Goal: Task Accomplishment & Management: Manage account settings

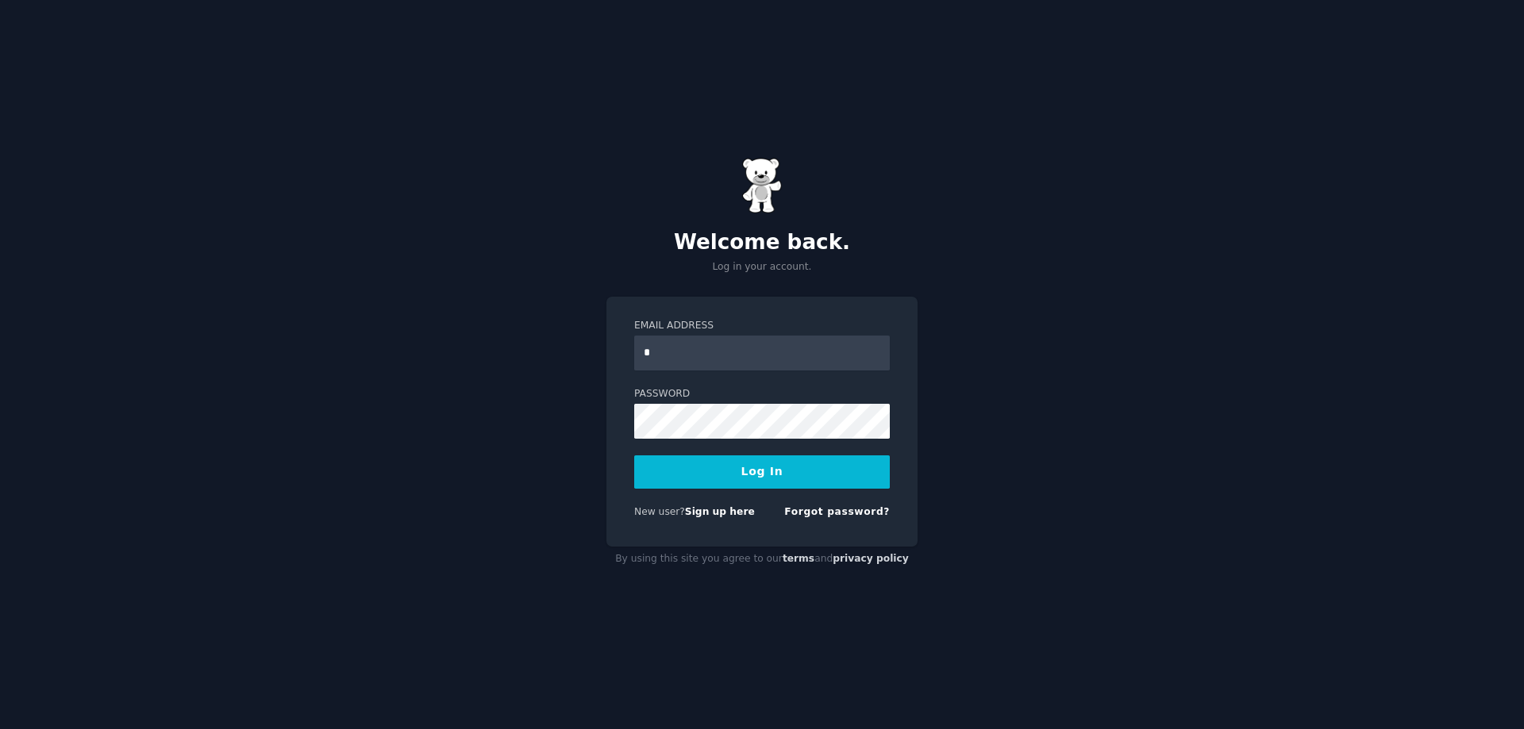
type input "**********"
click at [634, 456] on button "Log In" at bounding box center [762, 472] width 256 height 33
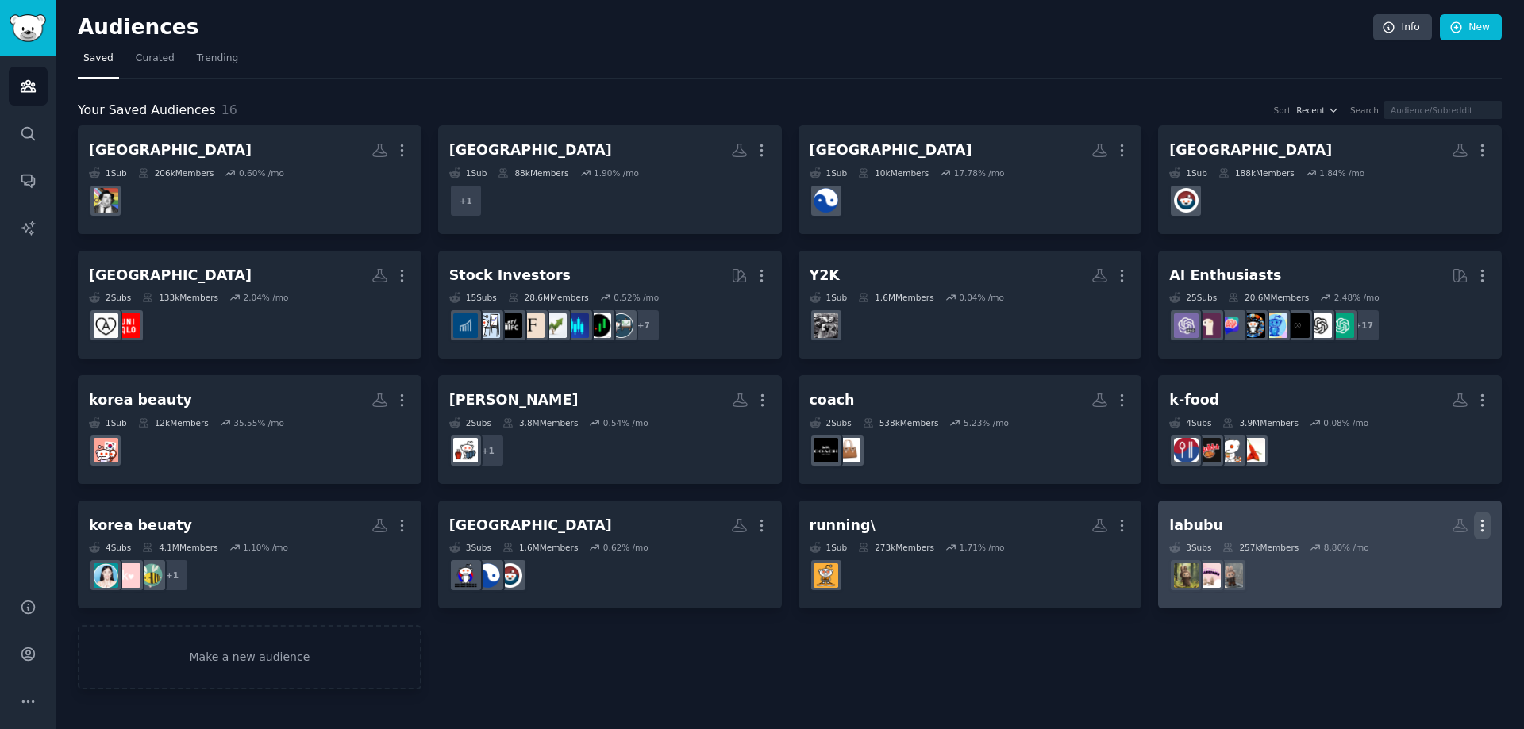
click at [1482, 527] on icon "button" at bounding box center [1482, 525] width 17 height 17
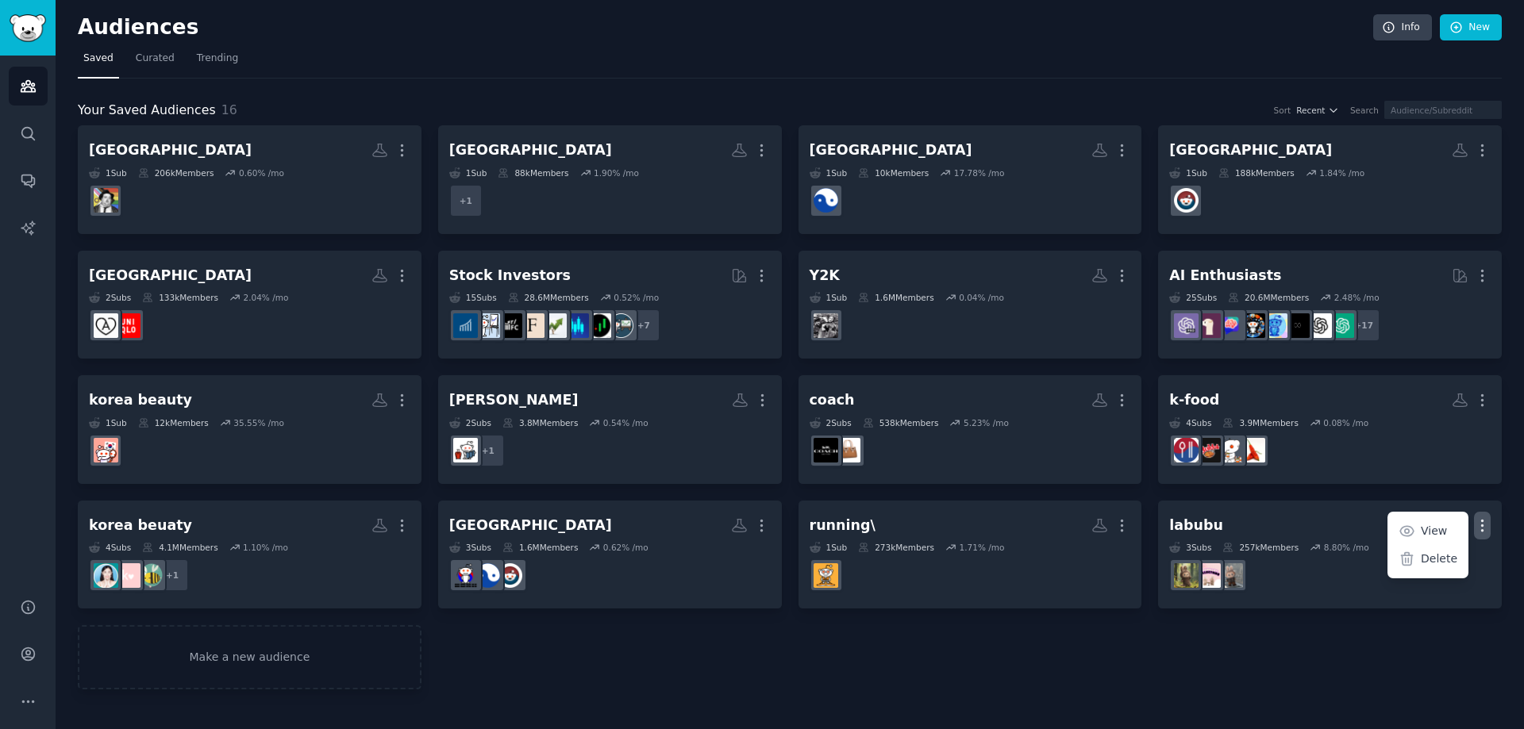
click at [1316, 679] on div "Vienna Custom Audience More 1 Sub 206k Members 0.60 % /mo [GEOGRAPHIC_DATA] Mor…" at bounding box center [790, 407] width 1424 height 564
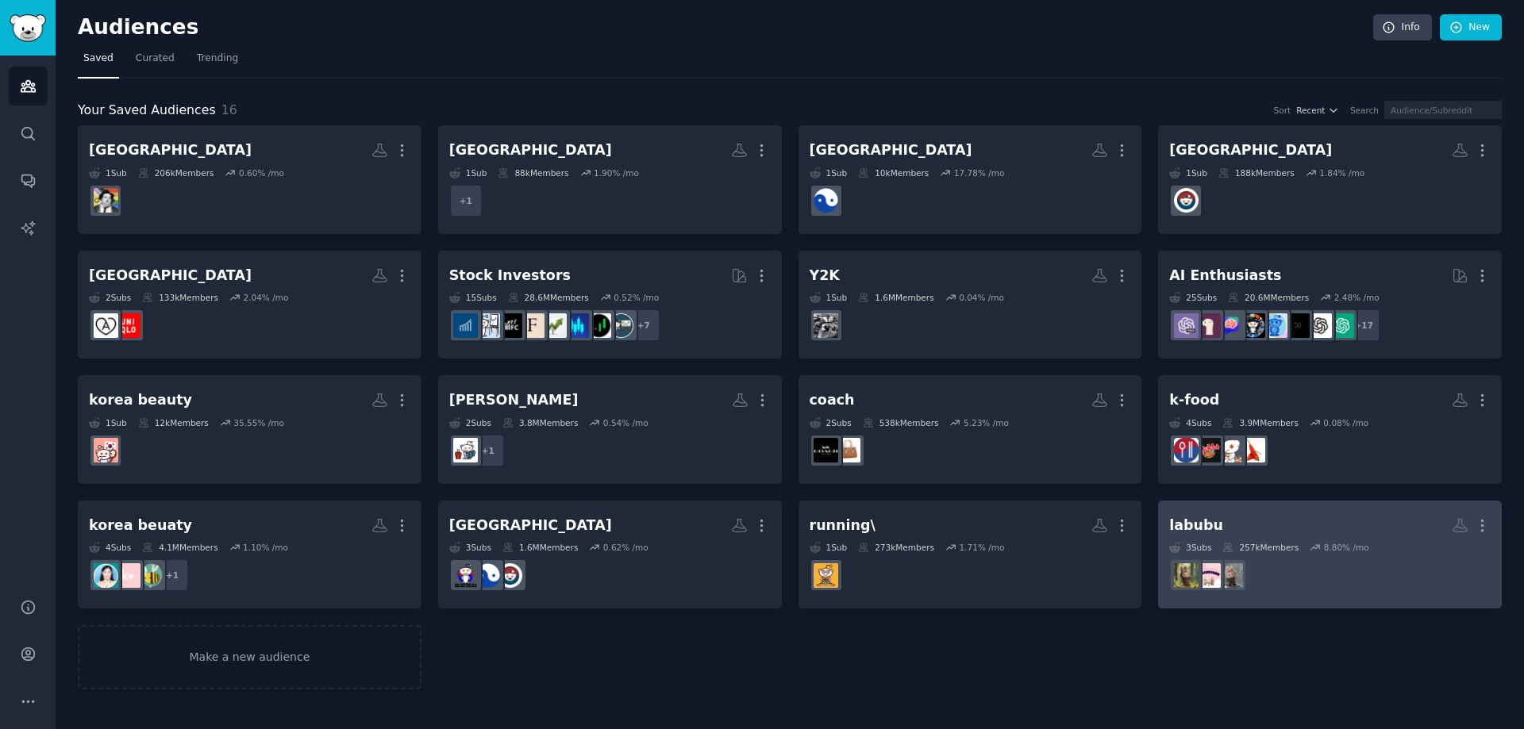
click at [1358, 544] on div "8.80 % /mo" at bounding box center [1346, 547] width 45 height 11
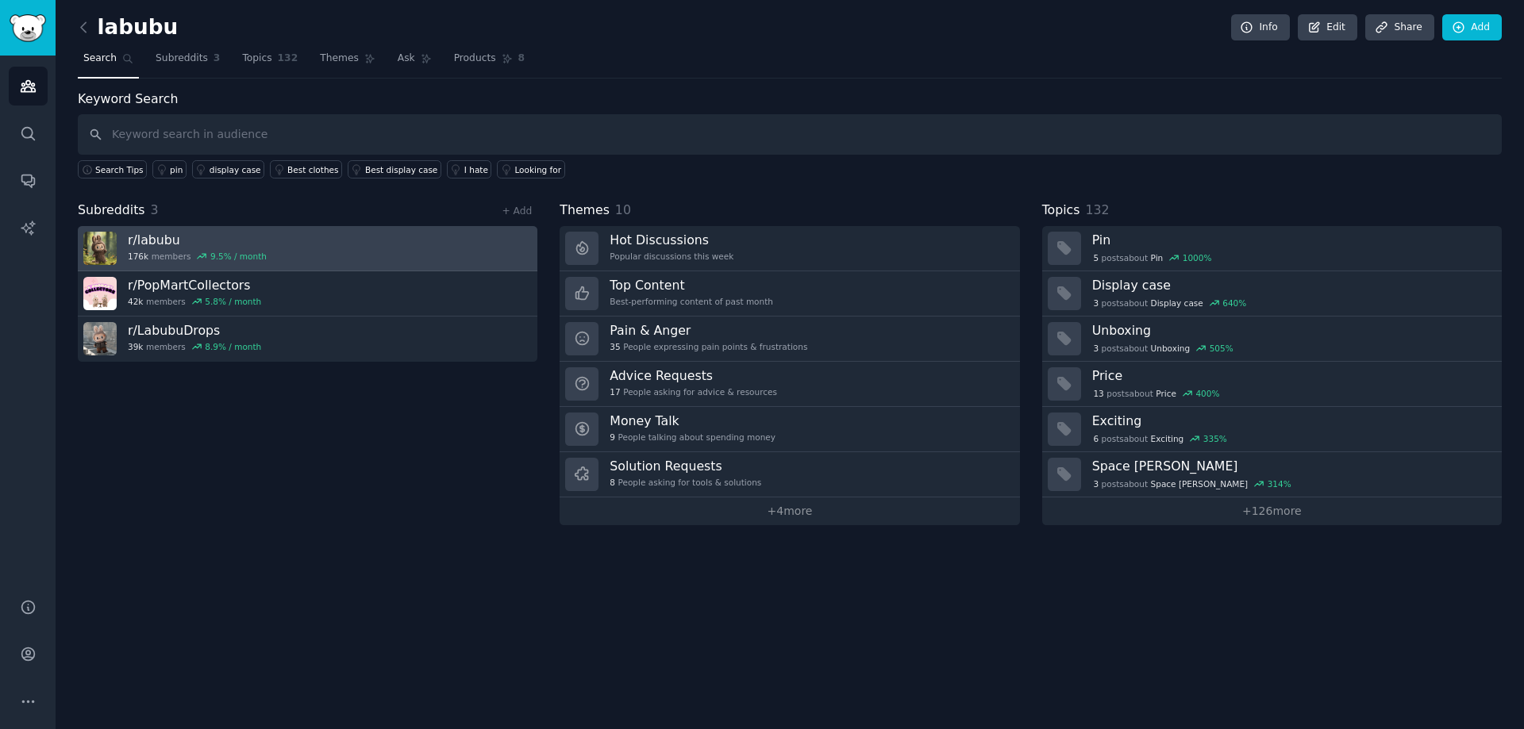
click at [278, 246] on link "r/ labubu 176k members 9.5 % / month" at bounding box center [307, 248] width 459 height 45
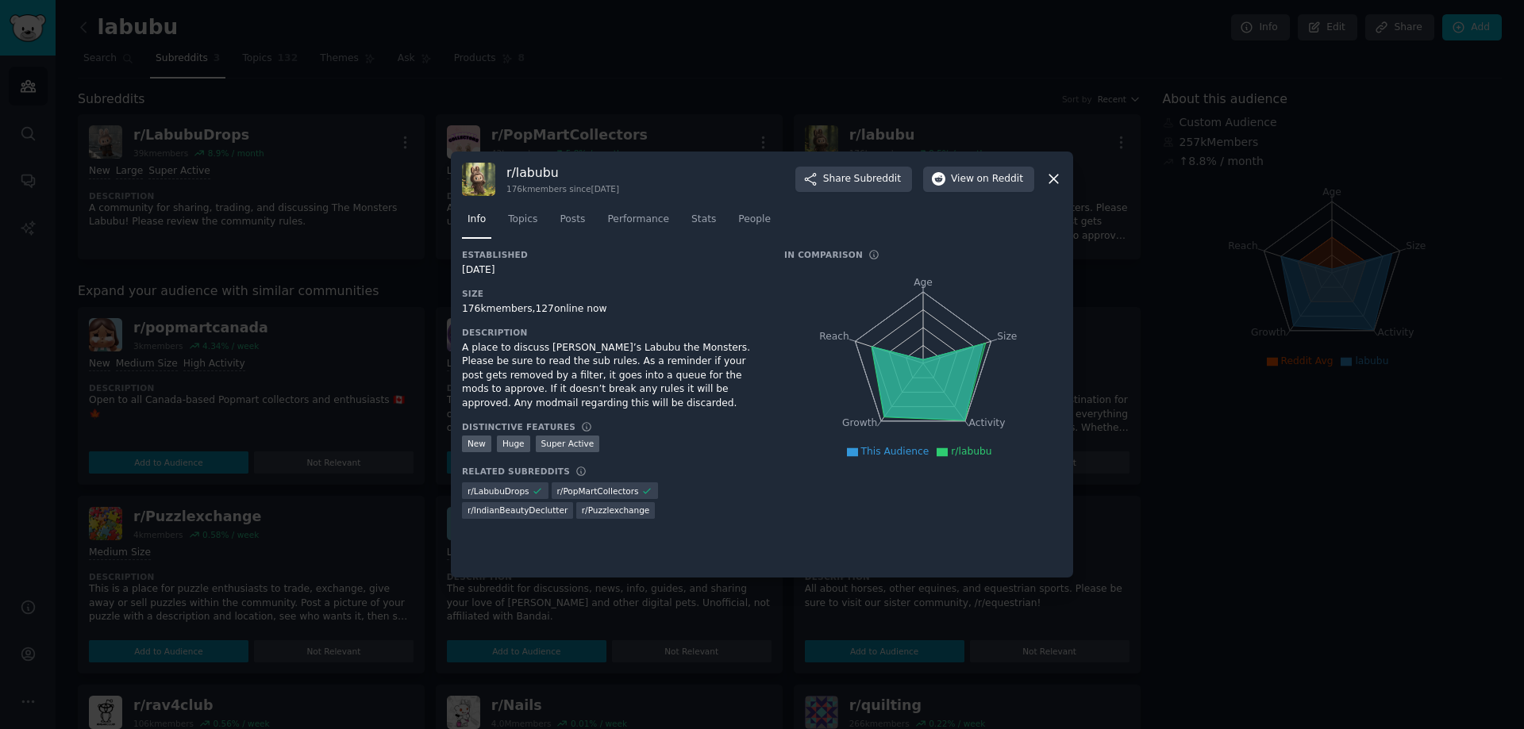
click at [698, 61] on div at bounding box center [762, 364] width 1524 height 729
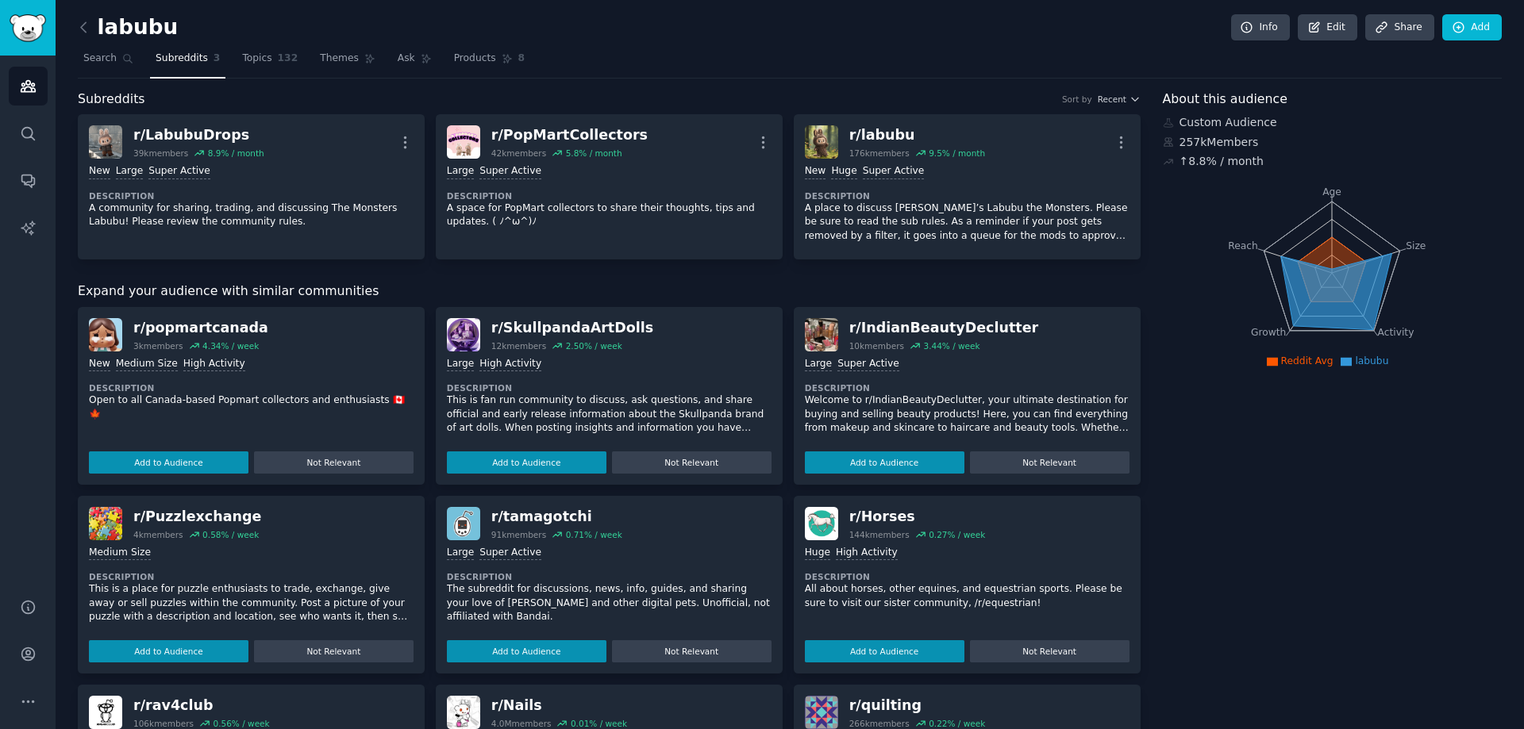
click at [93, 33] on link at bounding box center [88, 27] width 20 height 25
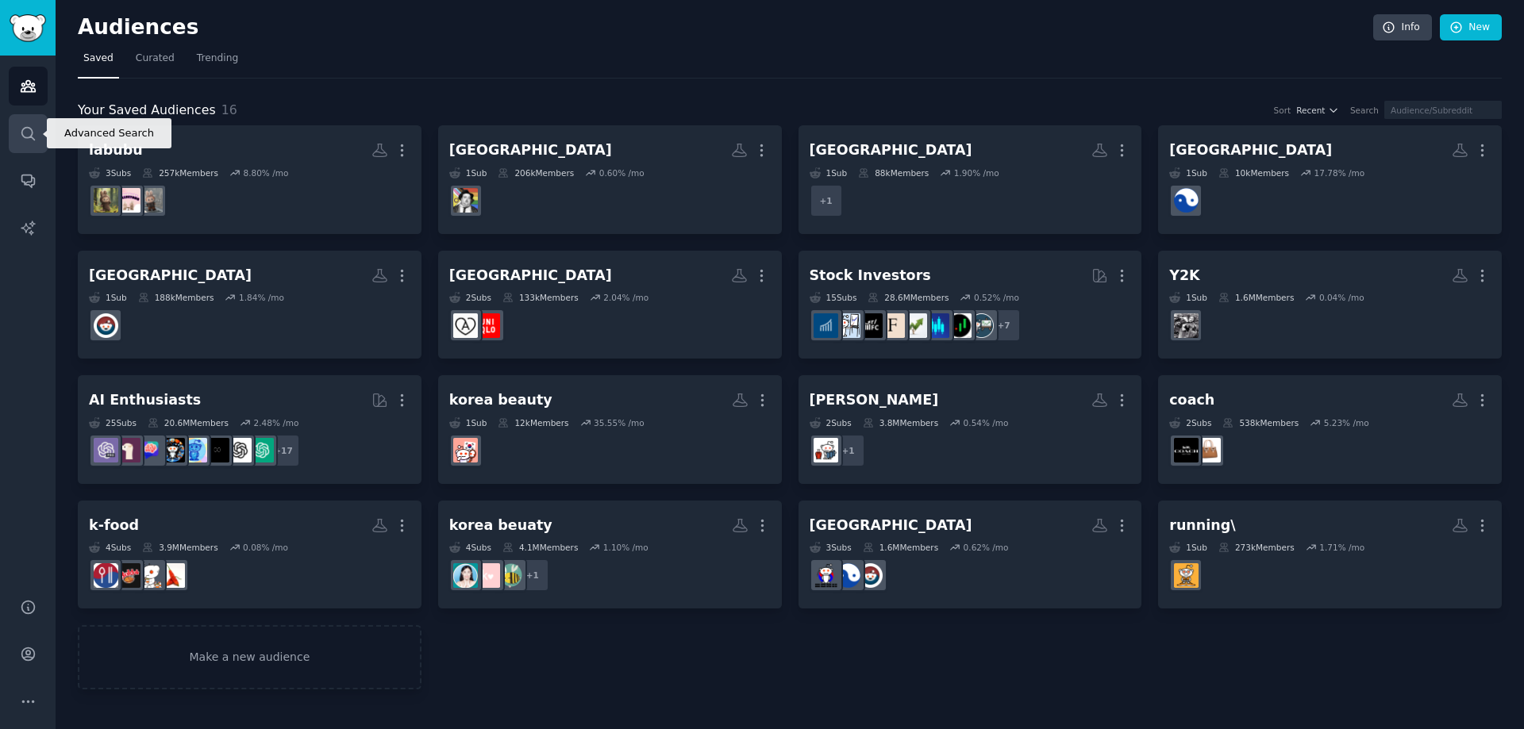
click at [35, 144] on link "Search" at bounding box center [28, 133] width 39 height 39
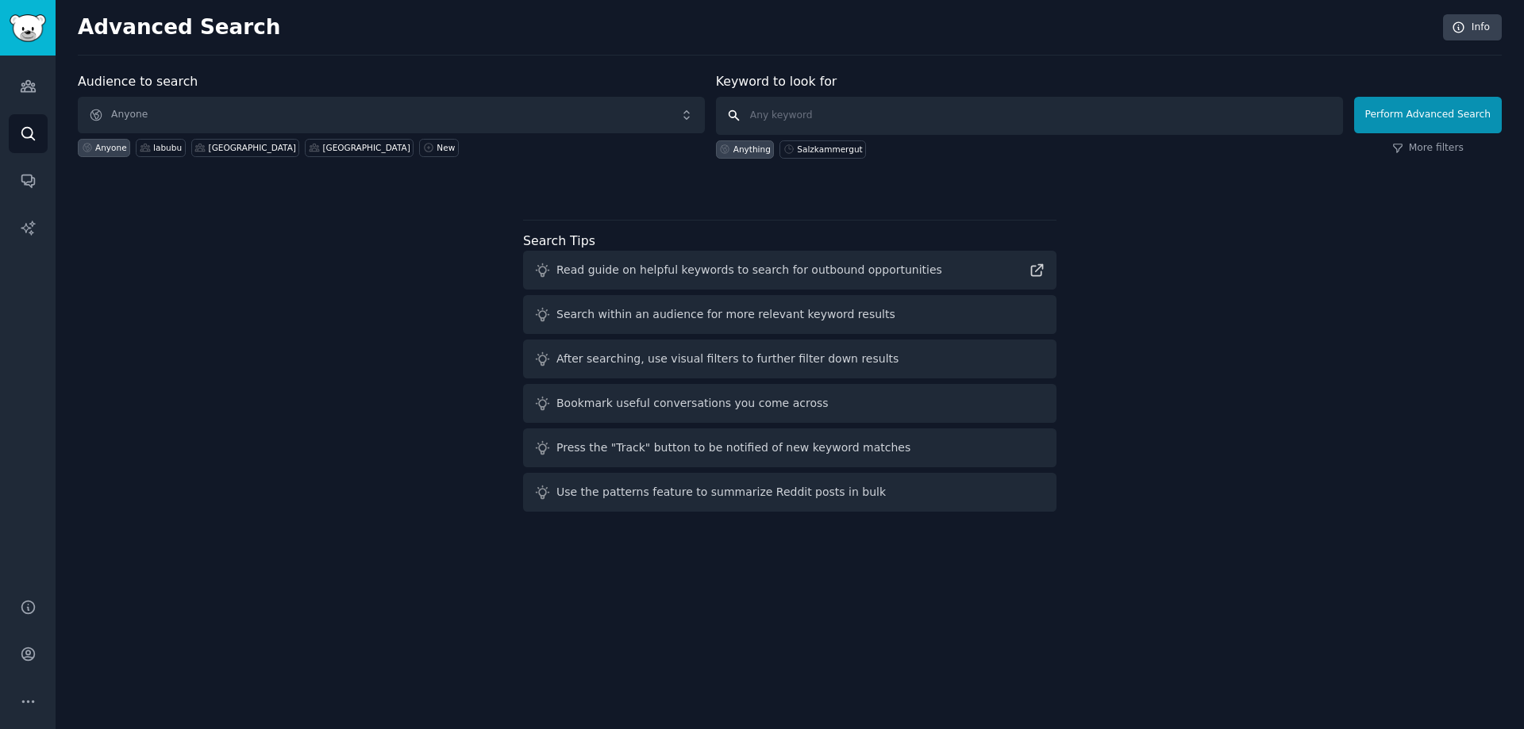
click at [859, 119] on input "text" at bounding box center [1029, 116] width 627 height 38
click at [25, 123] on link "Search" at bounding box center [28, 133] width 39 height 39
click at [30, 85] on icon "Sidebar" at bounding box center [28, 86] width 17 height 17
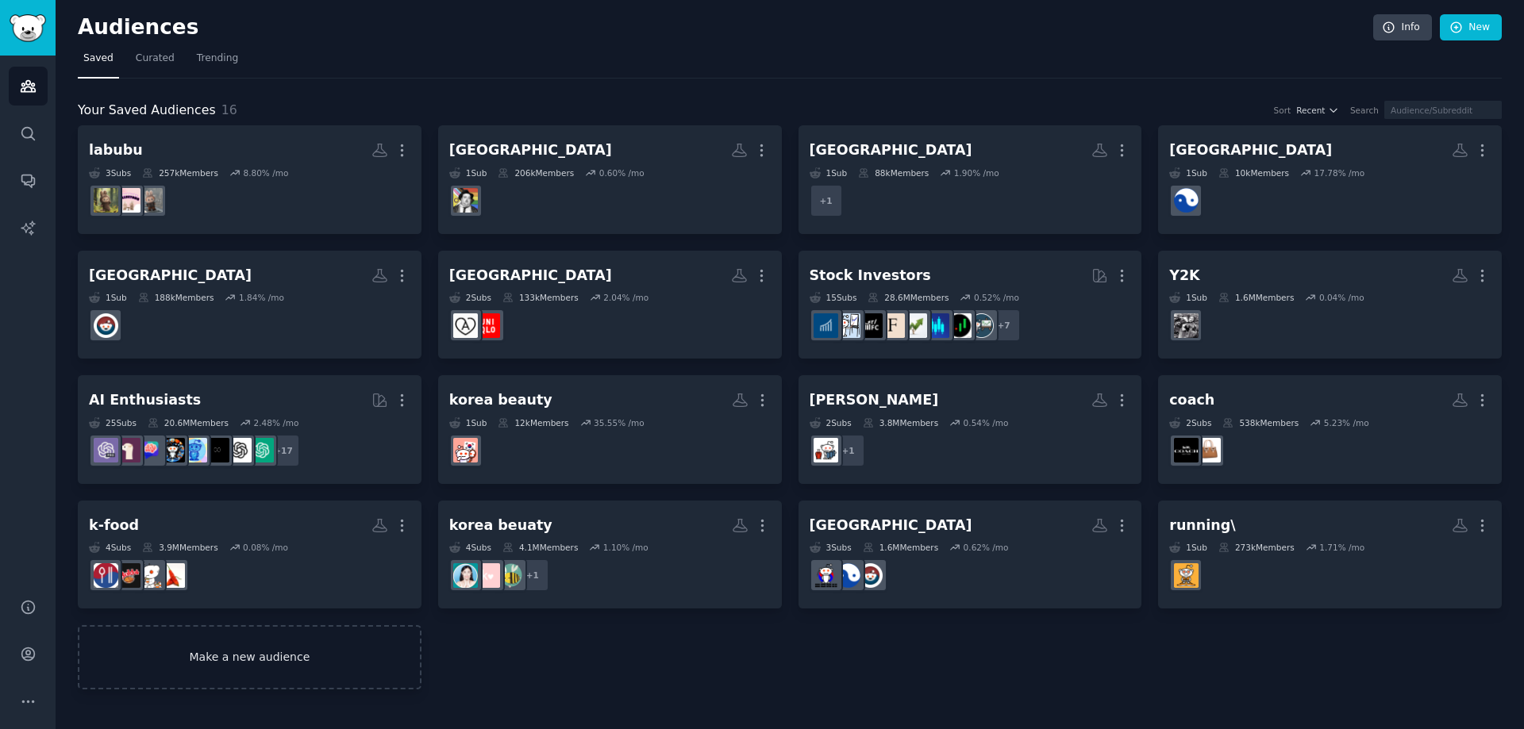
click at [271, 680] on link "Make a new audience" at bounding box center [250, 657] width 344 height 64
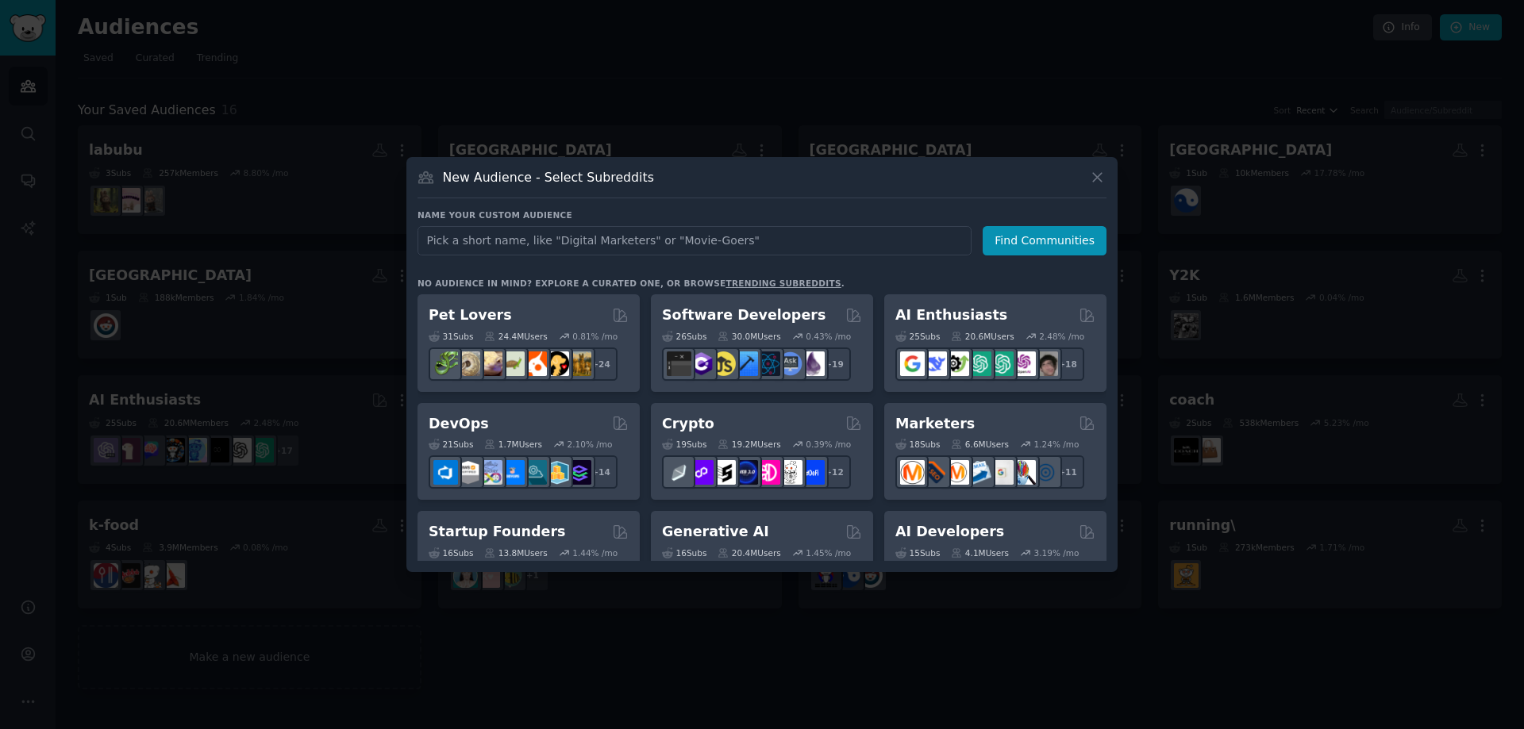
click at [648, 244] on input "text" at bounding box center [694, 240] width 554 height 29
type input "casio"
click at [1036, 236] on button "Find Communities" at bounding box center [1044, 240] width 124 height 29
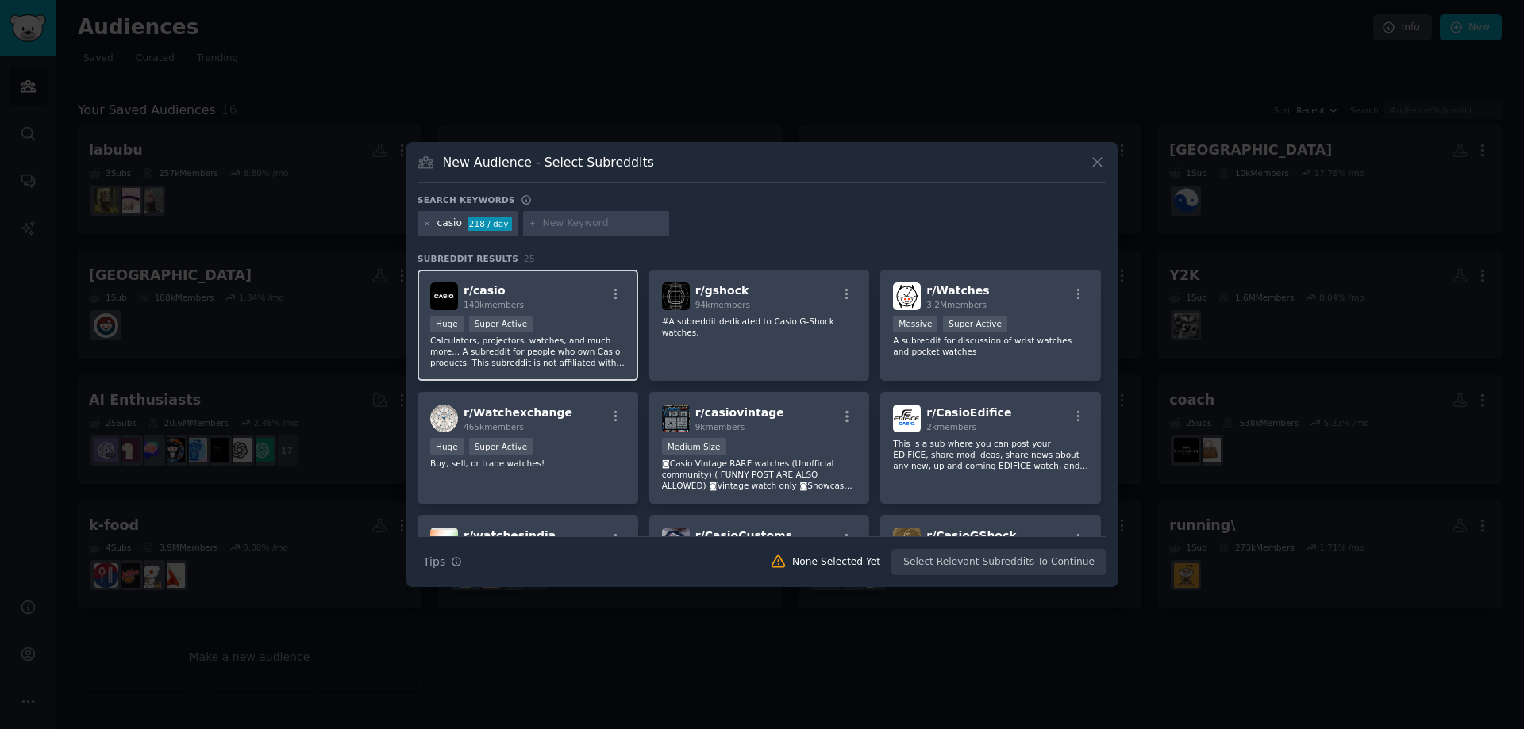
click at [565, 299] on div "r/ casio 140k members" at bounding box center [527, 297] width 195 height 28
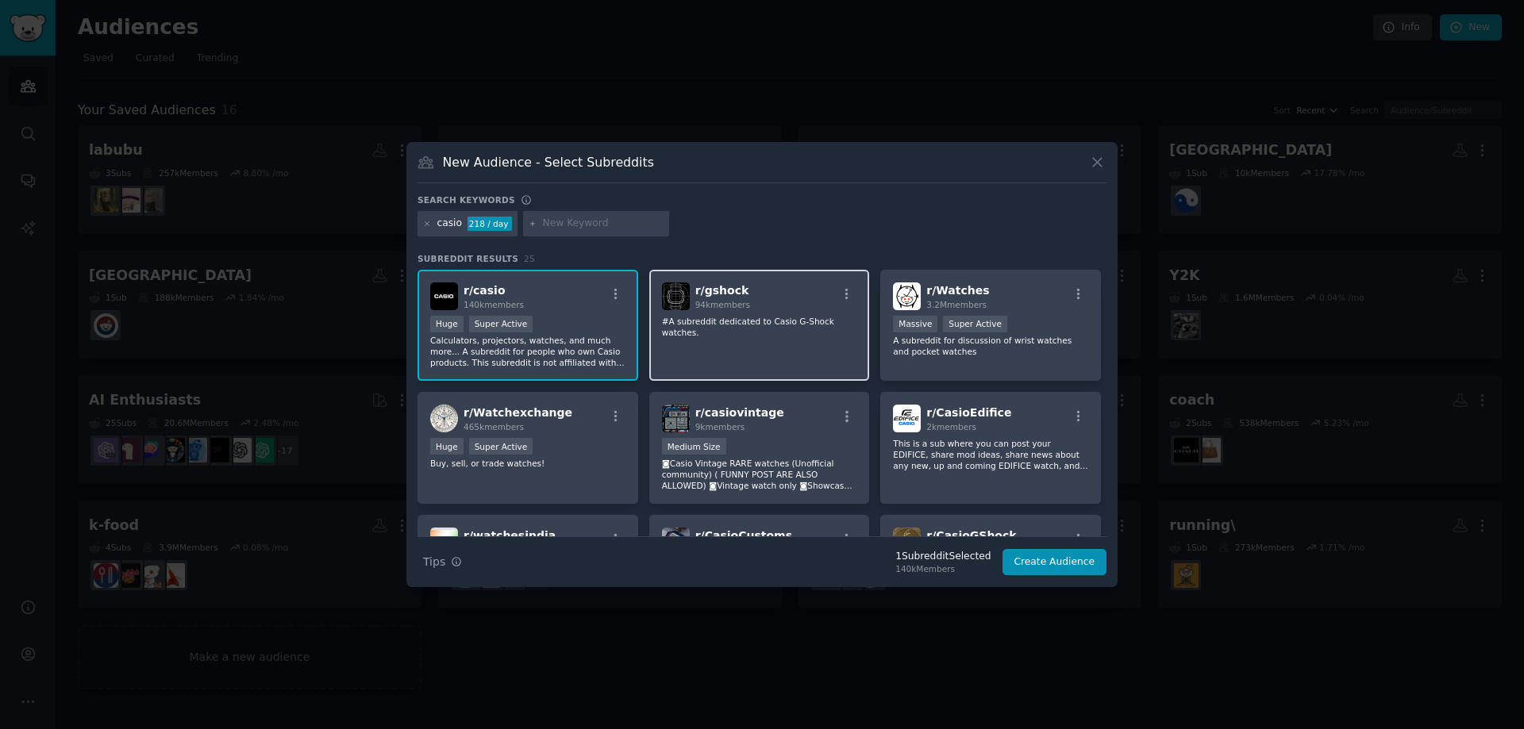
click at [737, 295] on span "r/ gshock" at bounding box center [722, 290] width 54 height 13
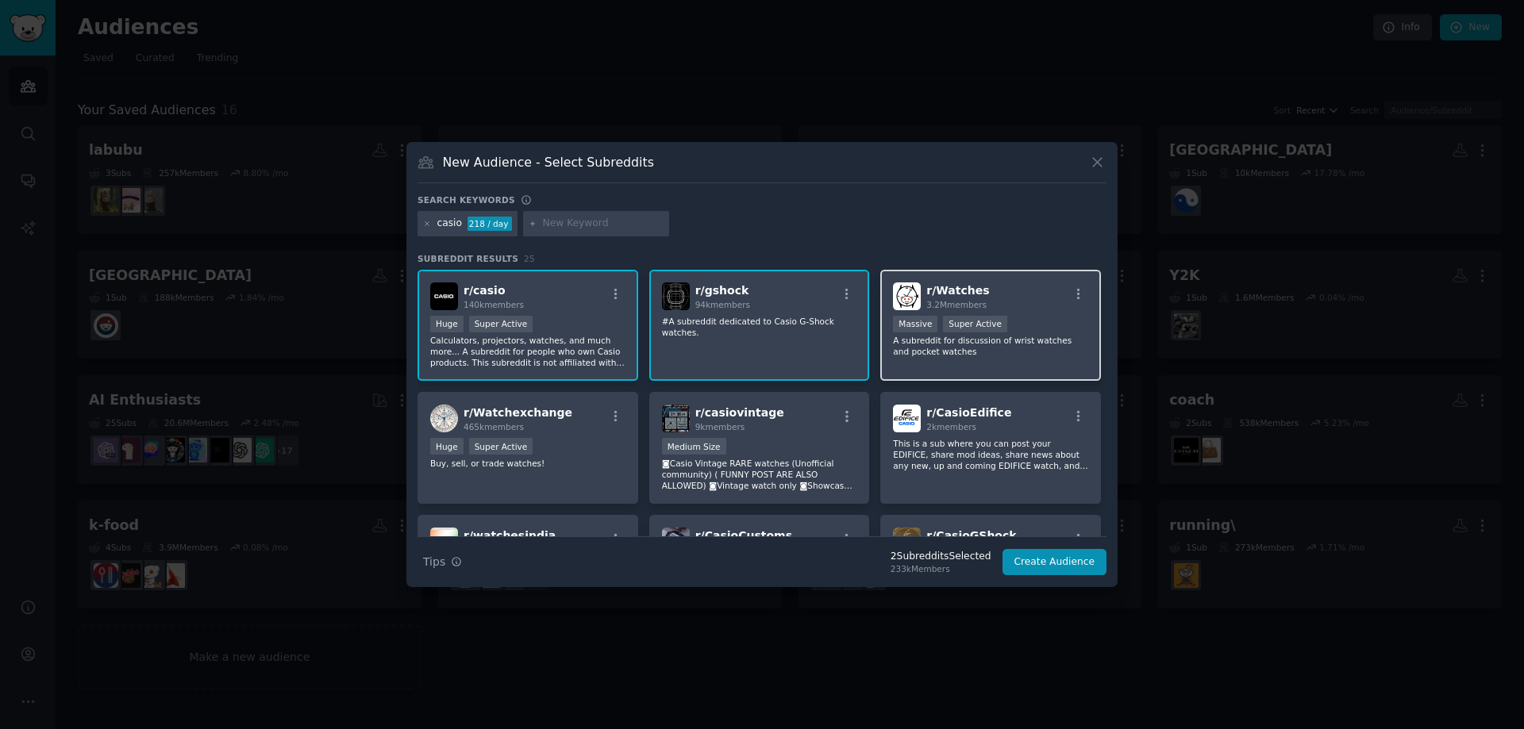
click at [988, 292] on div "r/ Watches 3.2M members" at bounding box center [990, 297] width 195 height 28
click at [1059, 566] on button "Create Audience" at bounding box center [1054, 562] width 105 height 27
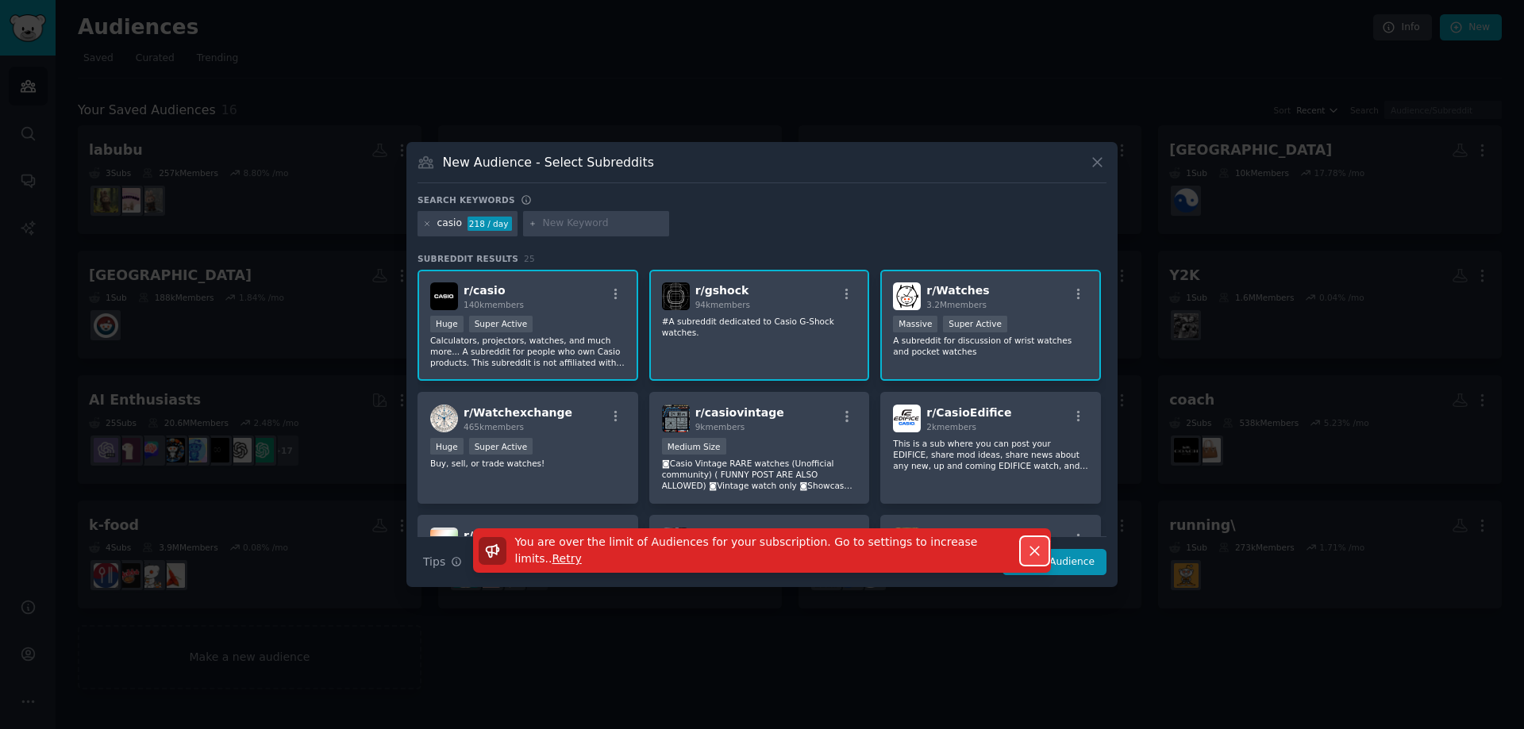
click at [1034, 548] on icon "button" at bounding box center [1034, 551] width 17 height 17
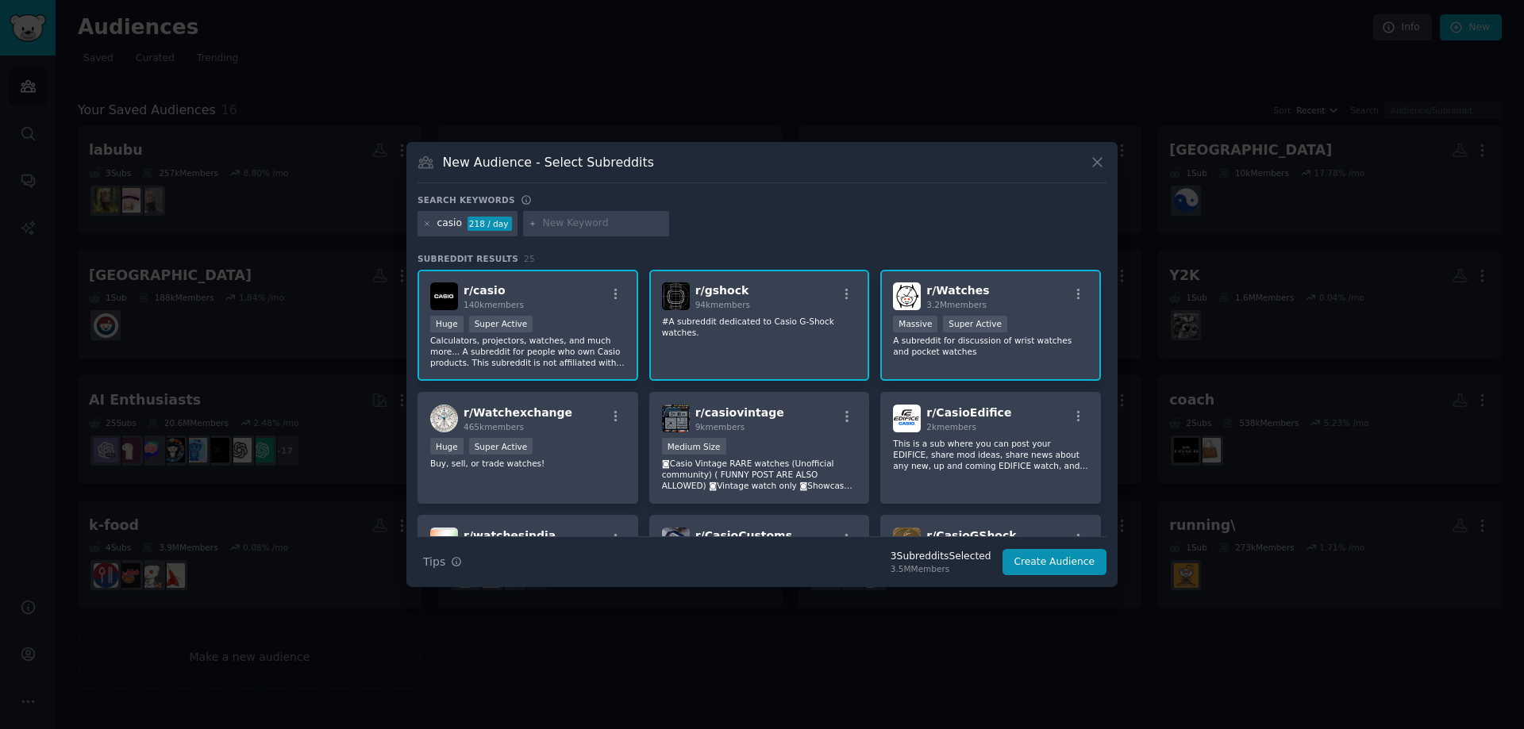
click at [1085, 163] on div "New Audience - Select Subreddits" at bounding box center [761, 168] width 689 height 30
click at [1092, 162] on div "New Audience - Select Subreddits" at bounding box center [761, 168] width 689 height 30
click at [1092, 162] on icon at bounding box center [1097, 162] width 17 height 17
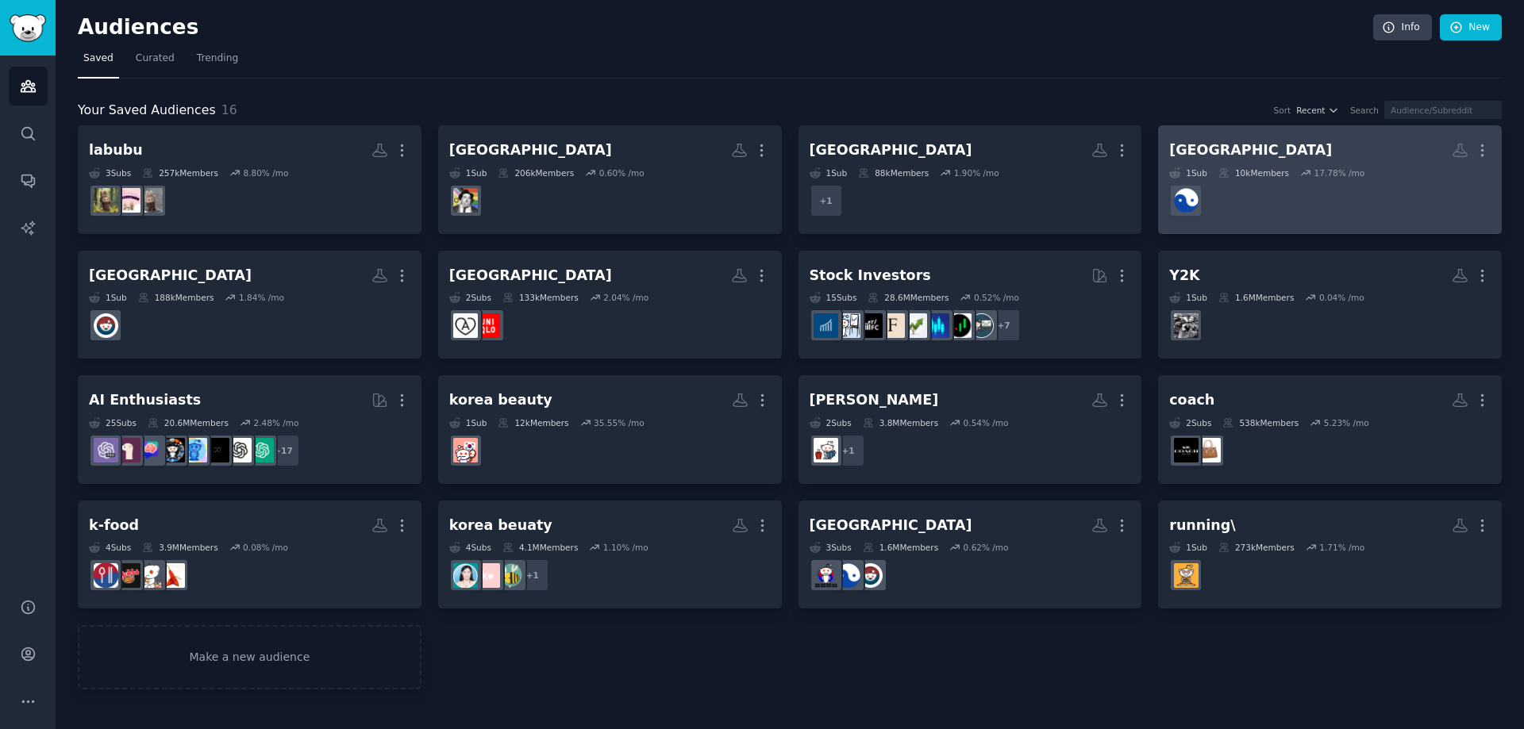
click at [1268, 148] on h2 "korea More" at bounding box center [1329, 150] width 321 height 28
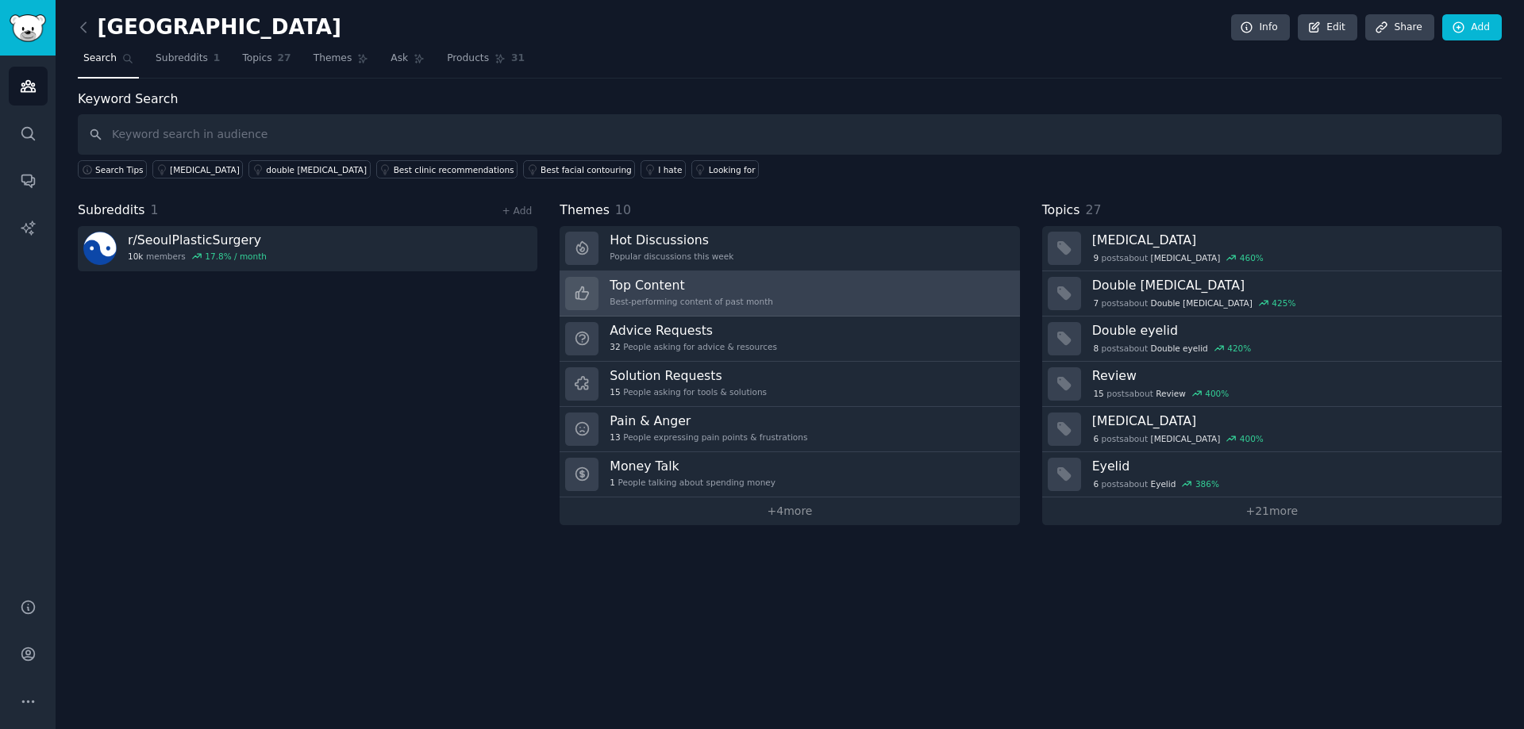
click at [663, 301] on div "Best-performing content of past month" at bounding box center [690, 301] width 163 height 11
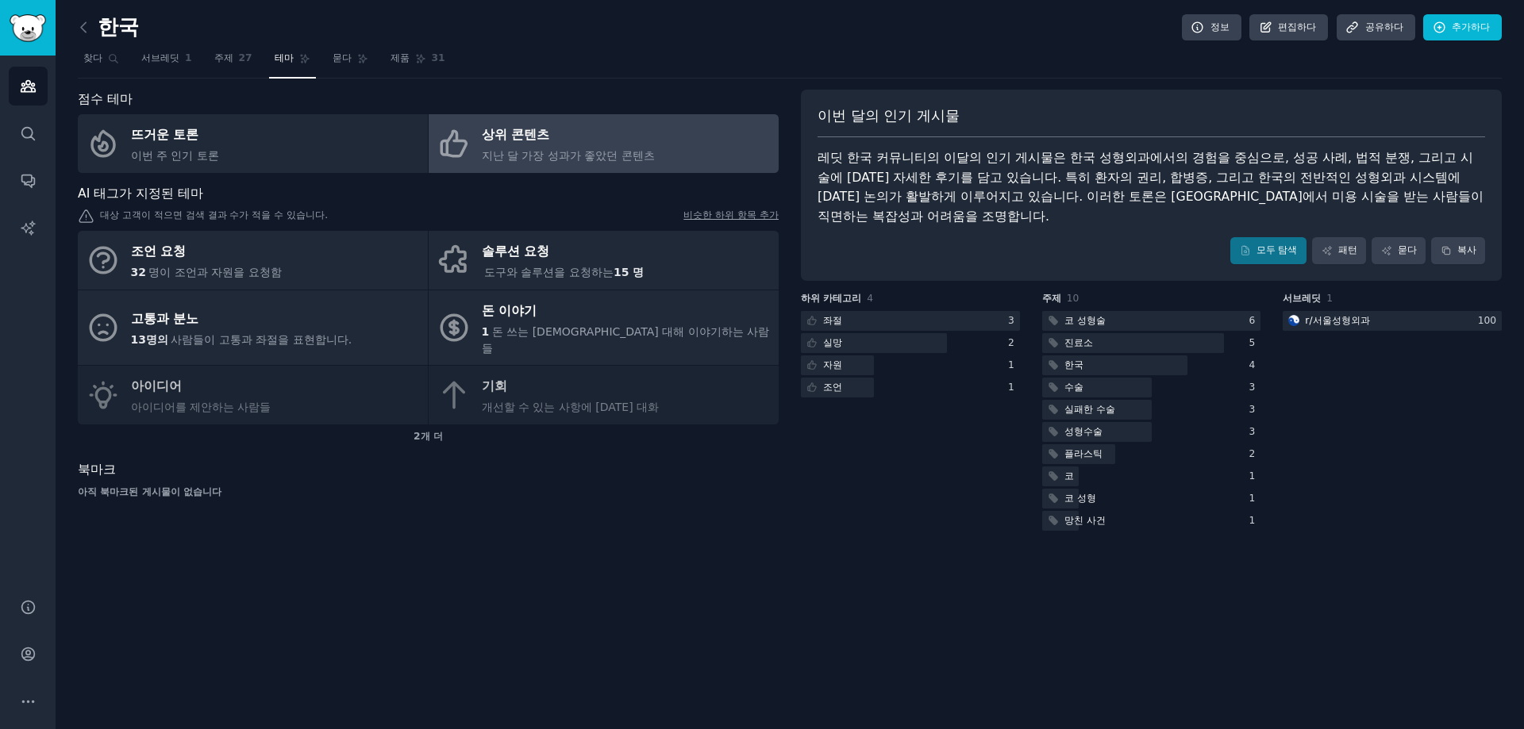
click at [1031, 257] on div "모두 탐색 패턴 묻다 복사" at bounding box center [1150, 250] width 667 height 27
click at [1273, 248] on font "모두 탐색" at bounding box center [1276, 249] width 41 height 11
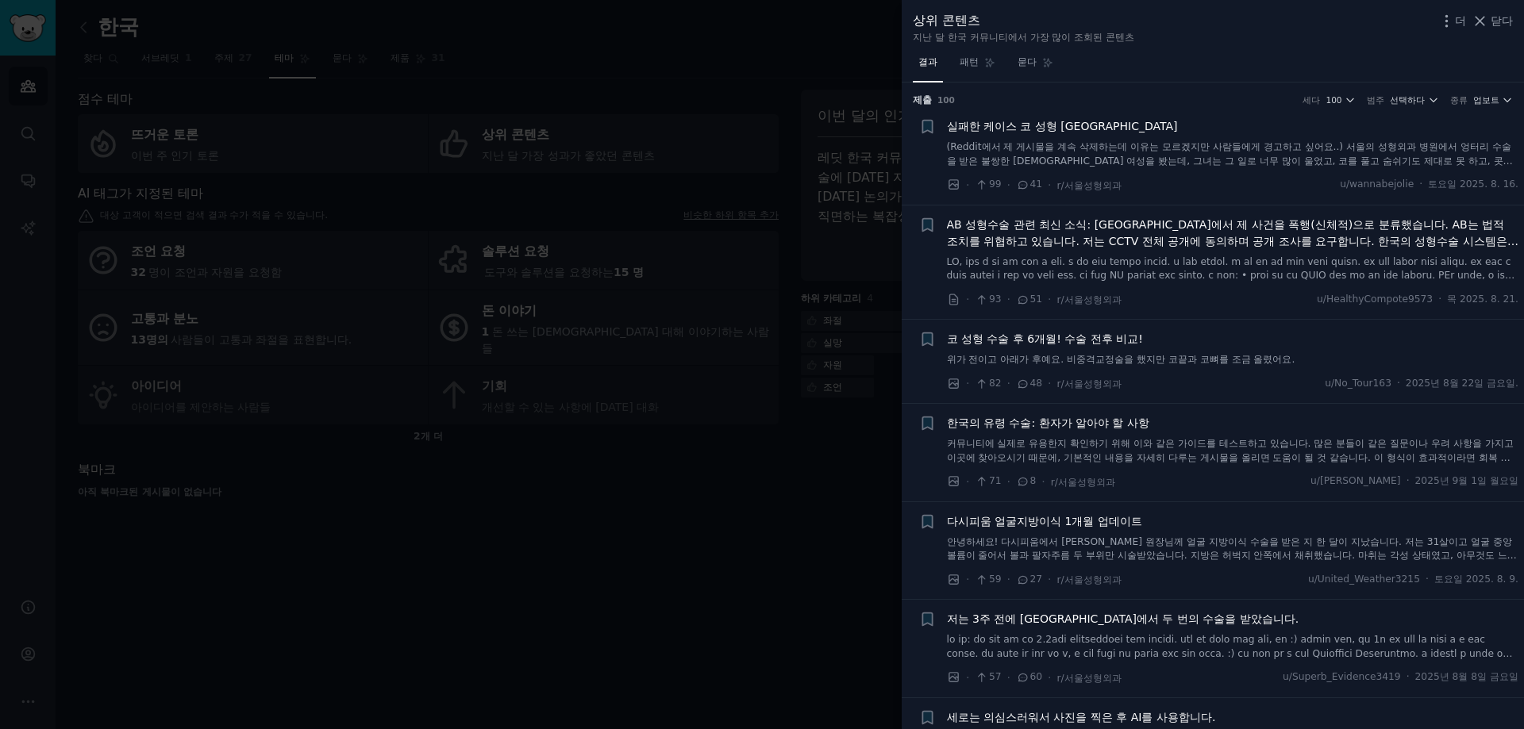
click at [717, 519] on div at bounding box center [762, 364] width 1524 height 729
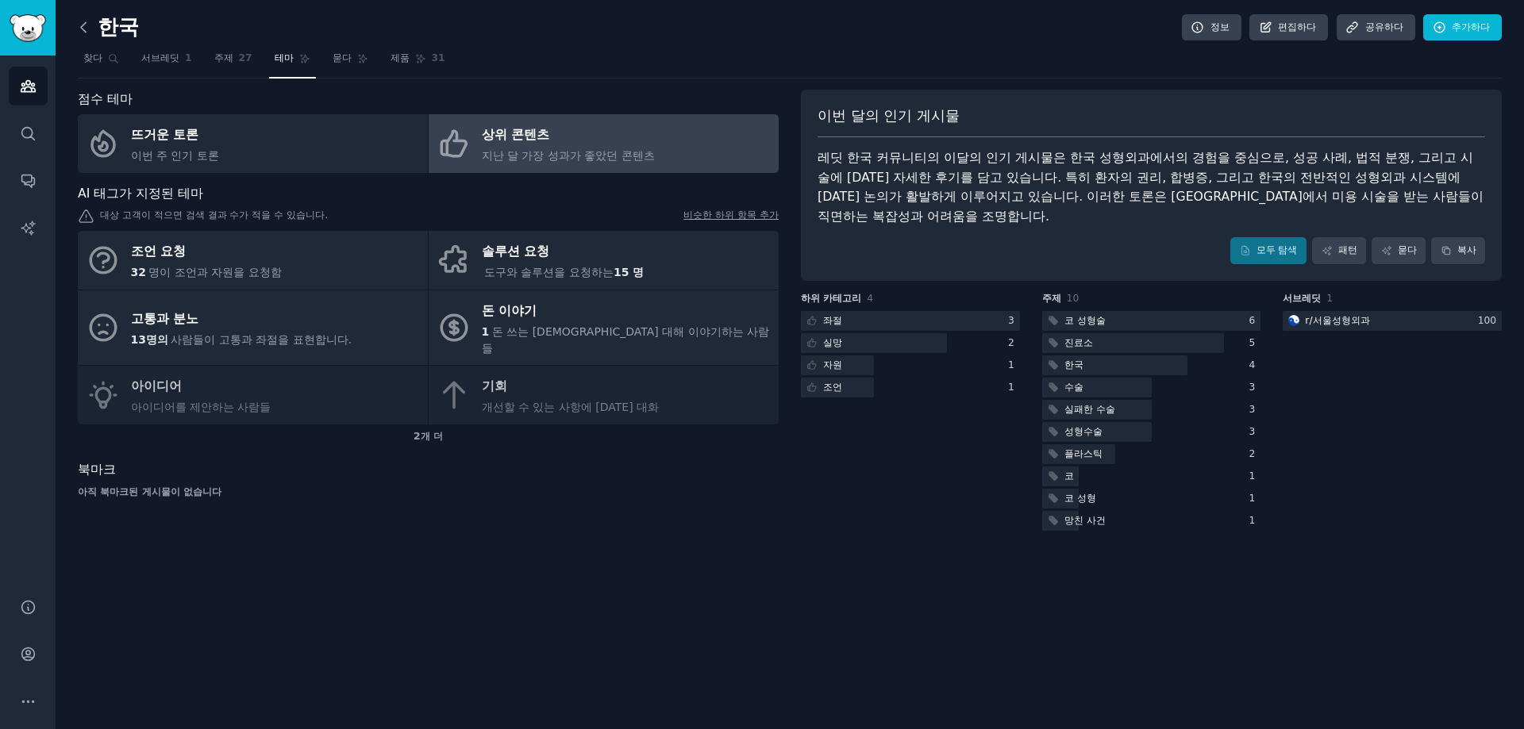
click at [88, 29] on icon at bounding box center [83, 27] width 17 height 17
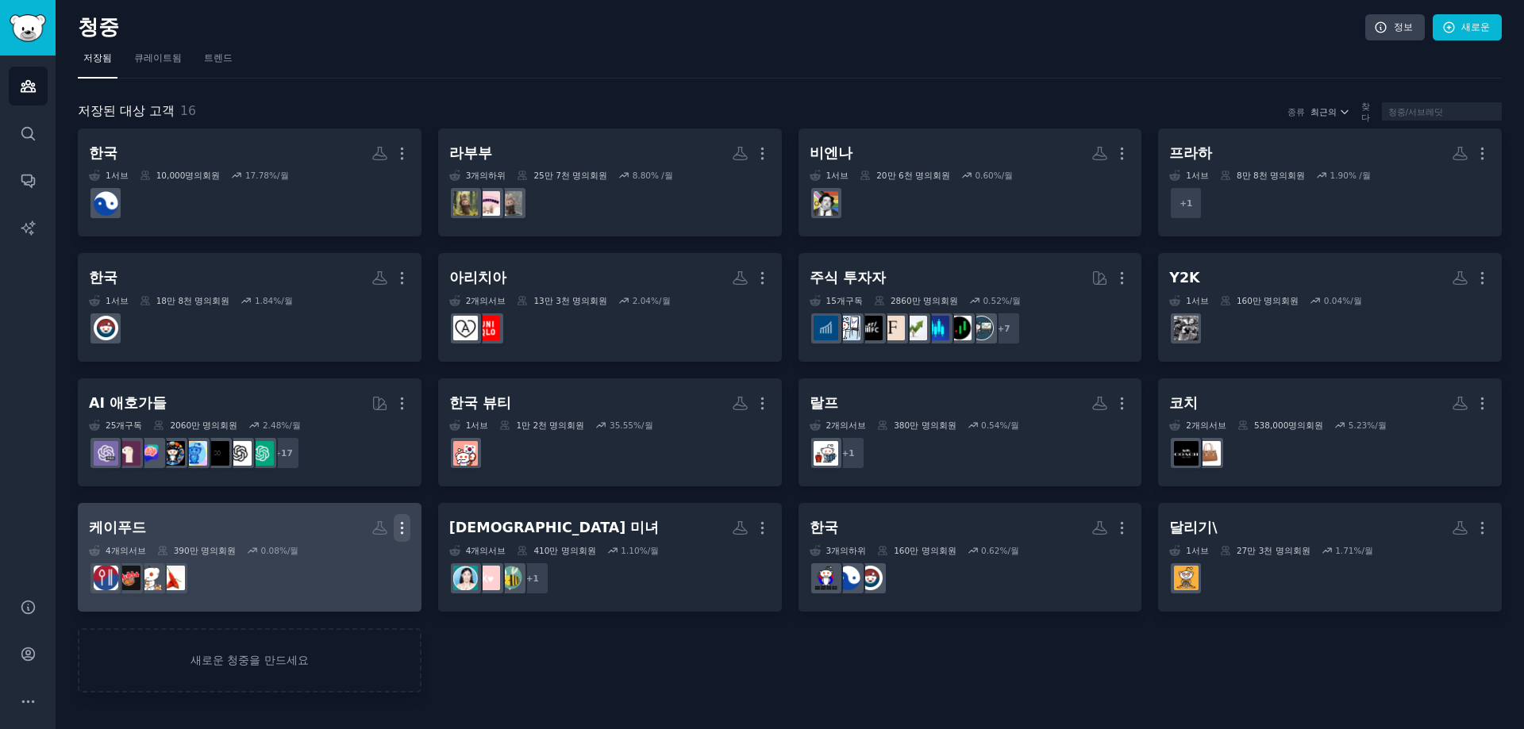
click at [406, 529] on icon "button" at bounding box center [402, 528] width 17 height 17
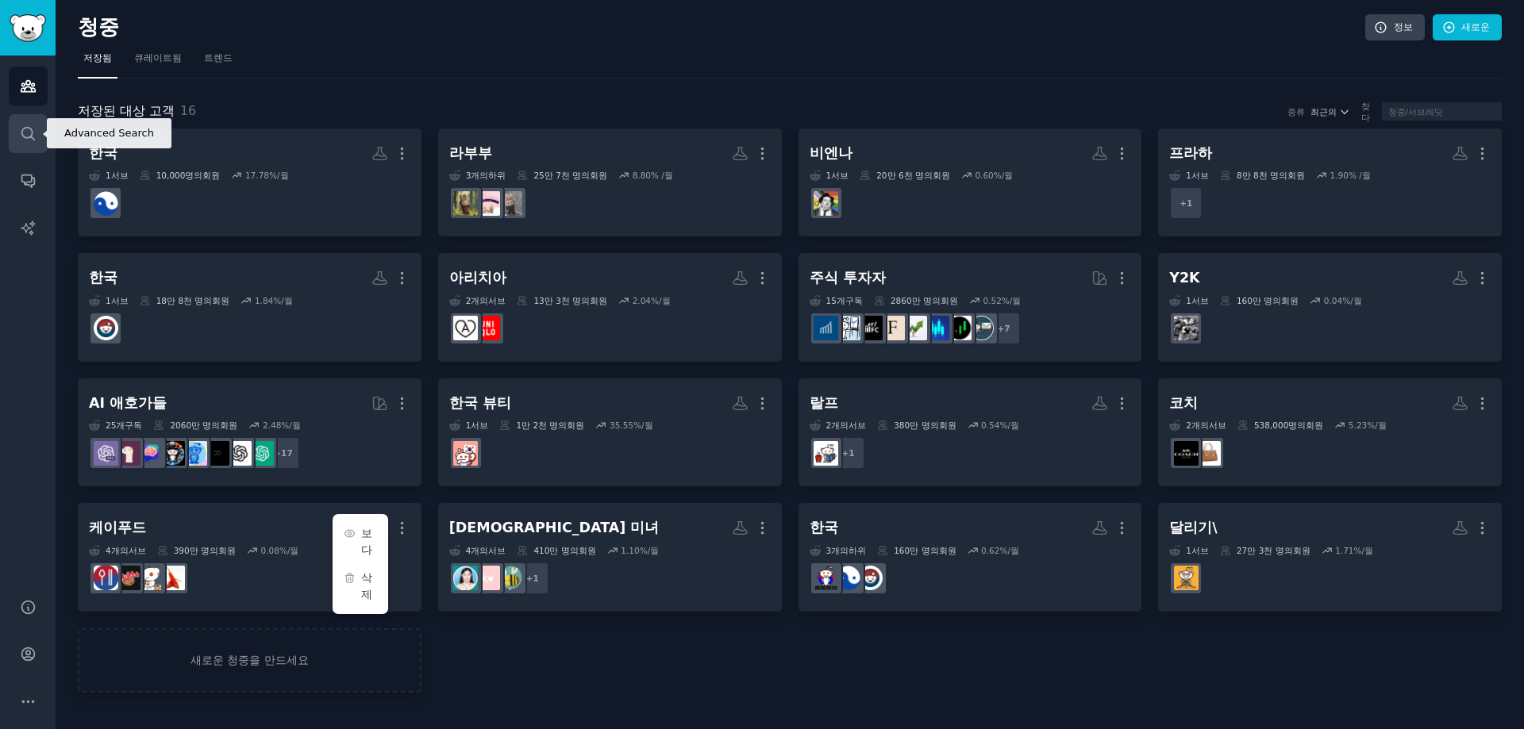
click at [10, 150] on link "찾다" at bounding box center [28, 133] width 39 height 39
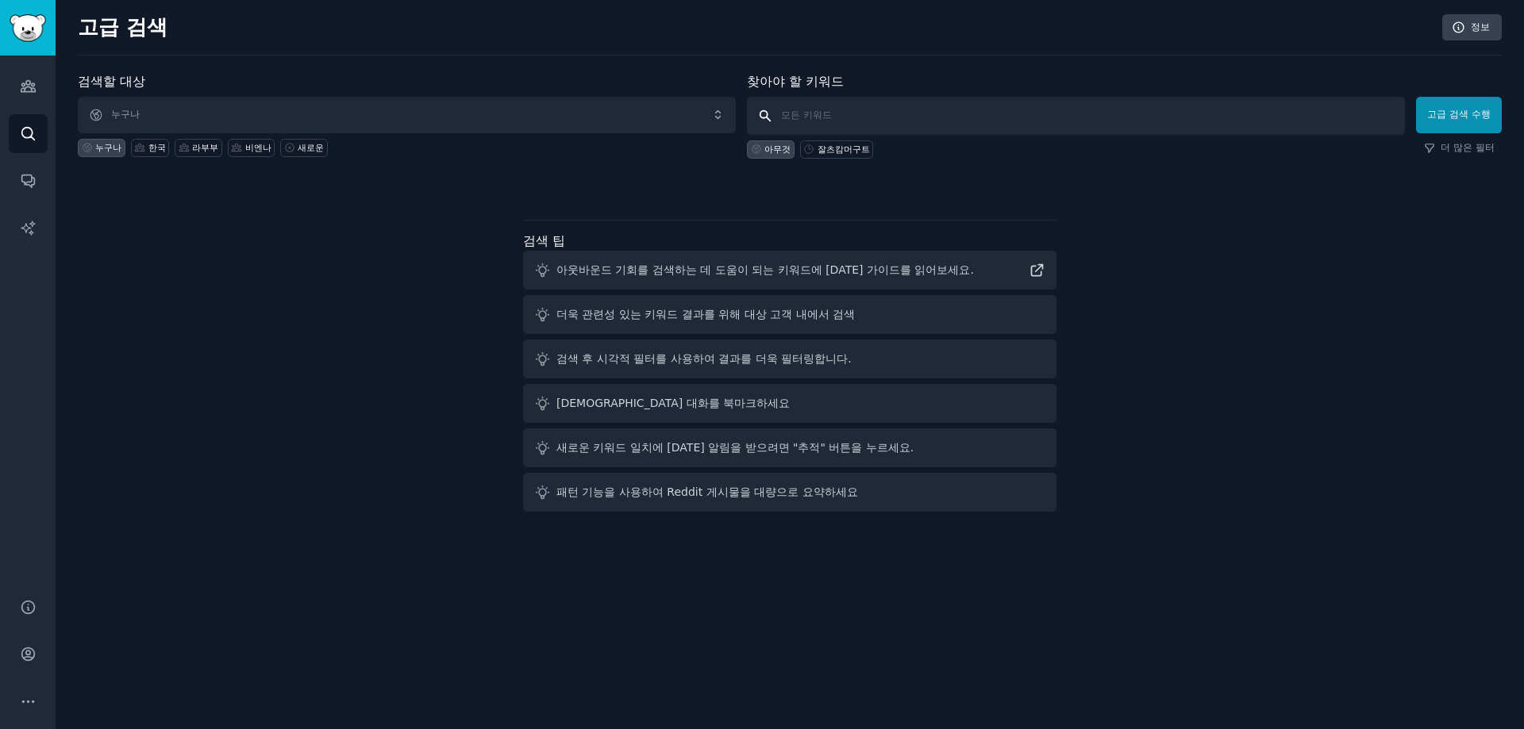
click at [814, 108] on input "text" at bounding box center [1076, 116] width 658 height 38
type input "kpop"
click button "고급 검색 수행" at bounding box center [1459, 115] width 86 height 37
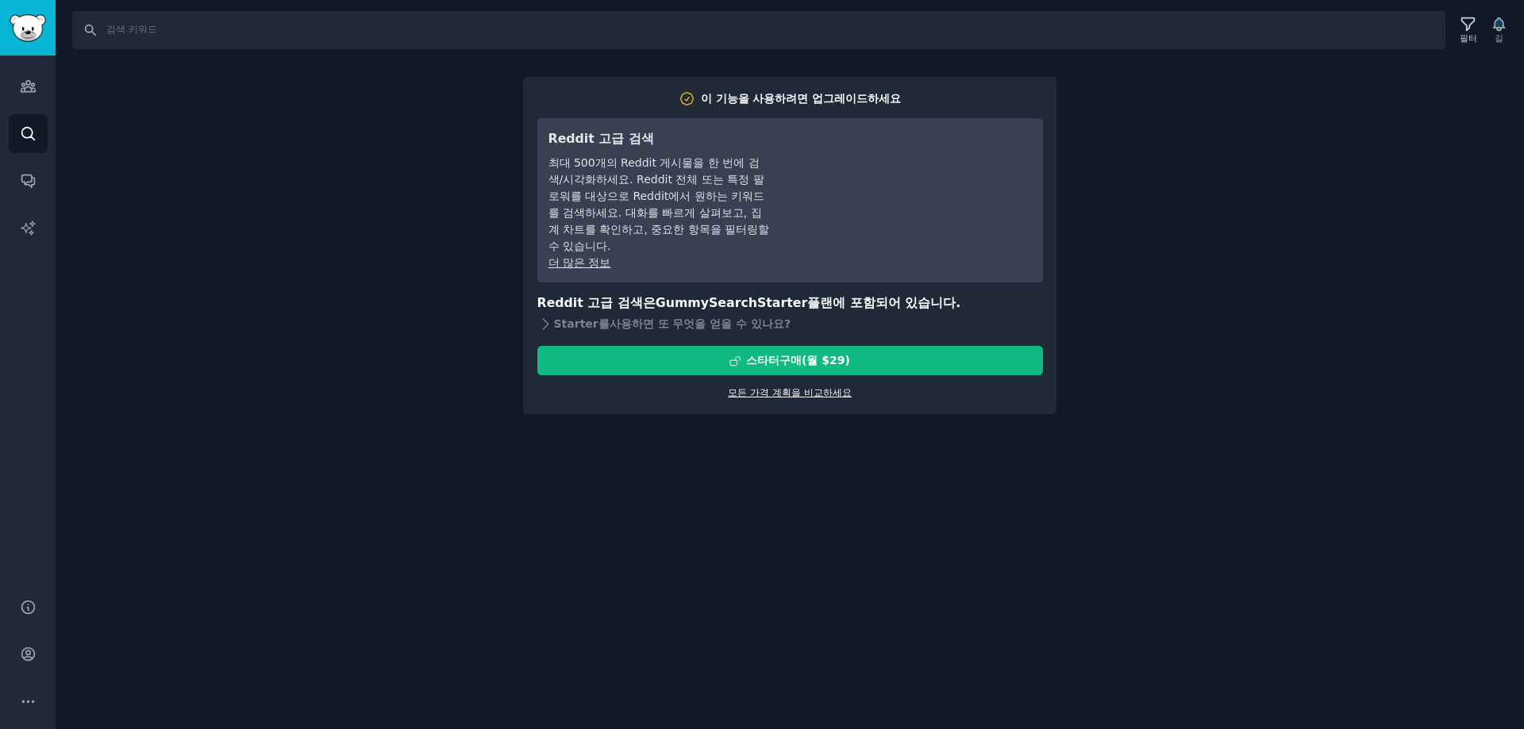
click at [815, 396] on font "모든 가격 계획을 비교하세요" at bounding box center [790, 392] width 124 height 11
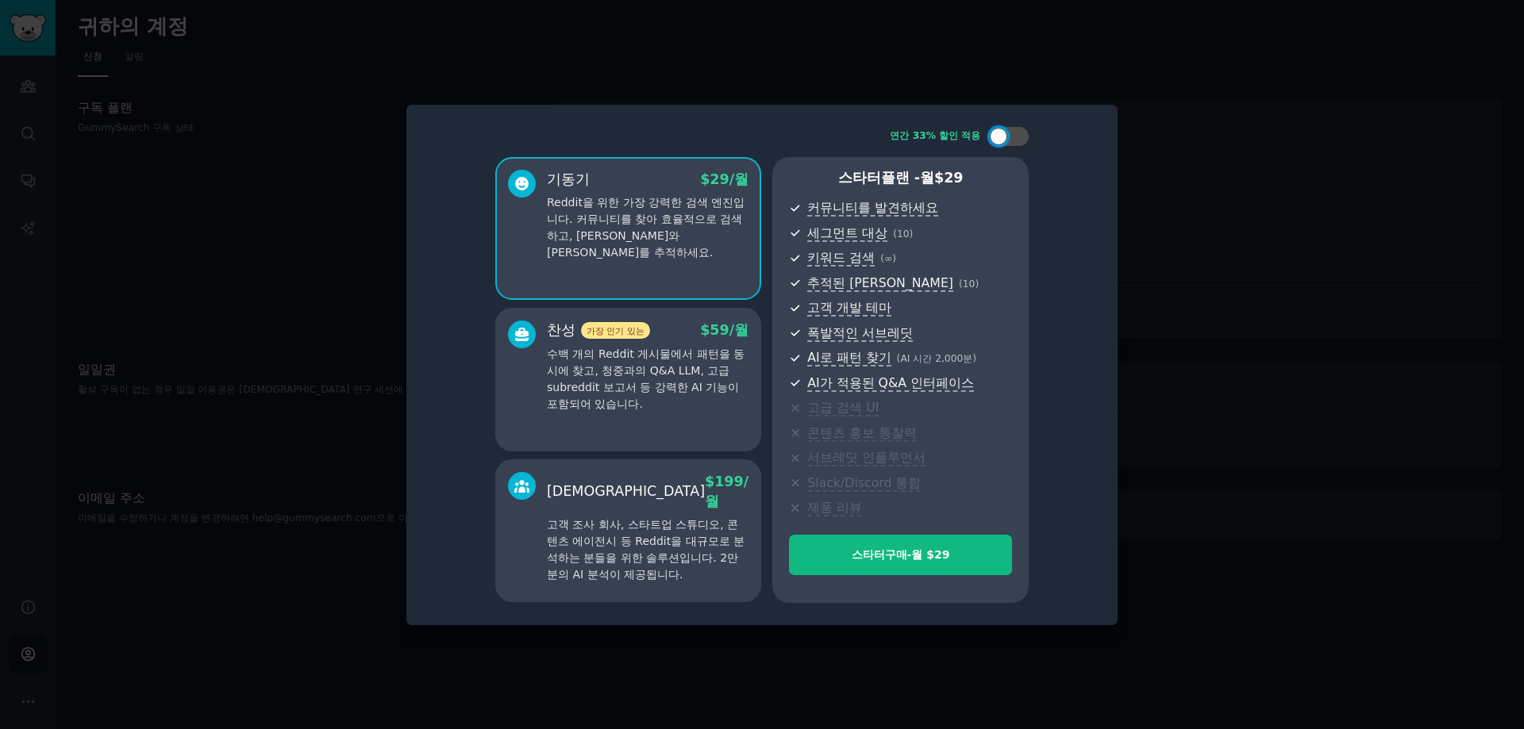
click at [1330, 242] on div at bounding box center [762, 364] width 1524 height 729
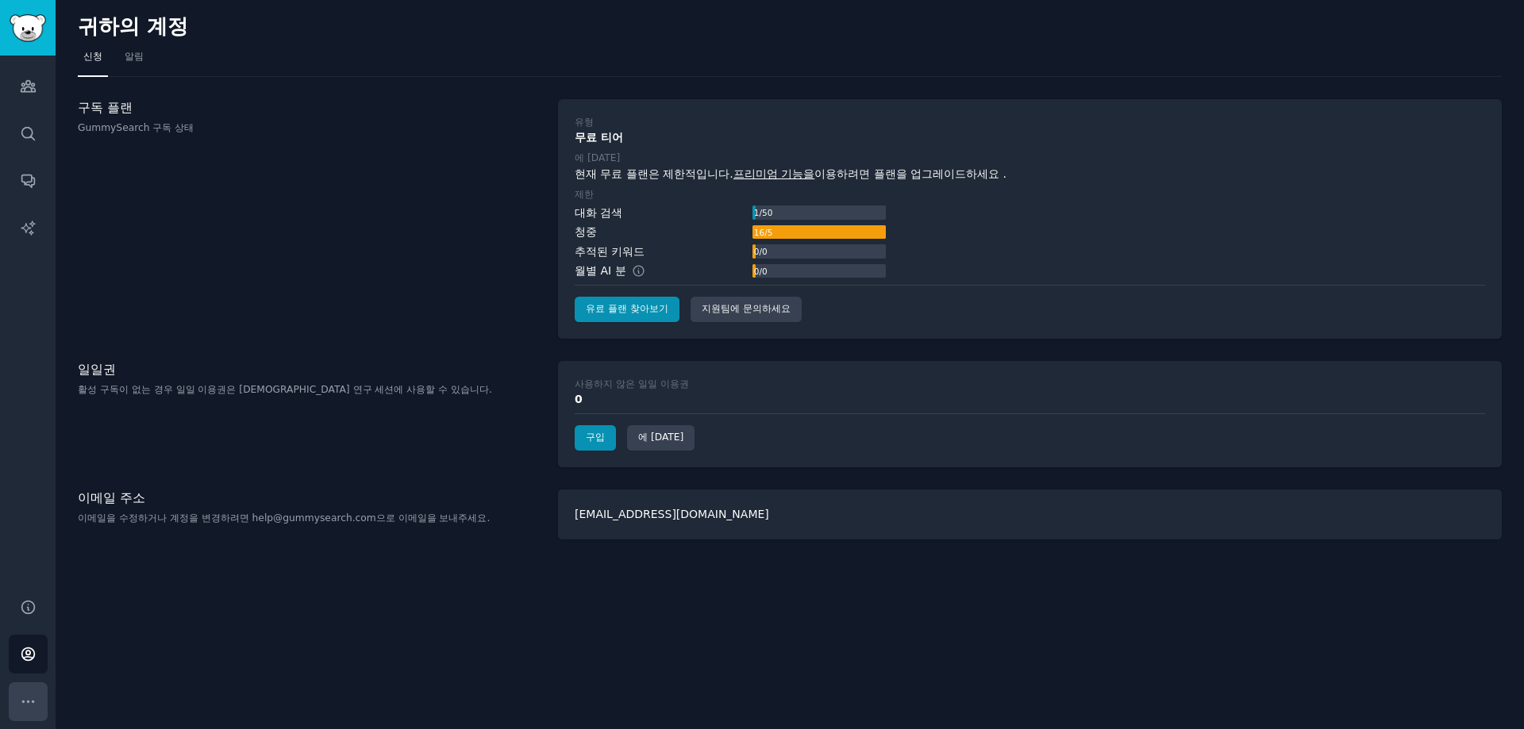
click at [34, 709] on button "더" at bounding box center [28, 701] width 39 height 39
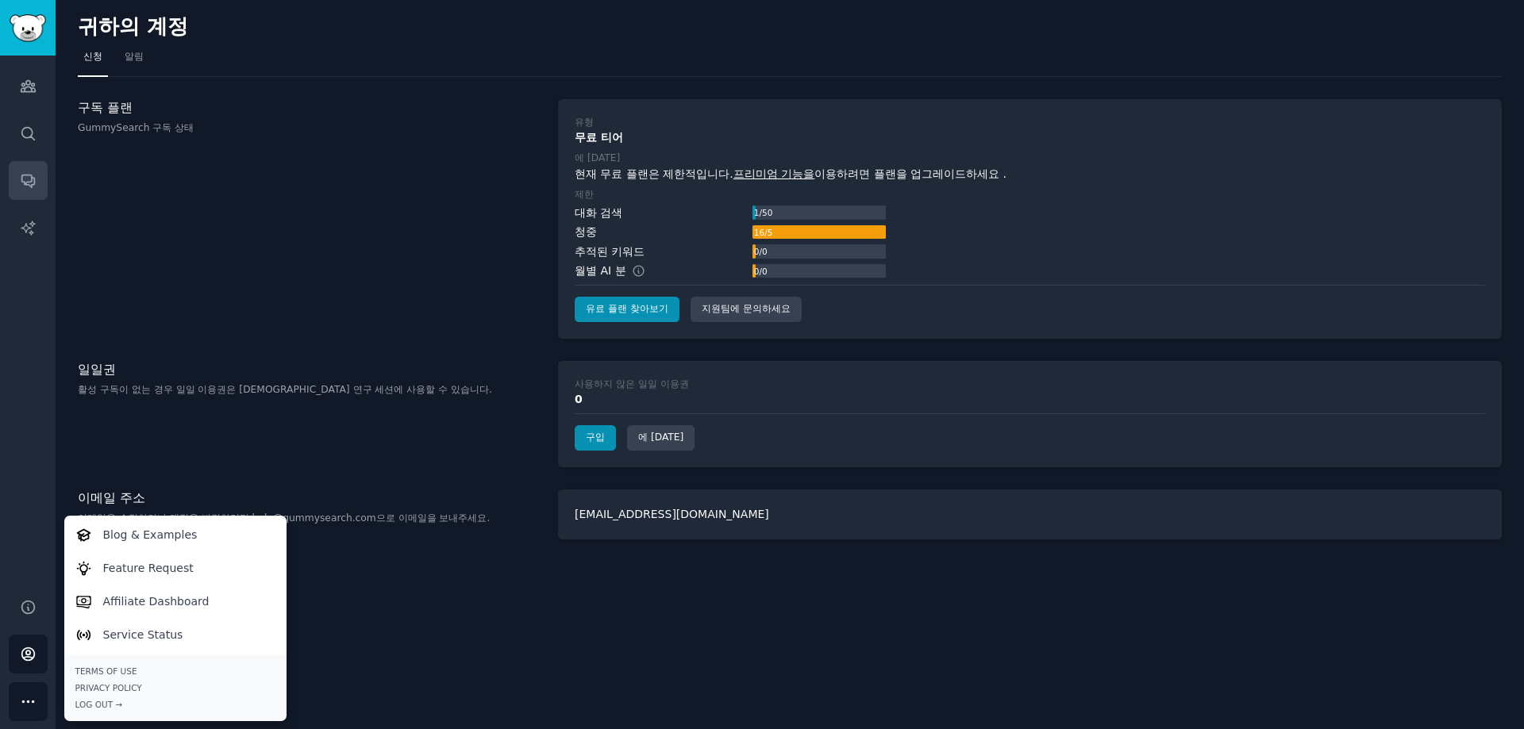
click at [39, 167] on link "대화" at bounding box center [28, 180] width 39 height 39
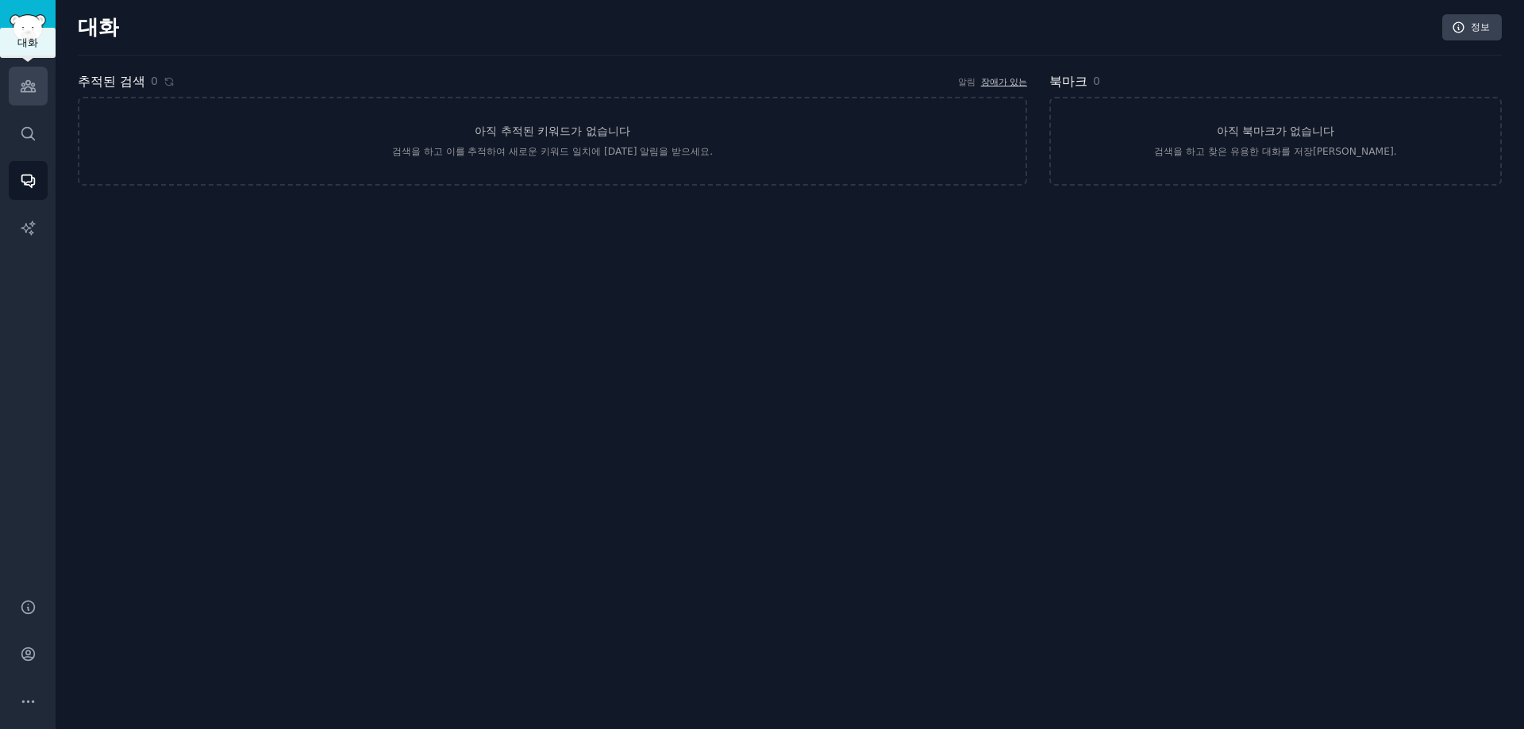
click at [23, 95] on link "청중" at bounding box center [28, 86] width 39 height 39
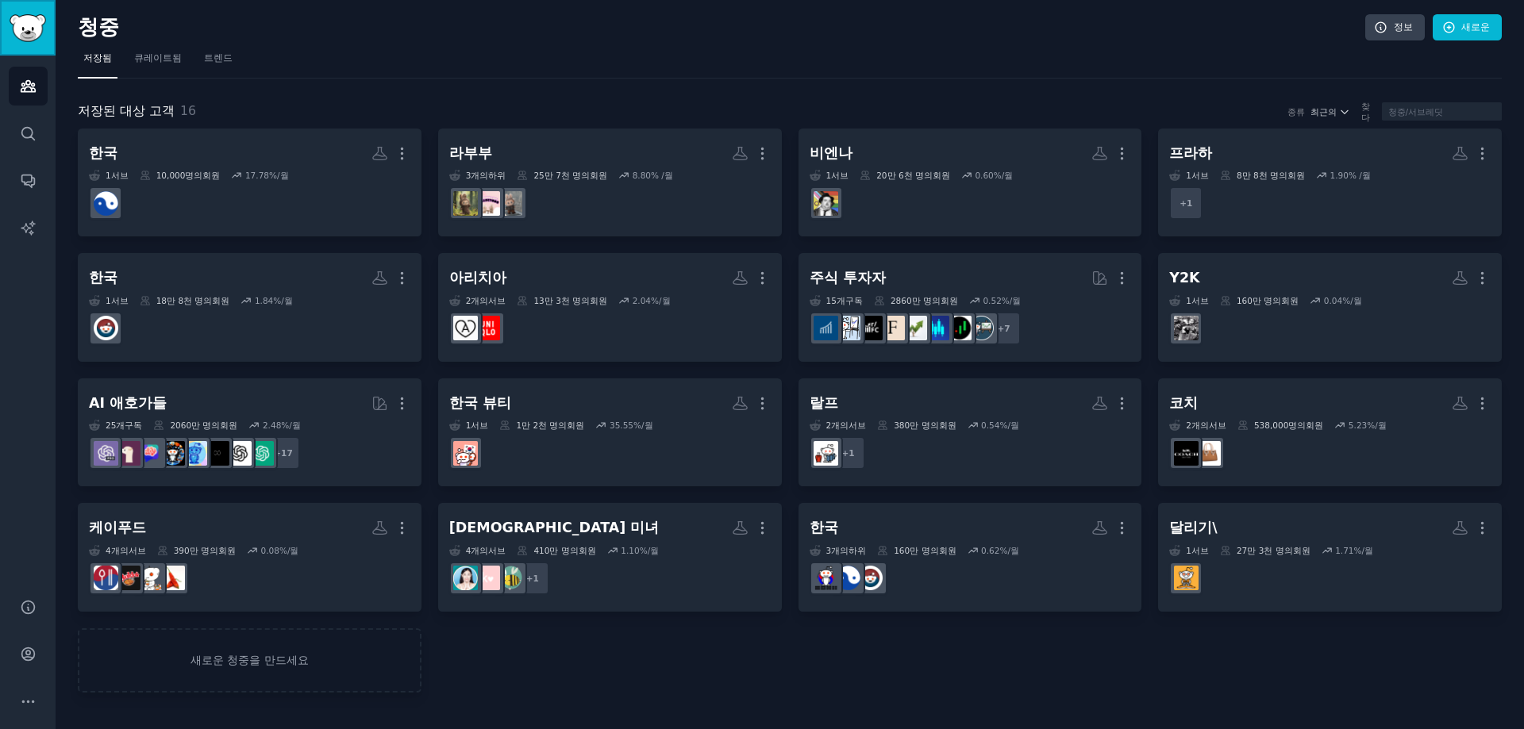
click at [21, 19] on img "사이드바" at bounding box center [28, 28] width 37 height 28
click at [31, 651] on icon "사이드바" at bounding box center [28, 654] width 17 height 17
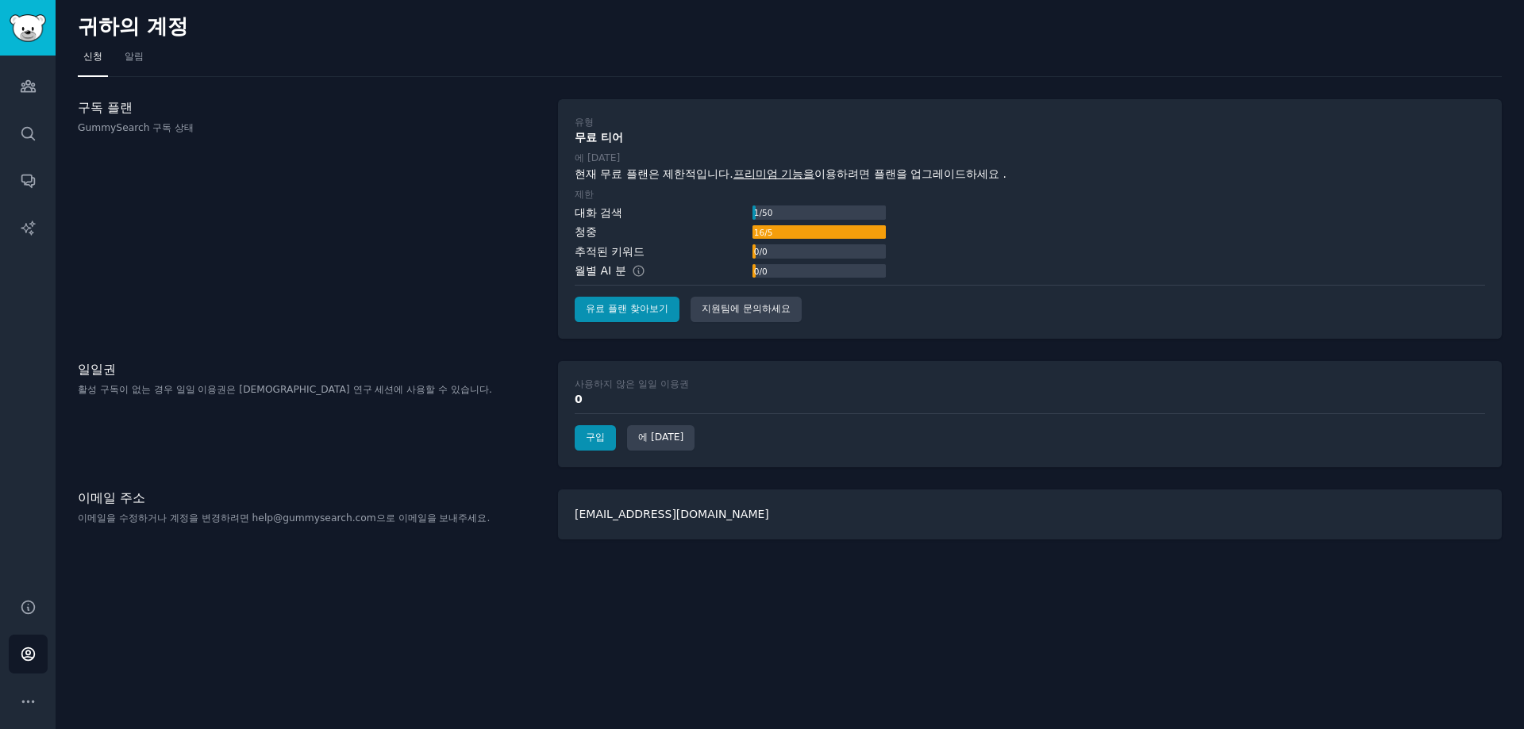
click at [590, 425] on div "사용하지 않은 일일 이용권 0 구입 에 [DATE]" at bounding box center [1030, 414] width 944 height 106
click at [586, 436] on font "구입" at bounding box center [595, 437] width 19 height 11
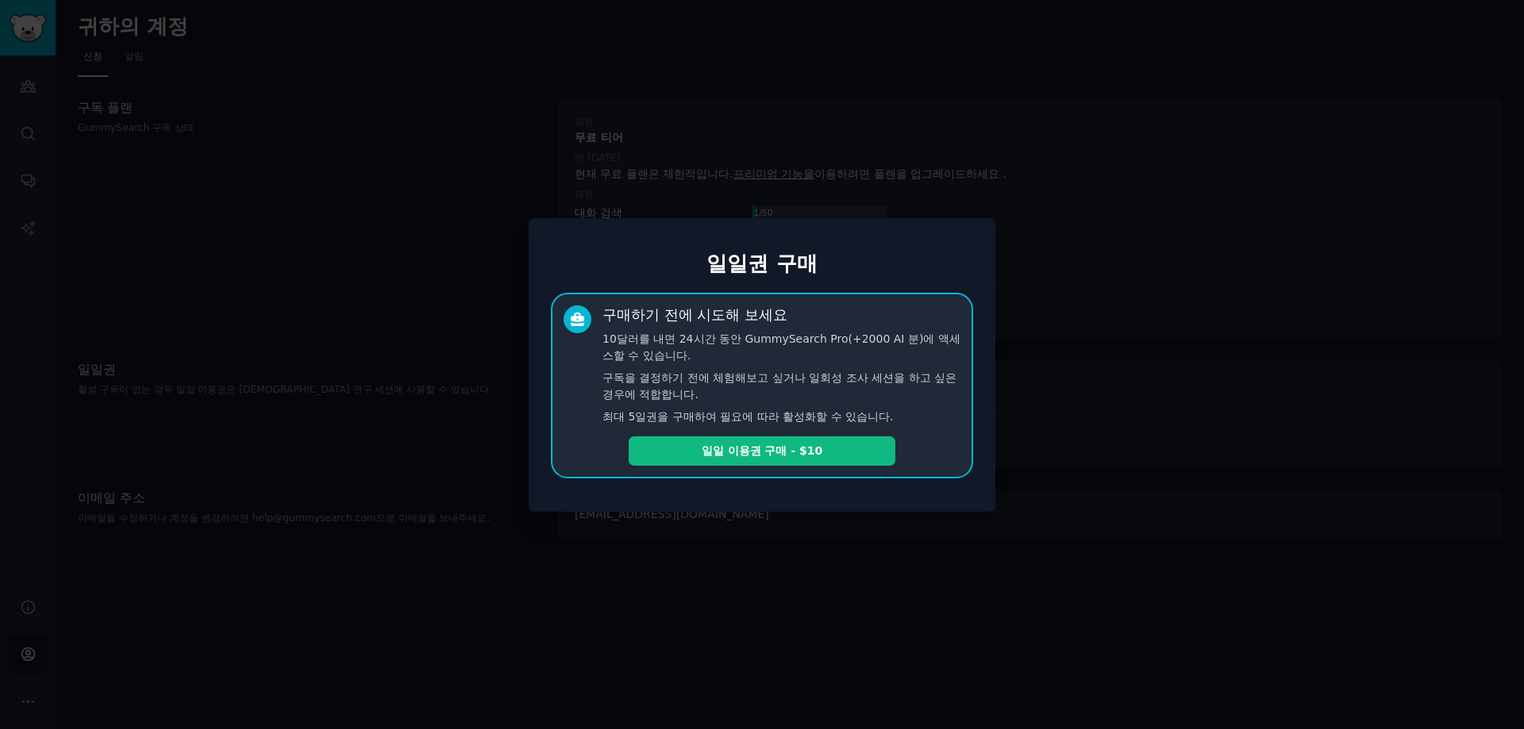
click at [994, 567] on div at bounding box center [762, 364] width 1524 height 729
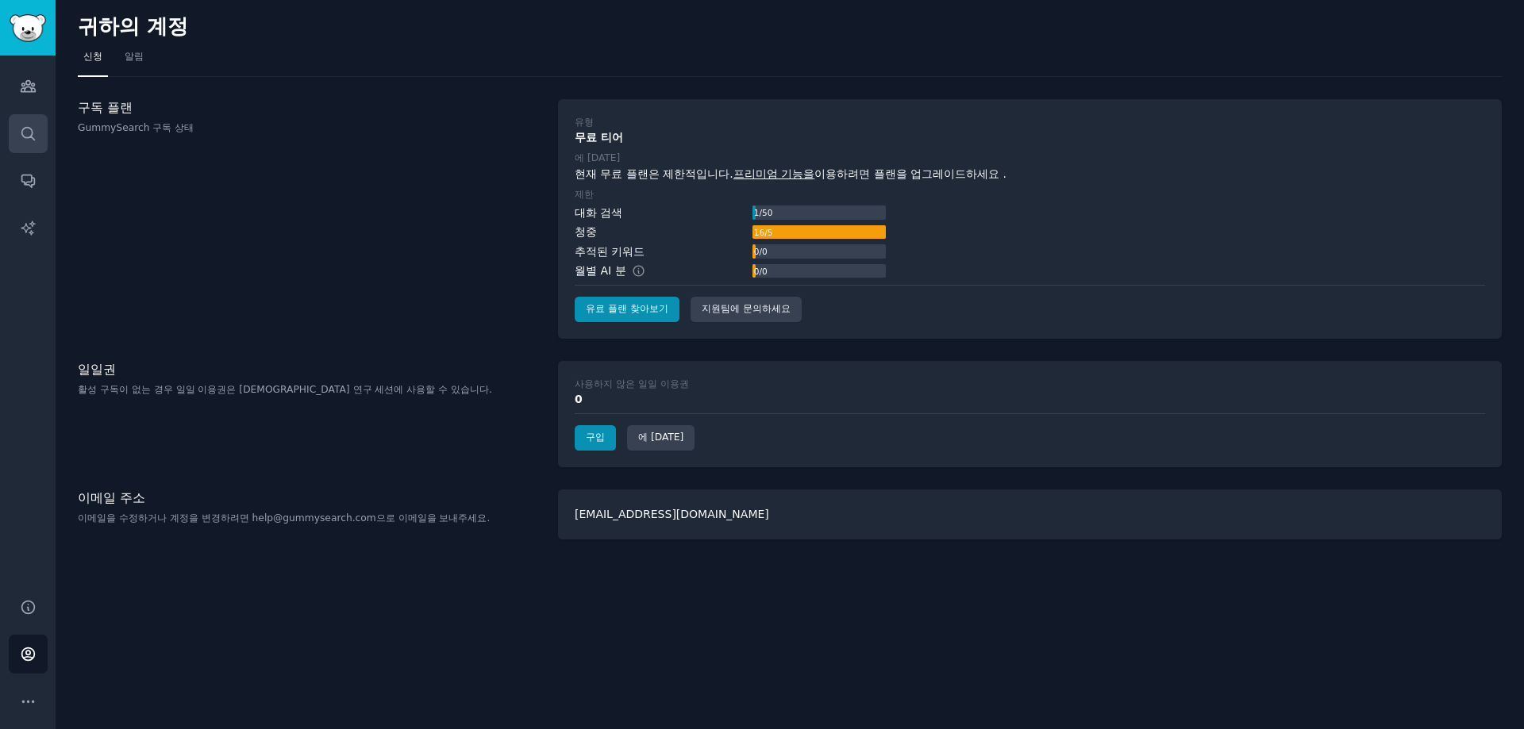
click at [36, 150] on link "찾다" at bounding box center [28, 133] width 39 height 39
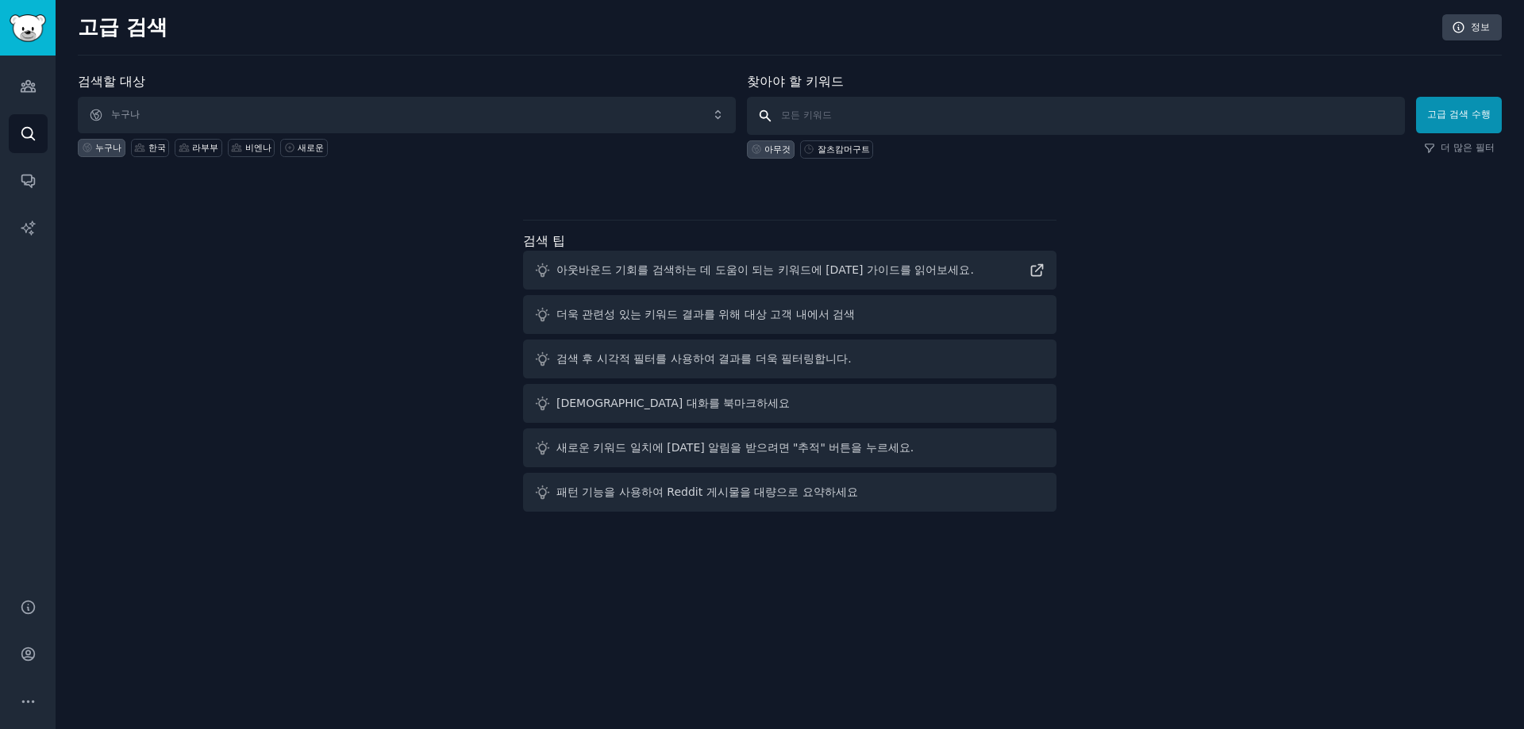
click at [840, 111] on input "text" at bounding box center [1076, 116] width 658 height 38
type input "[GEOGRAPHIC_DATA]"
click button "고급 검색 수행" at bounding box center [1459, 115] width 86 height 37
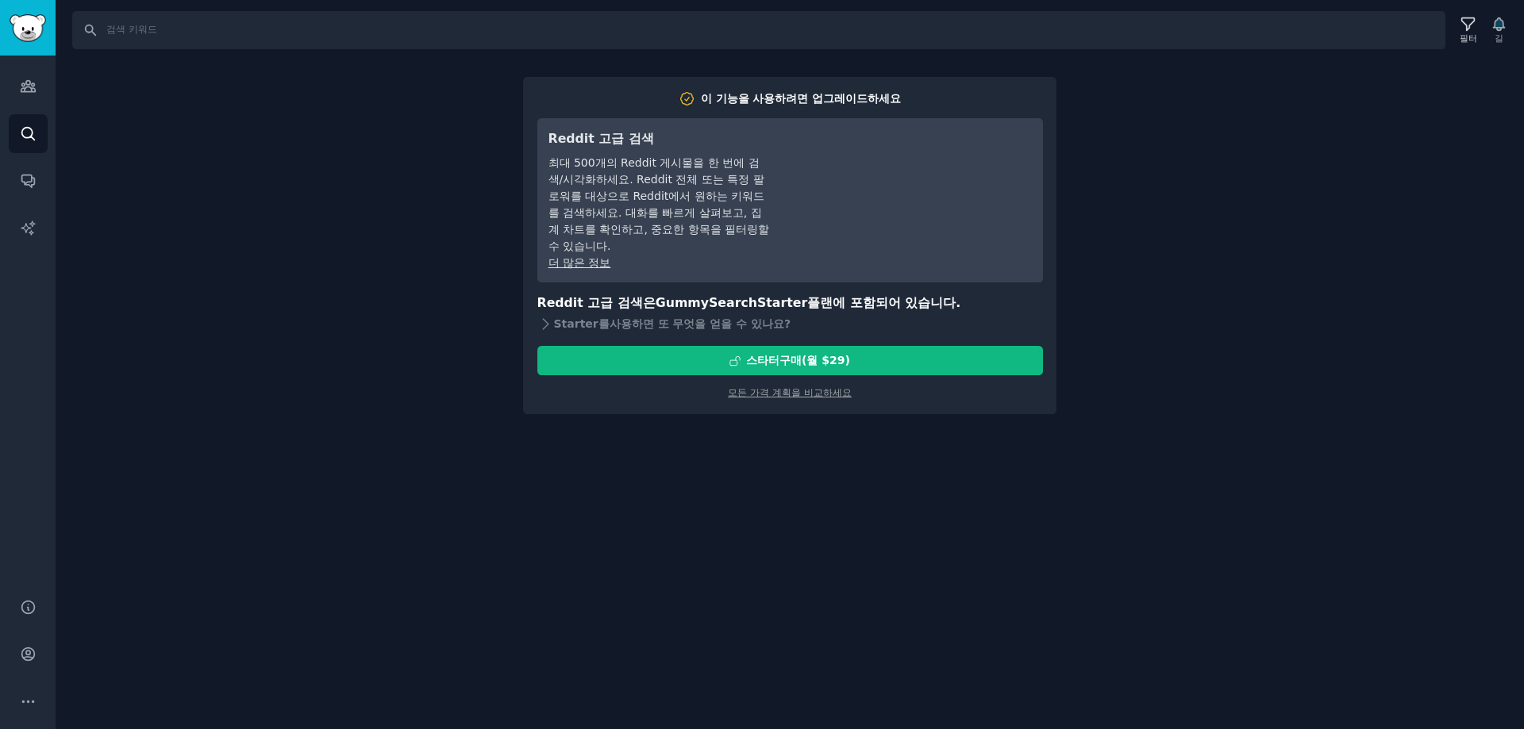
click at [33, 109] on div "청중 찾다 대화 AI 보고서" at bounding box center [28, 318] width 56 height 524
click at [35, 98] on link "청중" at bounding box center [28, 86] width 39 height 39
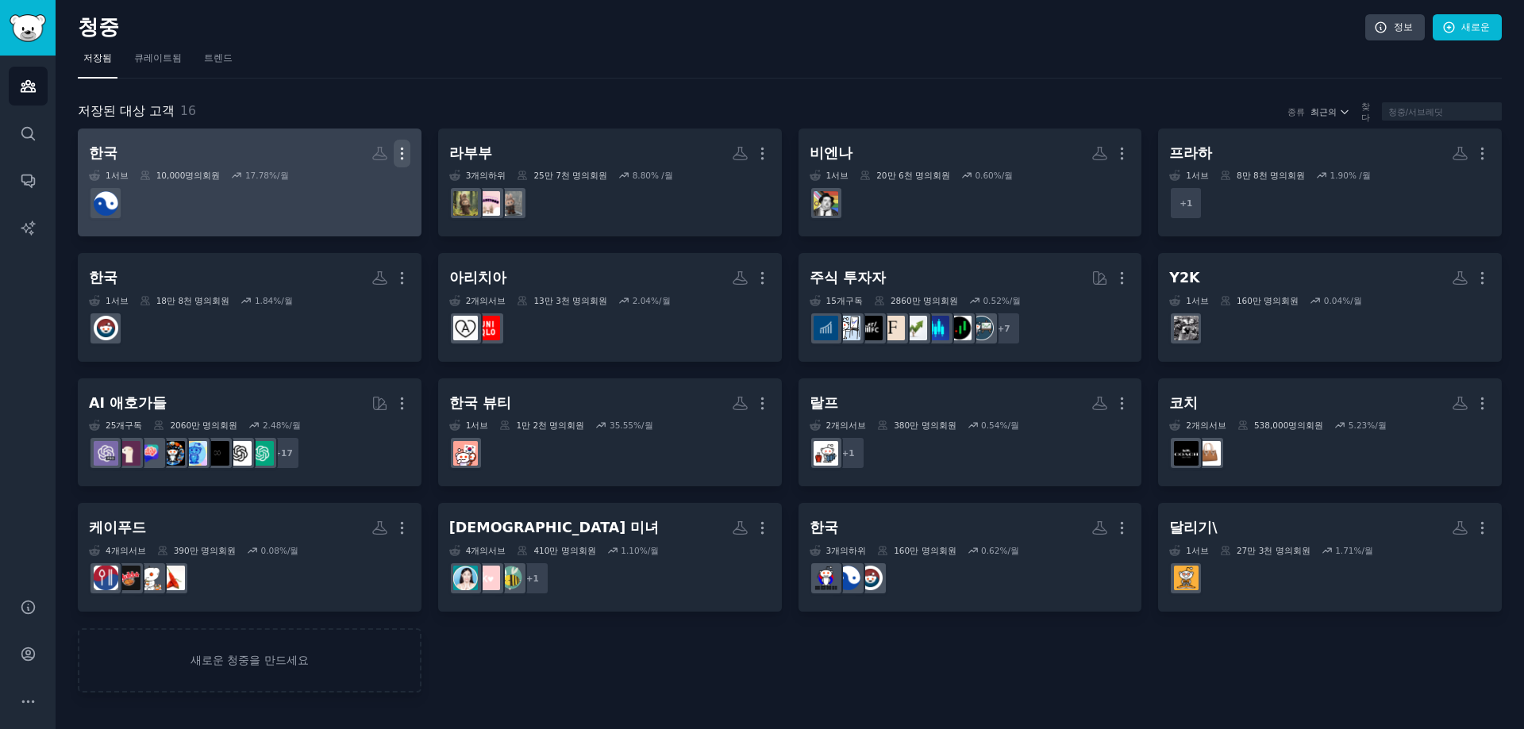
click at [409, 150] on icon "button" at bounding box center [402, 153] width 17 height 17
click at [362, 190] on p "Delete" at bounding box center [358, 187] width 37 height 17
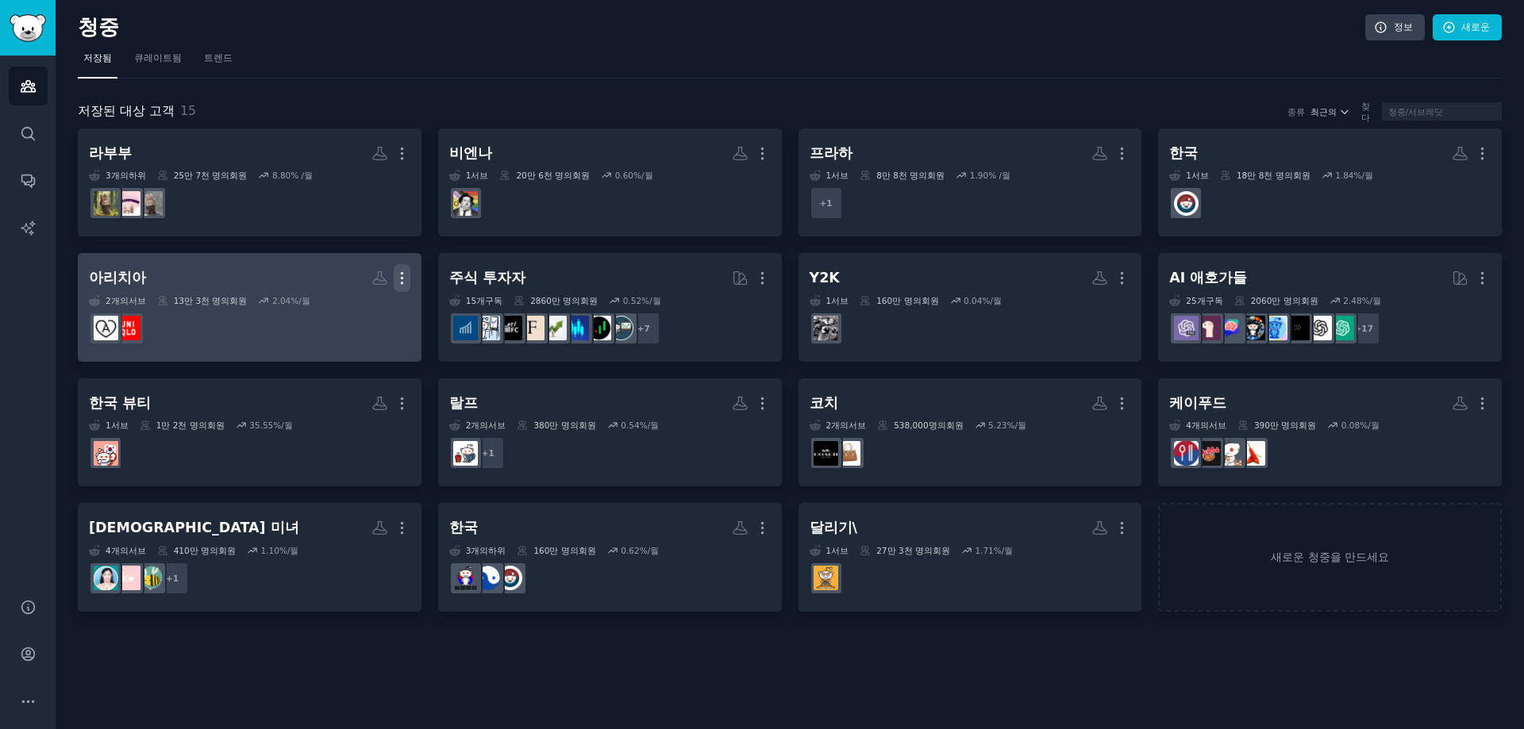
click at [401, 279] on icon "button" at bounding box center [402, 278] width 2 height 11
click at [379, 314] on div "삭제" at bounding box center [360, 337] width 50 height 50
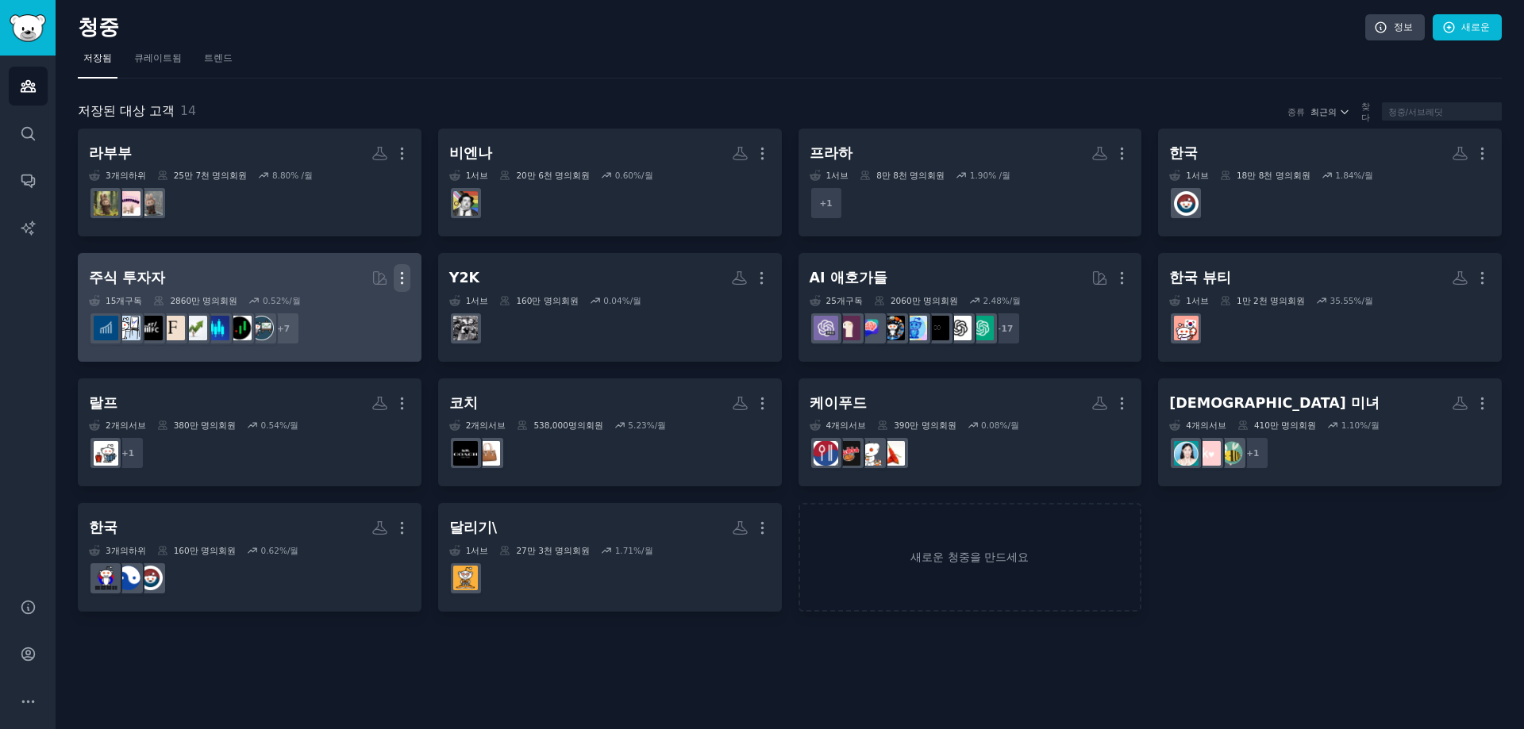
click at [403, 279] on icon "button" at bounding box center [402, 278] width 17 height 17
click at [363, 315] on p "Delete" at bounding box center [358, 311] width 37 height 17
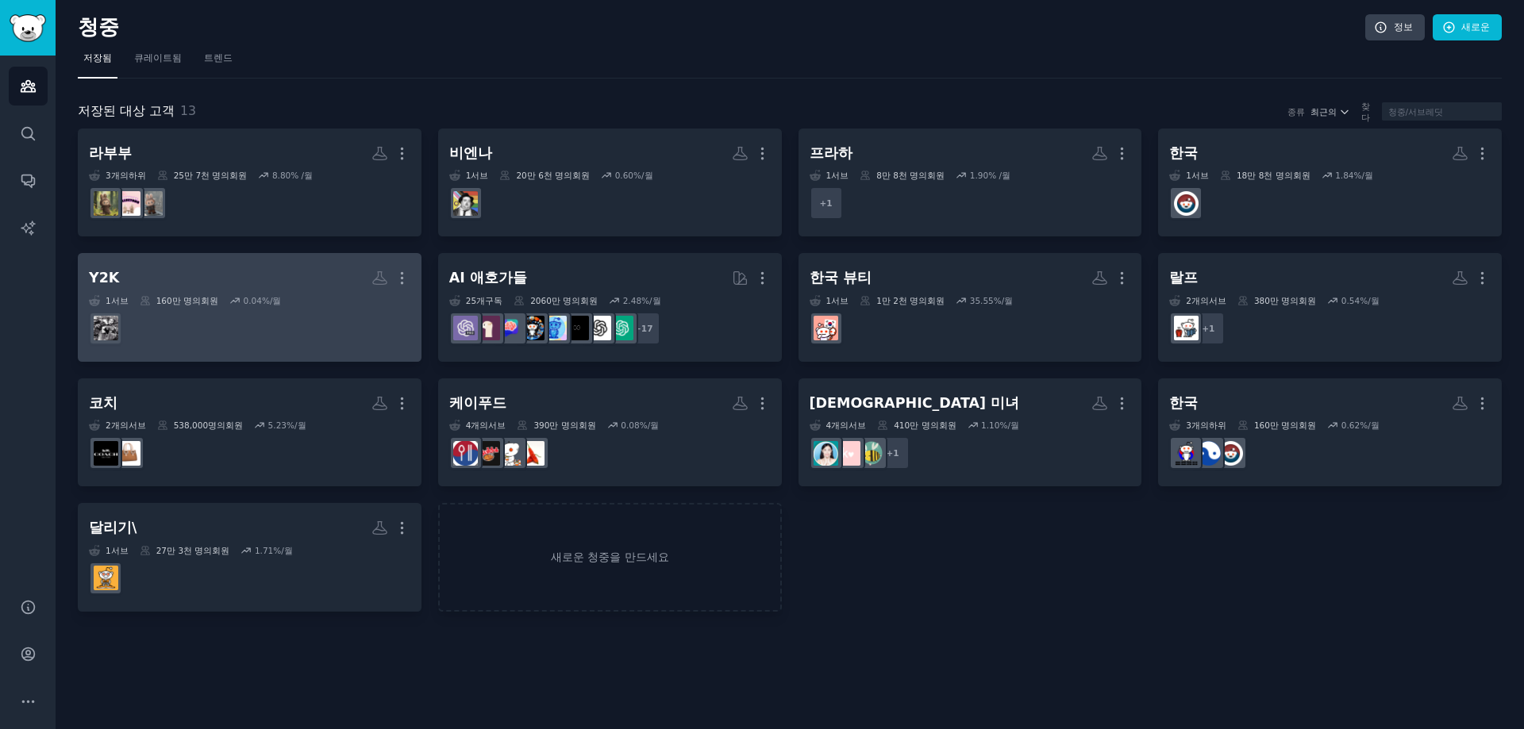
click at [391, 279] on div "더" at bounding box center [390, 278] width 39 height 28
click at [406, 278] on icon "button" at bounding box center [402, 278] width 17 height 17
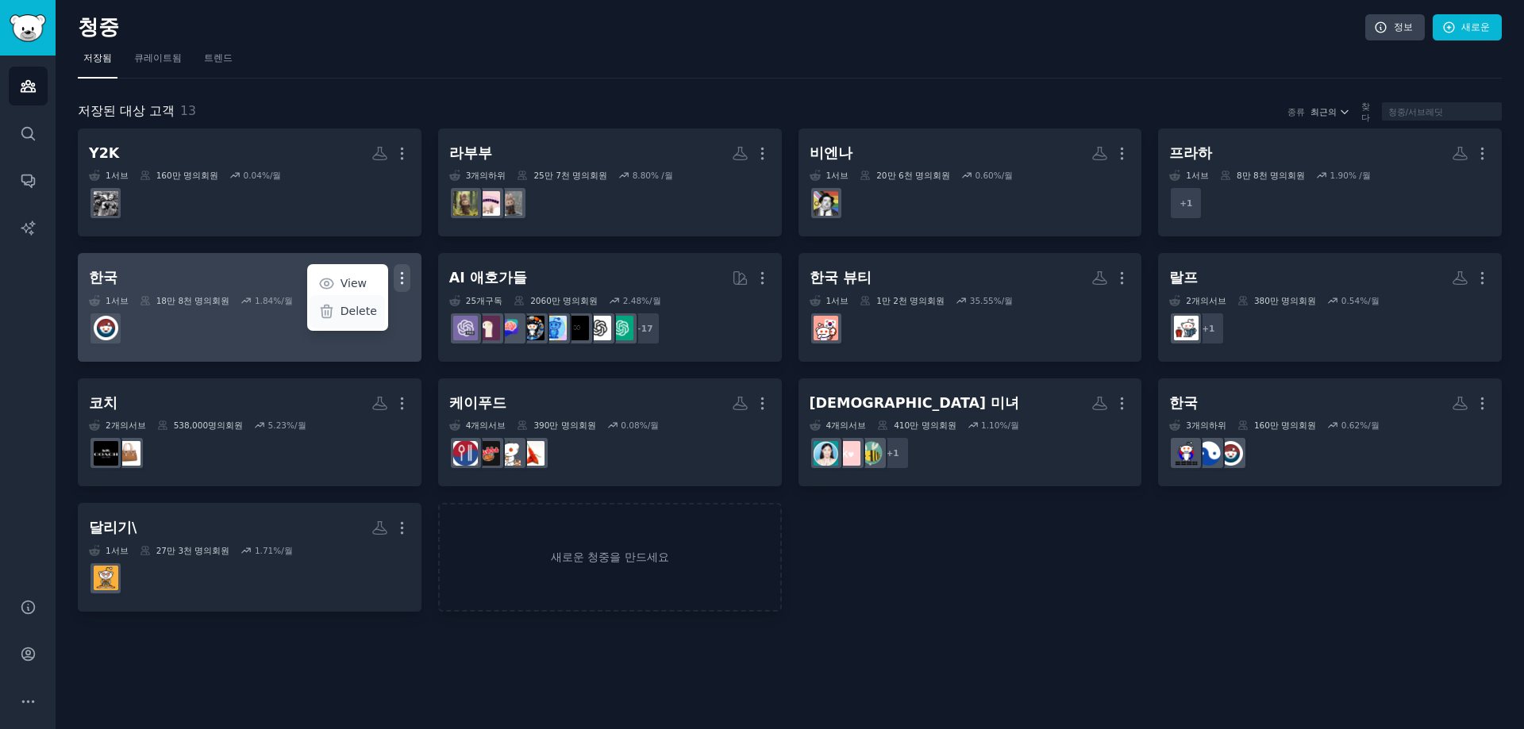
click at [364, 321] on div "Delete" at bounding box center [347, 311] width 75 height 33
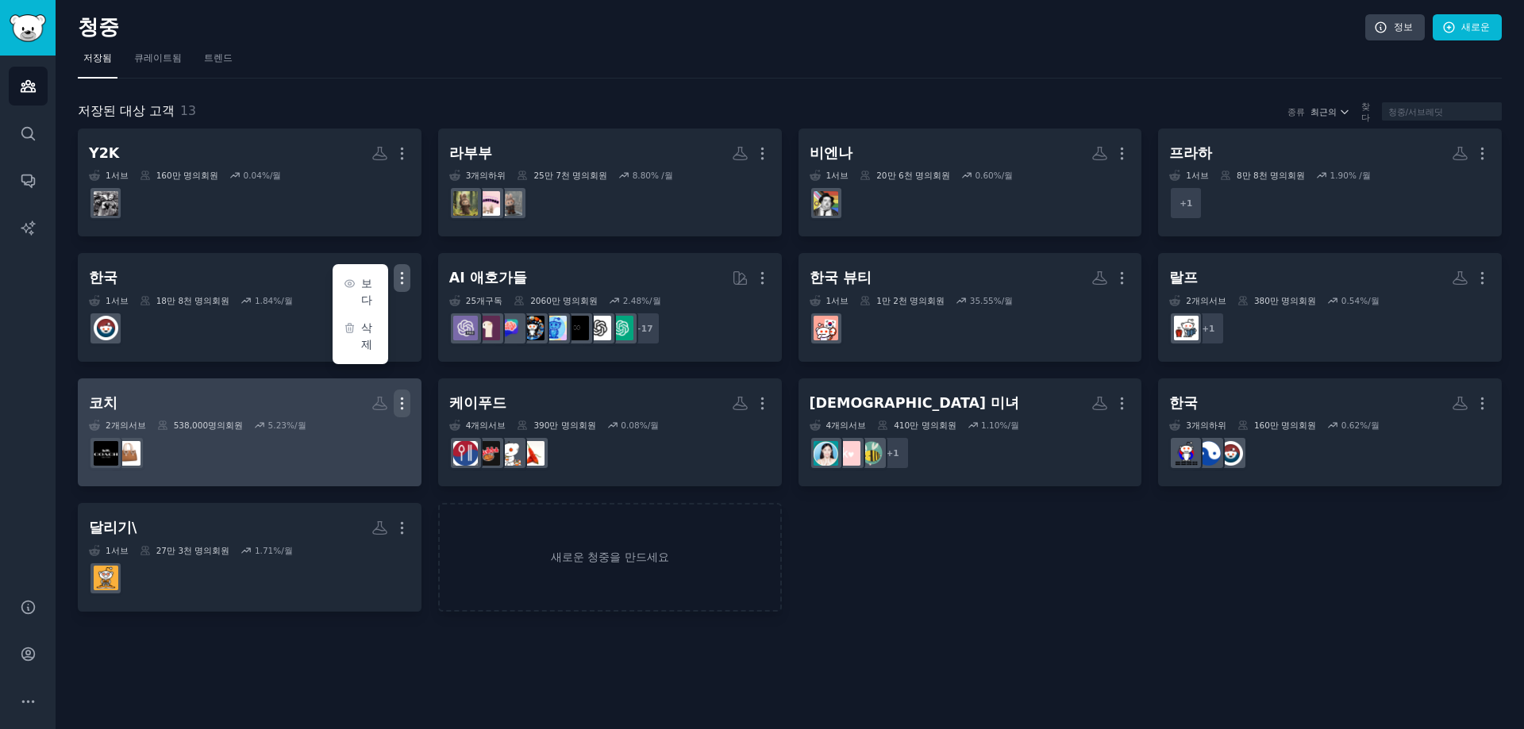
click at [409, 399] on icon "button" at bounding box center [402, 403] width 17 height 17
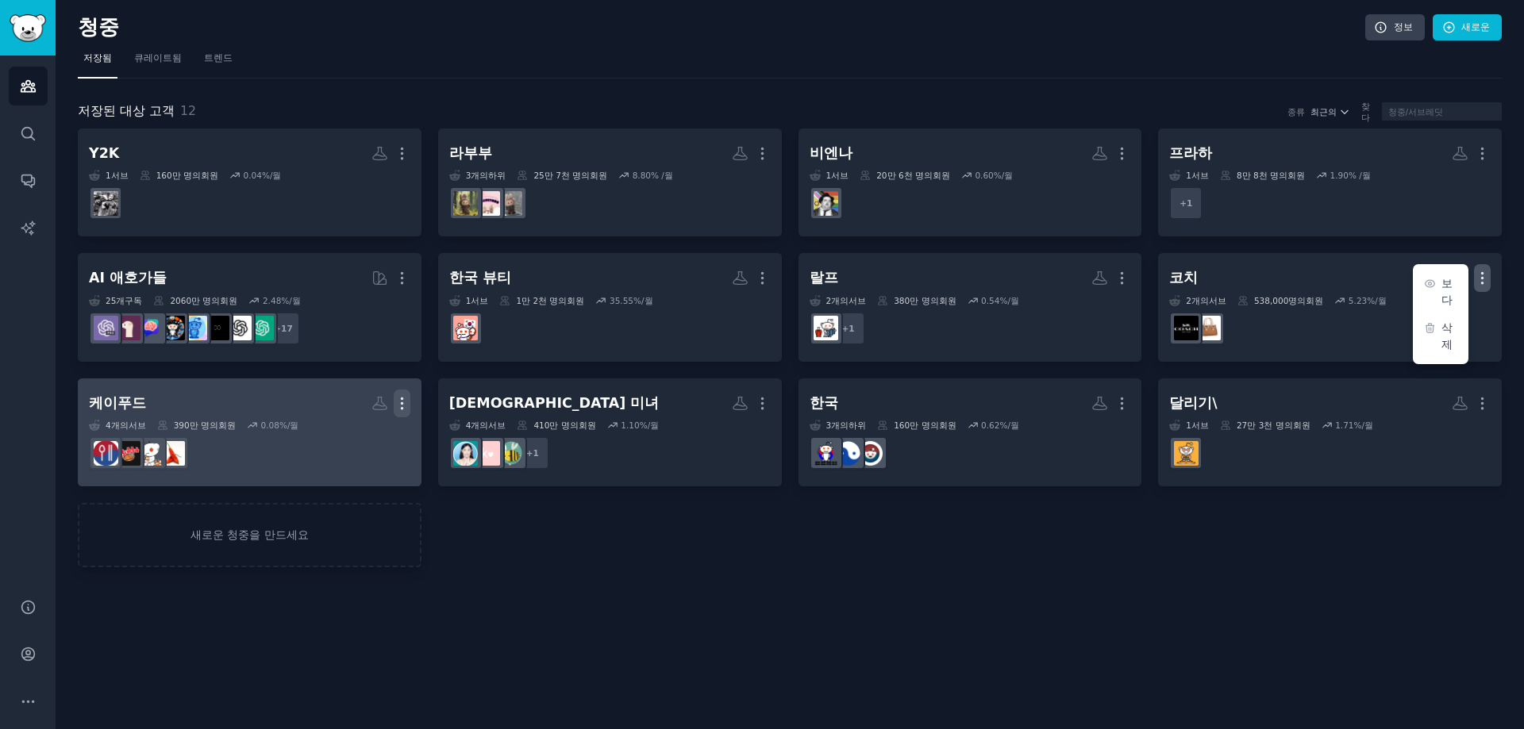
click at [402, 400] on icon "button" at bounding box center [402, 403] width 17 height 17
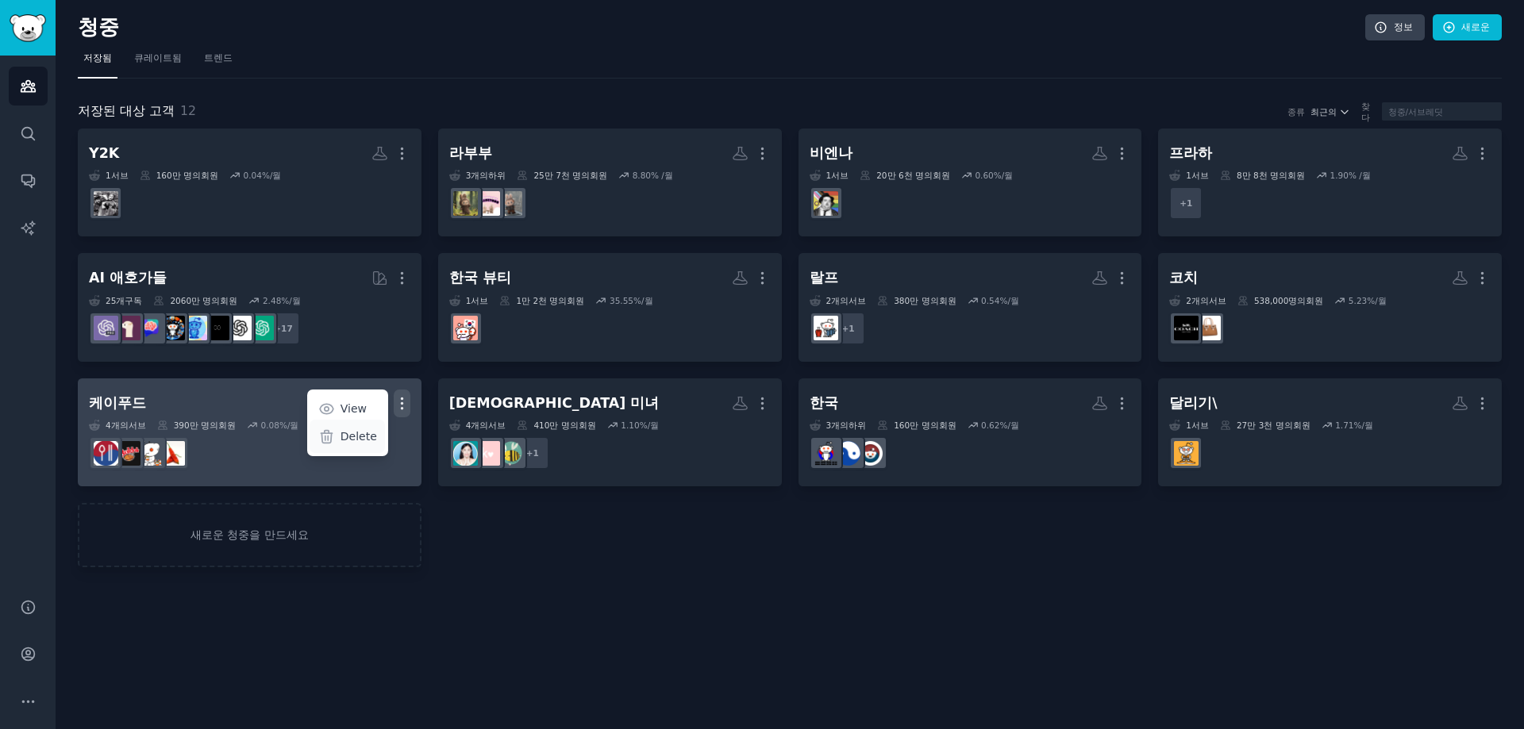
click at [357, 445] on div "Delete" at bounding box center [347, 436] width 75 height 33
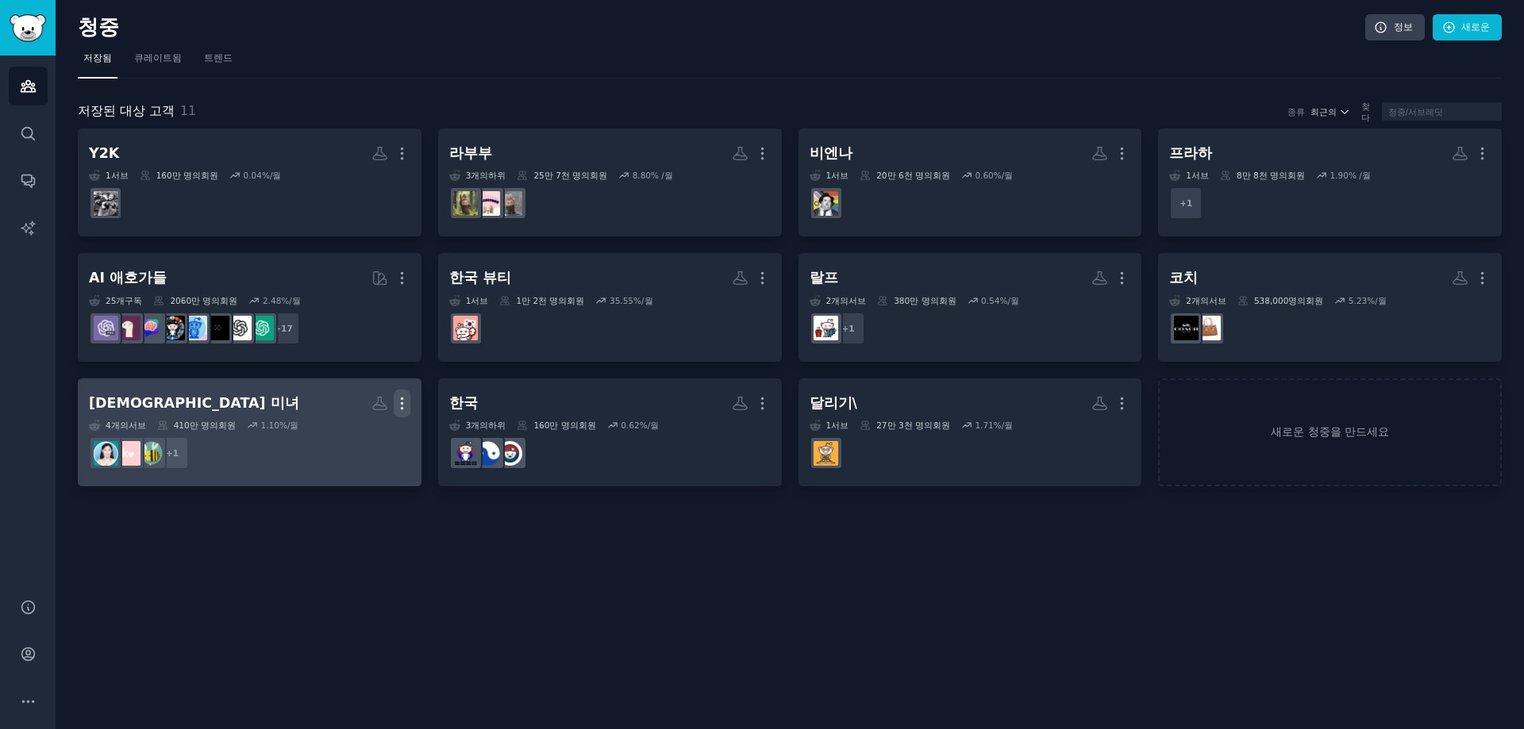
click at [401, 407] on icon "button" at bounding box center [402, 403] width 2 height 11
click at [360, 436] on p "Delete" at bounding box center [358, 437] width 37 height 17
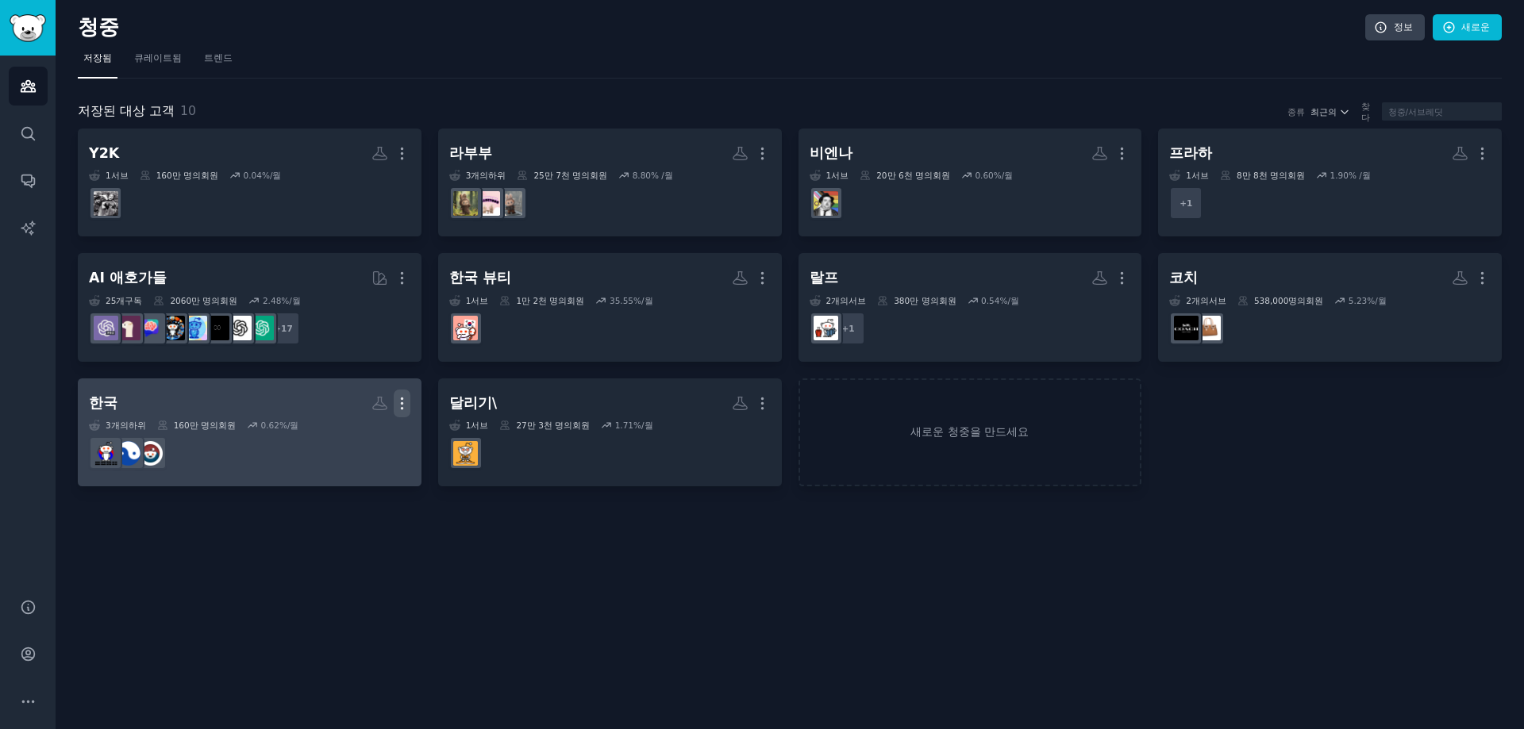
click at [403, 404] on icon "button" at bounding box center [402, 403] width 17 height 17
click at [356, 440] on p "Delete" at bounding box center [358, 437] width 37 height 17
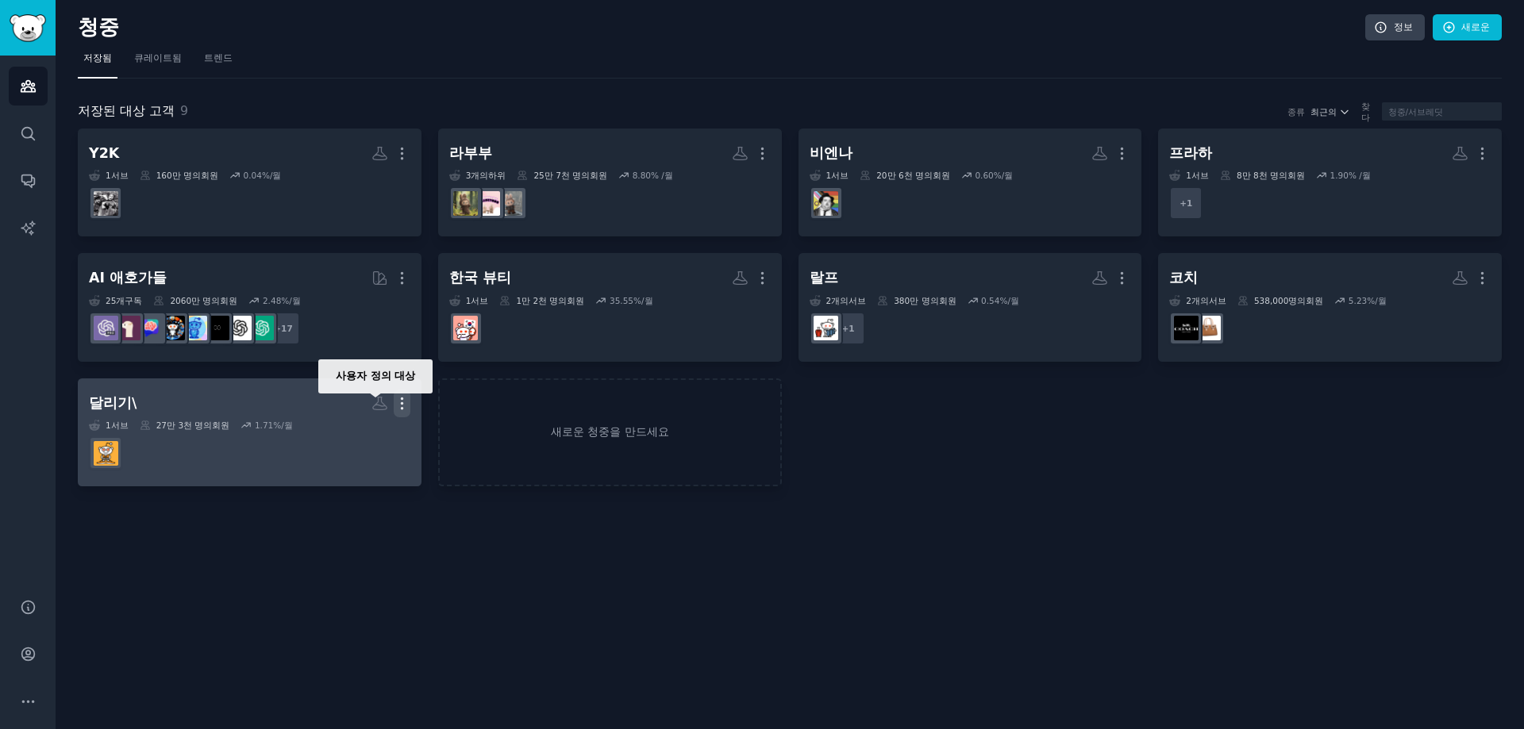
click at [394, 402] on icon "button" at bounding box center [402, 403] width 17 height 17
click at [356, 438] on p "Delete" at bounding box center [358, 437] width 37 height 17
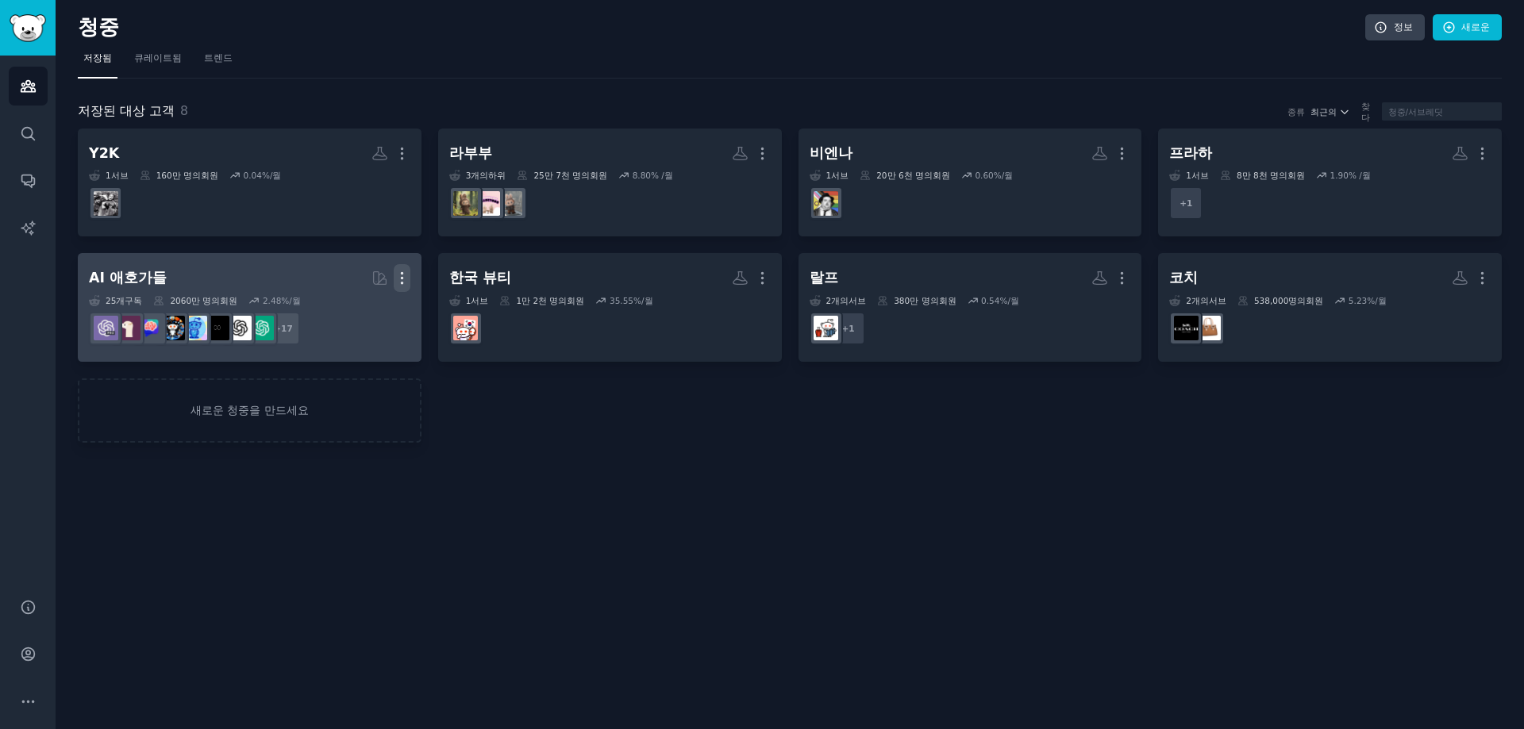
click at [402, 273] on icon "button" at bounding box center [402, 278] width 2 height 11
click at [359, 324] on div "삭제" at bounding box center [360, 337] width 50 height 50
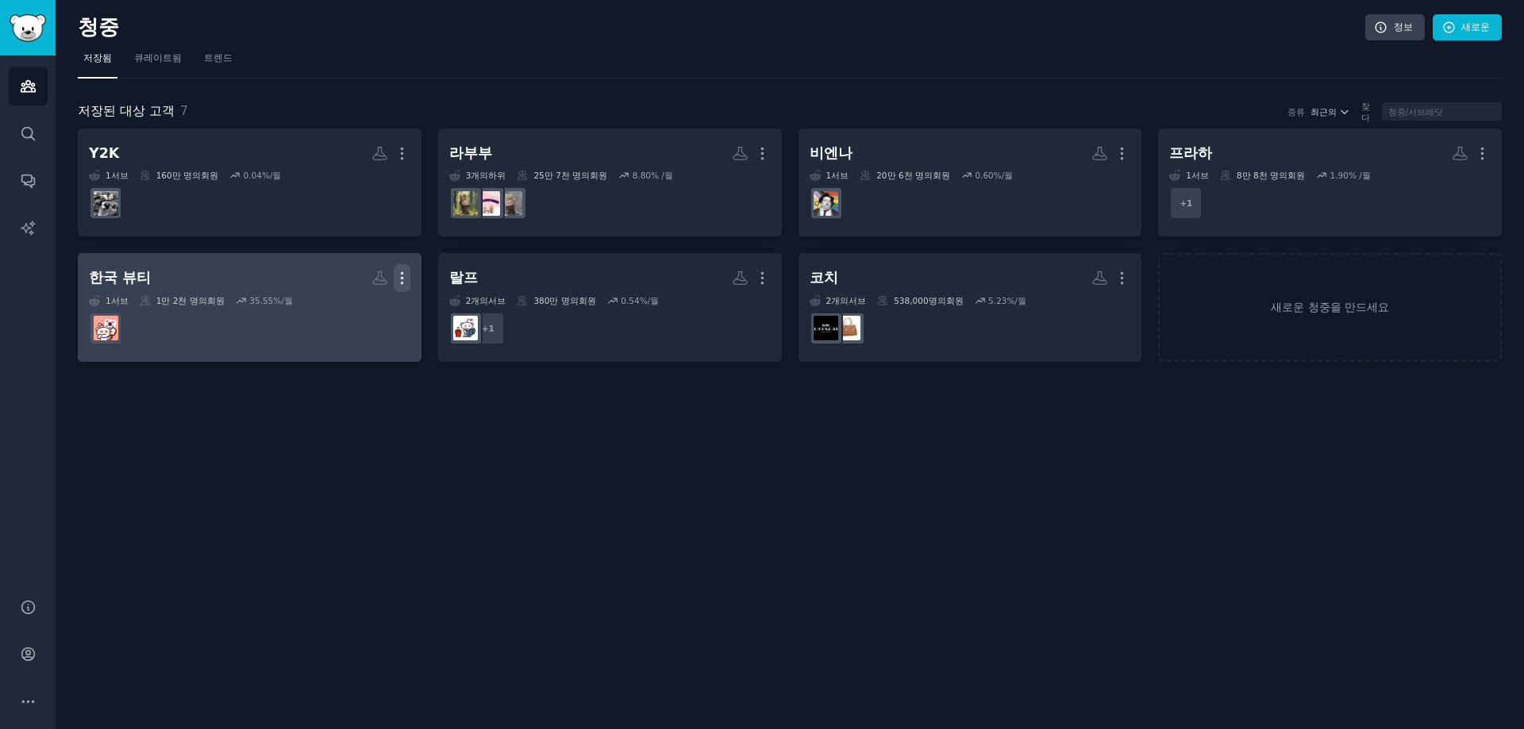
click at [404, 275] on icon "button" at bounding box center [402, 278] width 17 height 17
click at [362, 307] on p "Delete" at bounding box center [358, 311] width 37 height 17
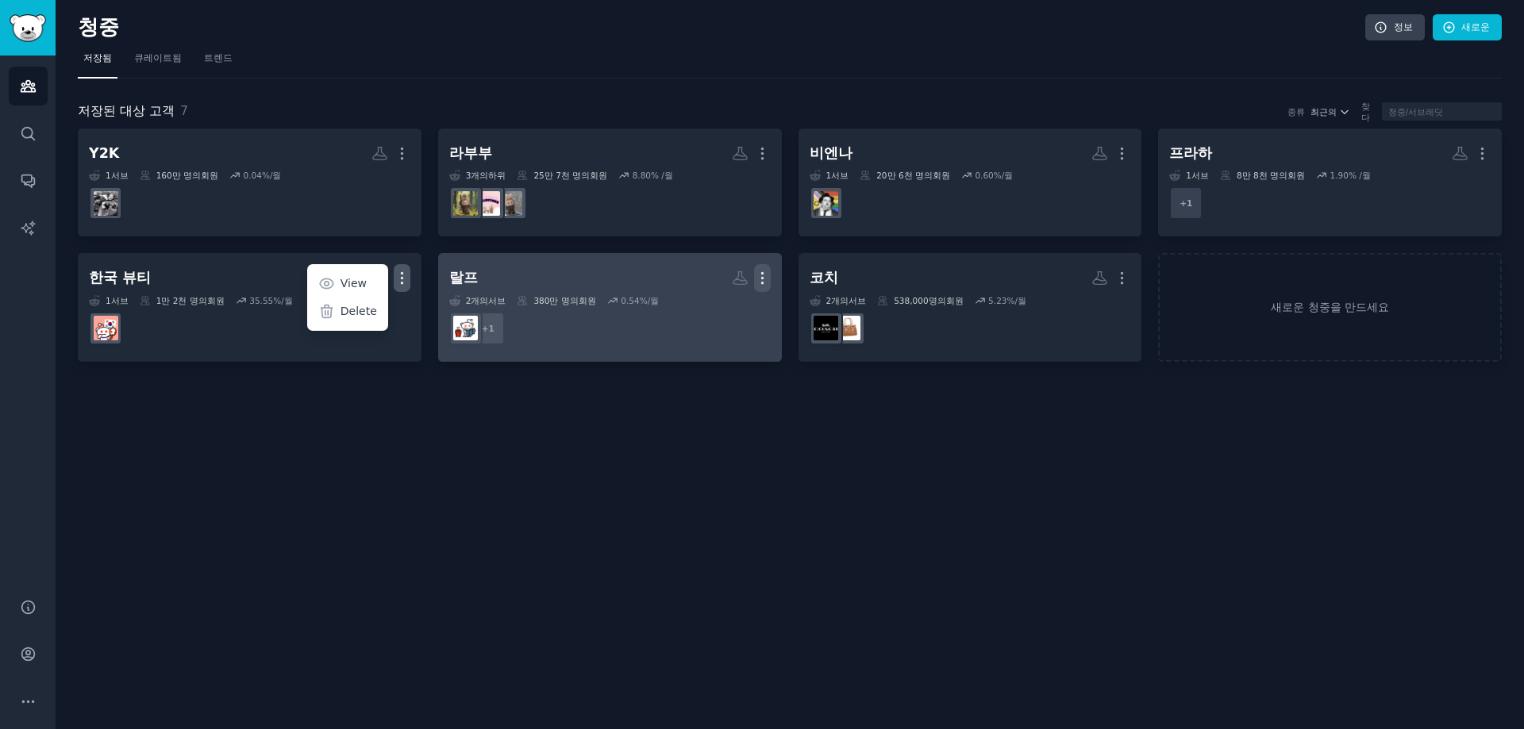
click at [766, 277] on icon "button" at bounding box center [762, 278] width 17 height 17
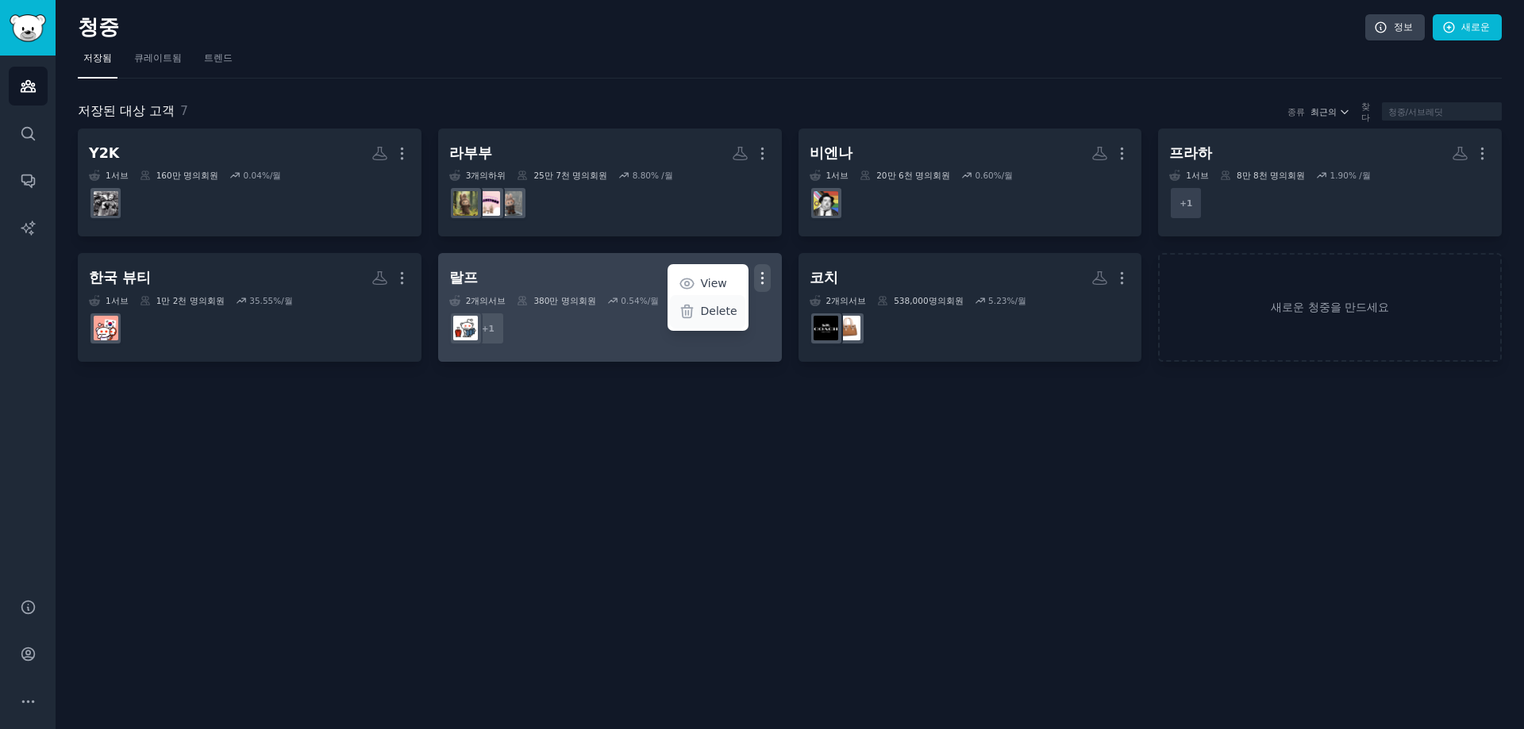
click at [717, 313] on p "Delete" at bounding box center [719, 311] width 37 height 17
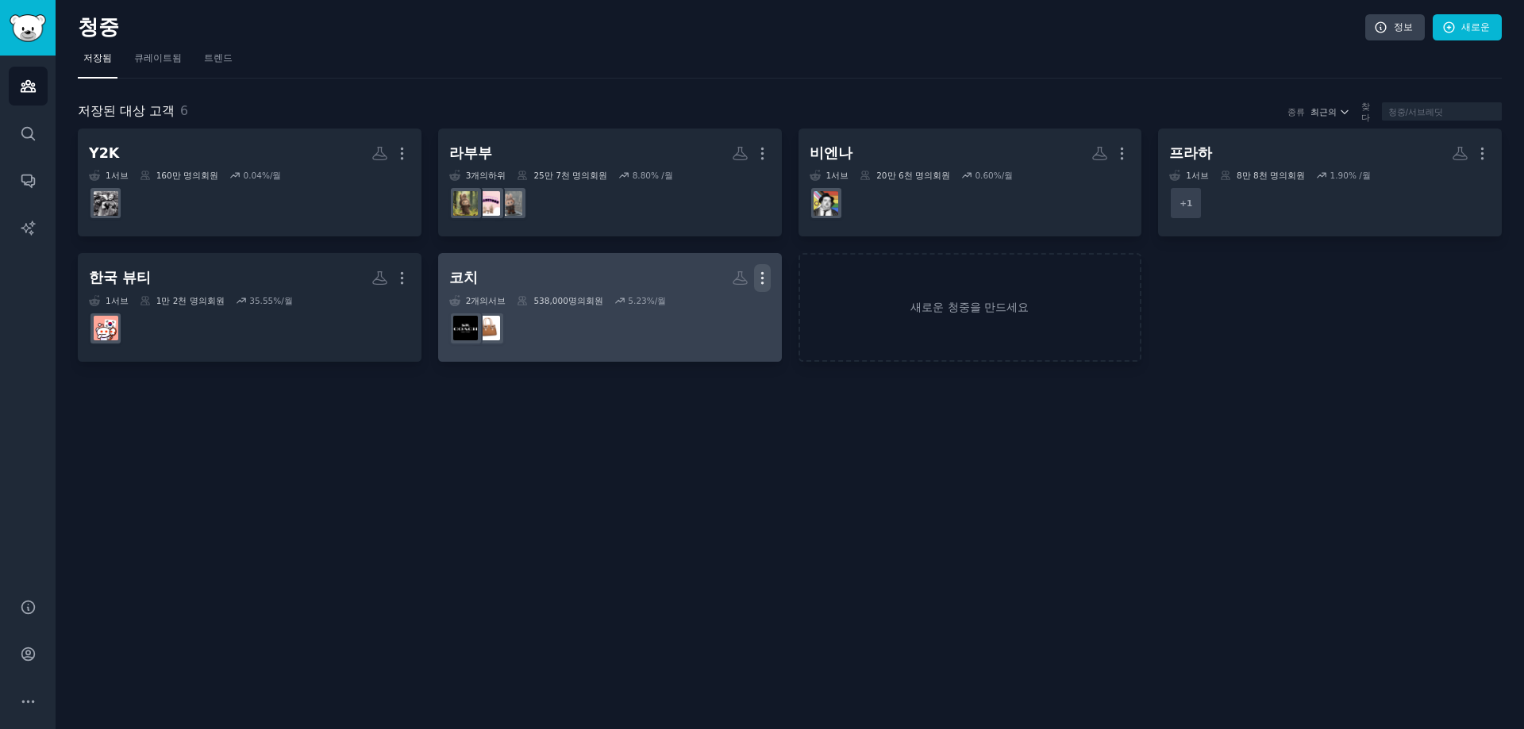
click at [769, 270] on icon "button" at bounding box center [762, 278] width 17 height 17
click at [715, 332] on div "삭제" at bounding box center [720, 337] width 50 height 50
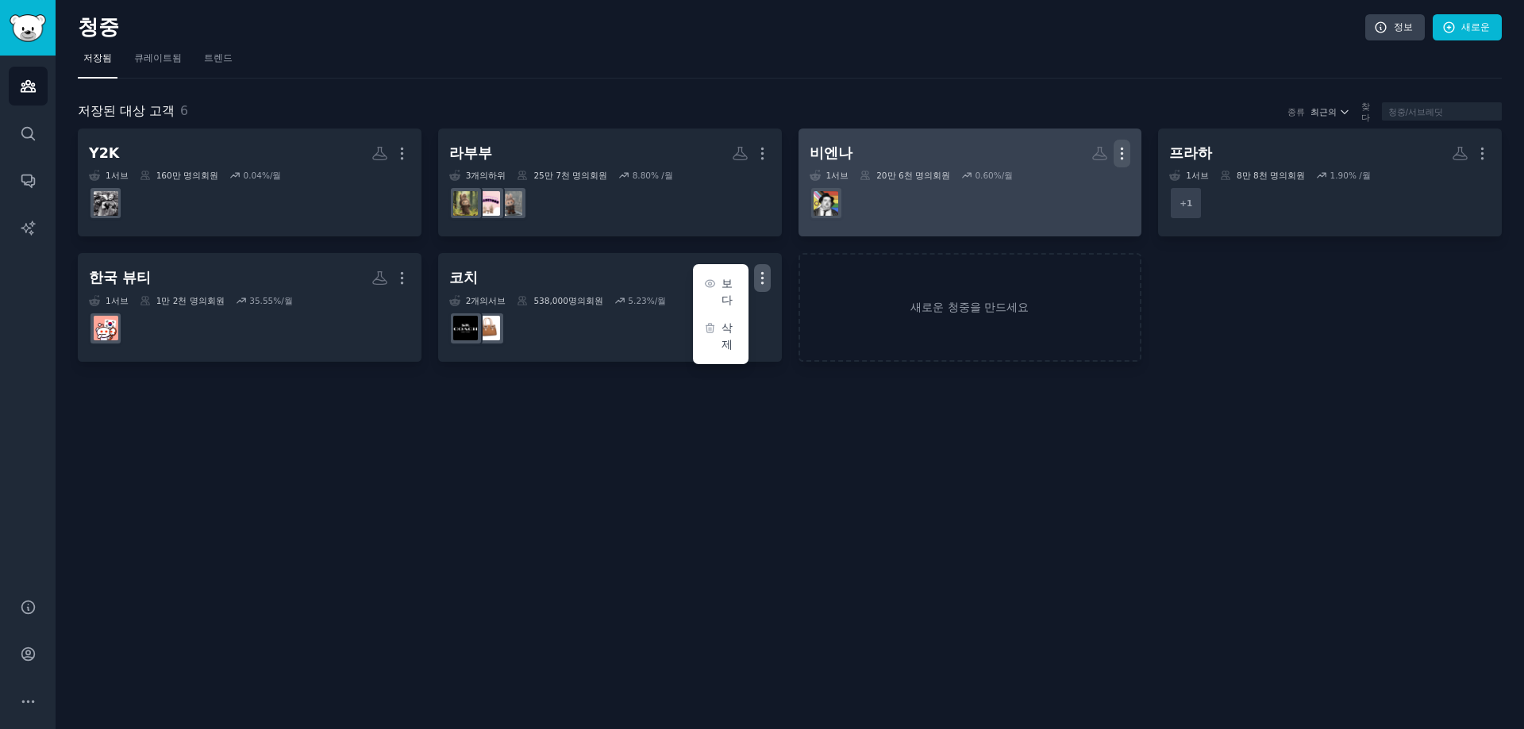
click at [1125, 153] on icon "button" at bounding box center [1121, 153] width 17 height 17
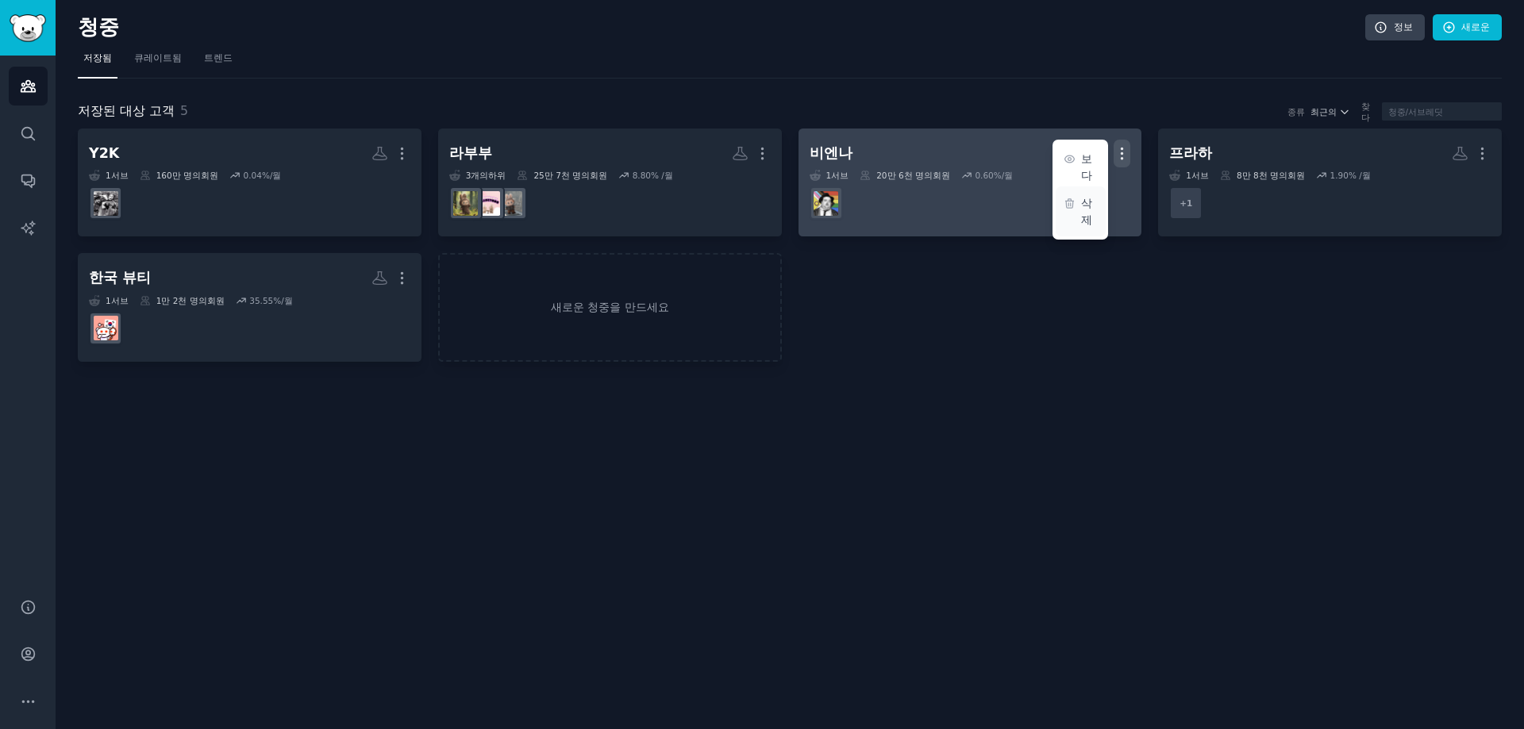
click at [1065, 189] on div "삭제" at bounding box center [1080, 211] width 50 height 50
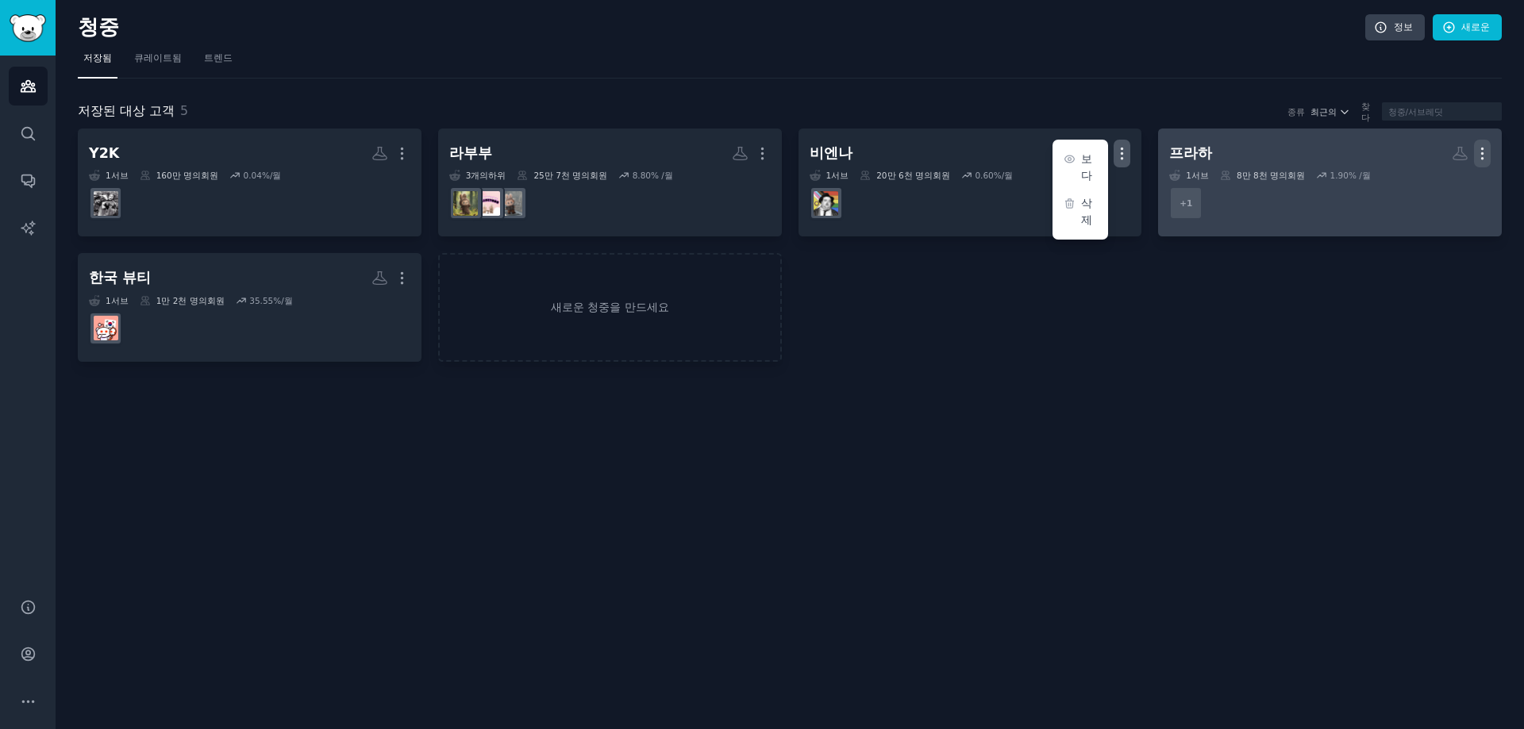
click at [410, 270] on icon "button" at bounding box center [402, 278] width 17 height 17
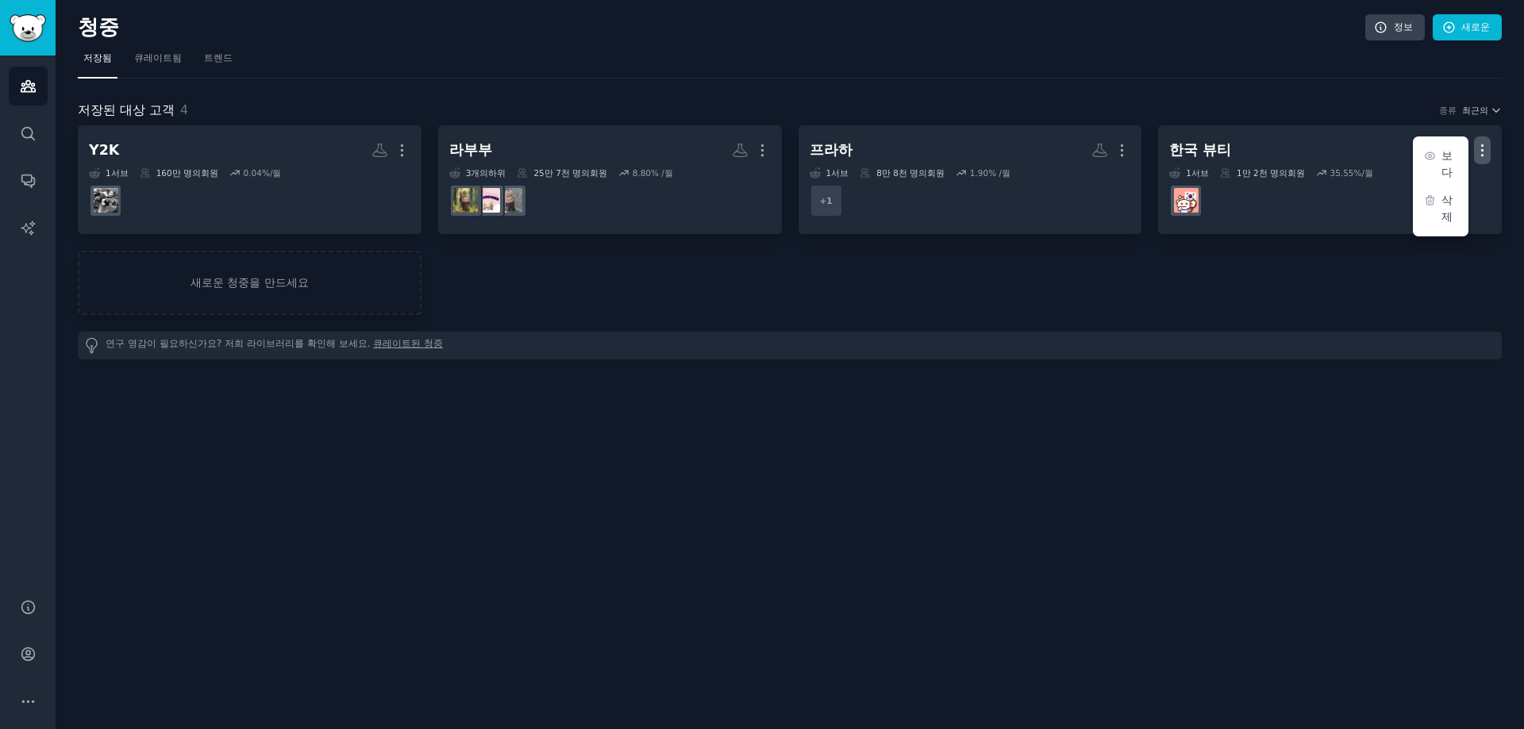
click at [1168, 261] on div "Y2K 더 1 서브 160만 명의 회원 0.04 %/월 r/빈티지패션 라부부 더 3 개의 하위 25만 7천 명의 회원 8.80 % /월 프라하…" at bounding box center [790, 220] width 1424 height 190
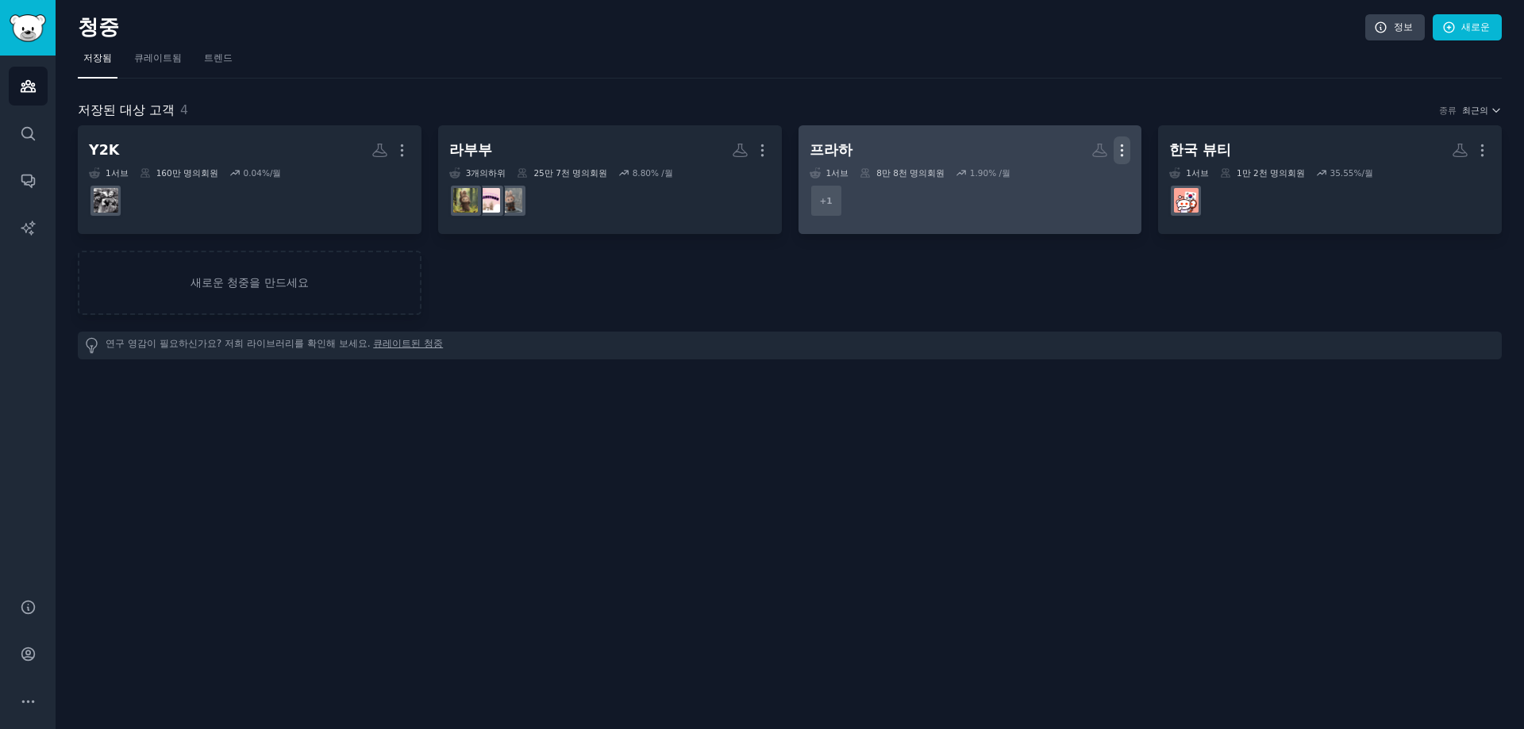
click at [1128, 156] on icon "button" at bounding box center [1121, 150] width 17 height 17
click at [1078, 188] on p "Delete" at bounding box center [1078, 183] width 37 height 17
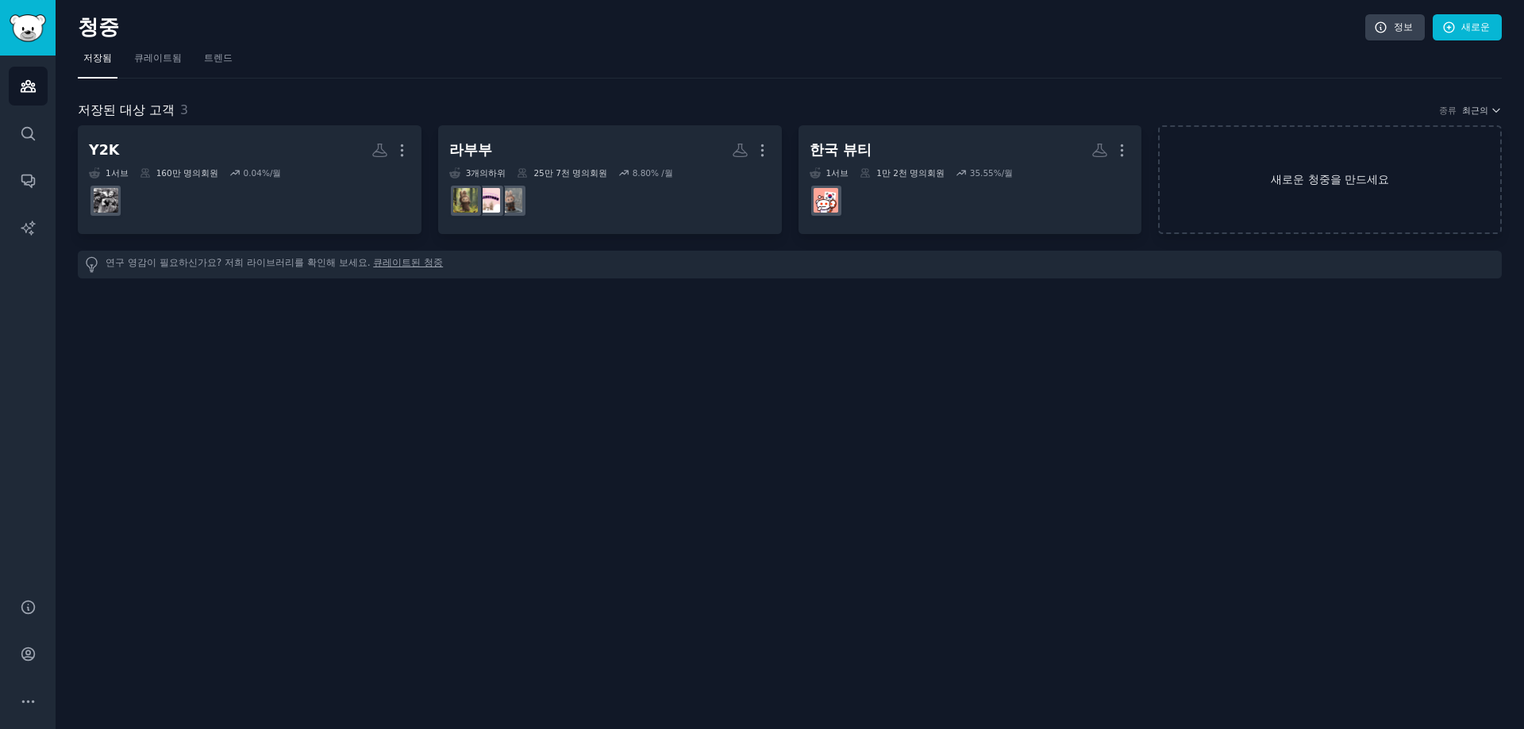
click at [1211, 159] on link "새로운 청중을 만드세요" at bounding box center [1330, 179] width 344 height 109
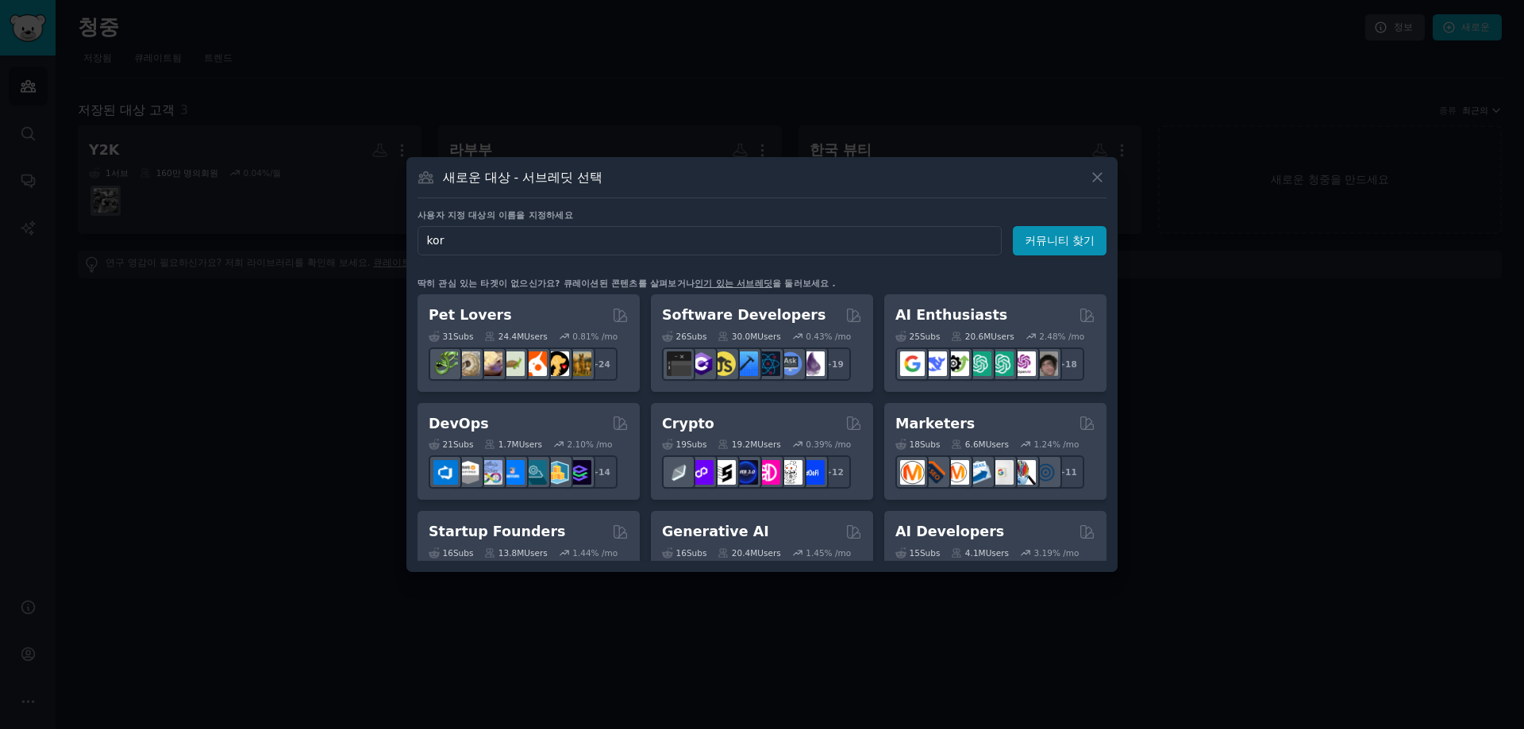
type input "kore"
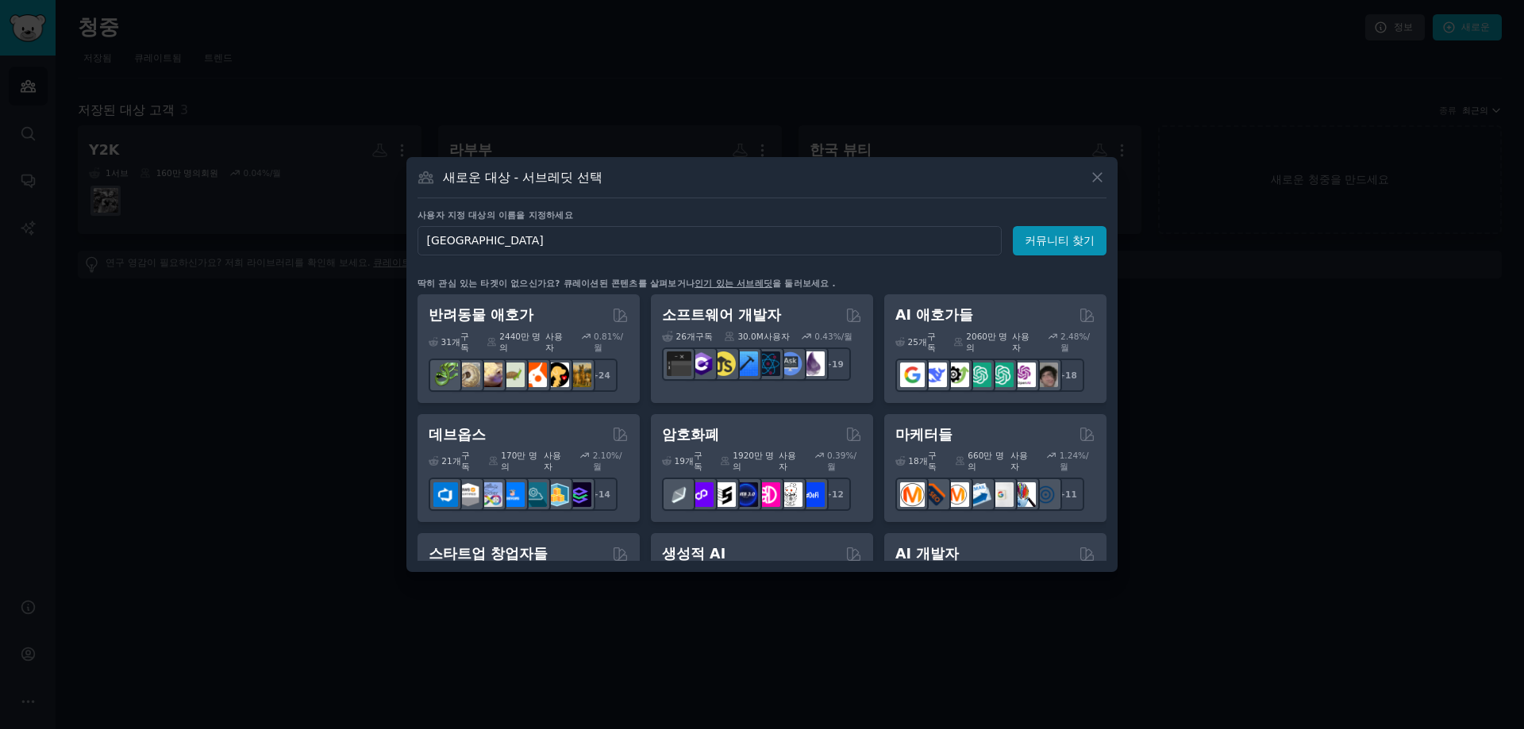
click button "커뮤니티 찾기" at bounding box center [1060, 240] width 94 height 29
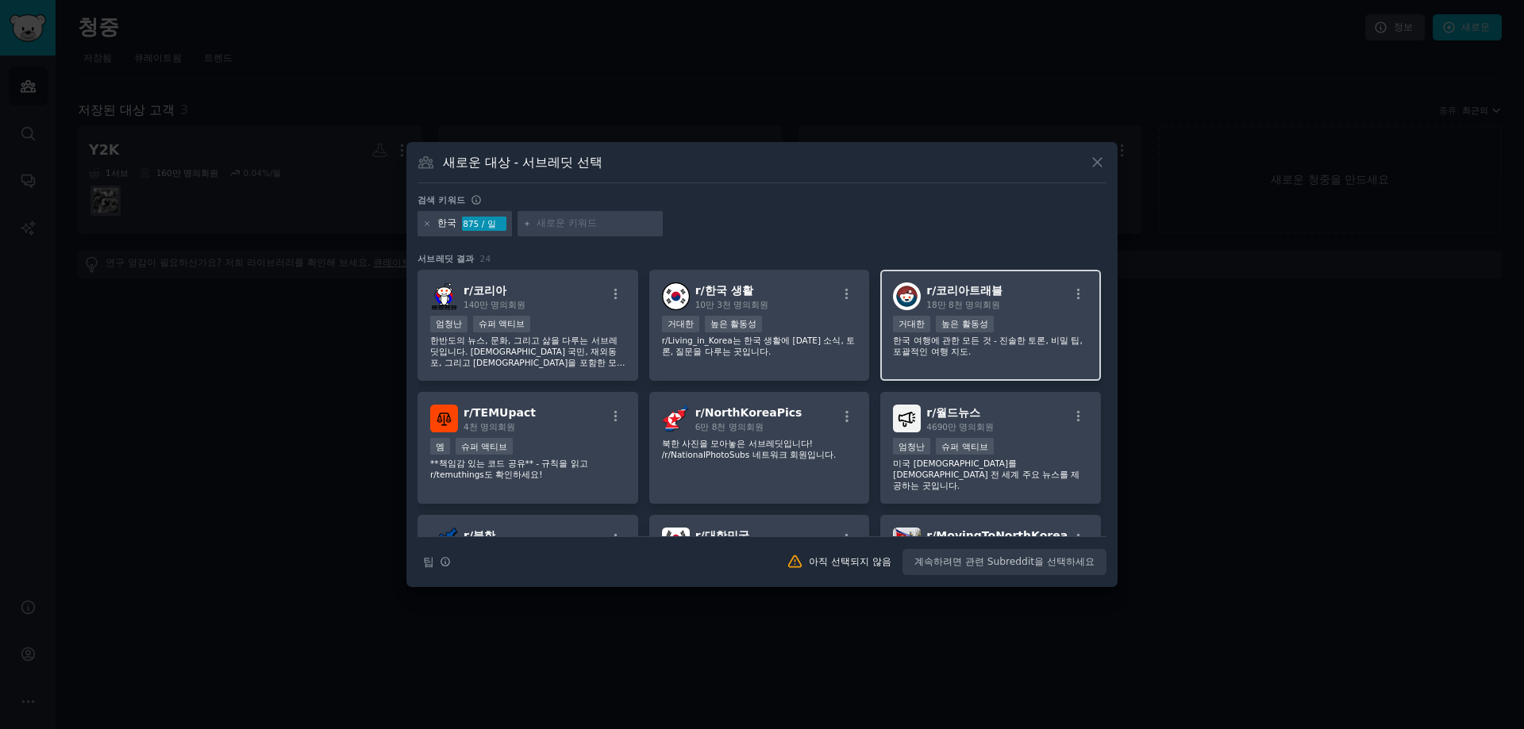
click at [1036, 308] on div "r/ 코리아트래블 18만 8천 명의 회원" at bounding box center [990, 297] width 195 height 28
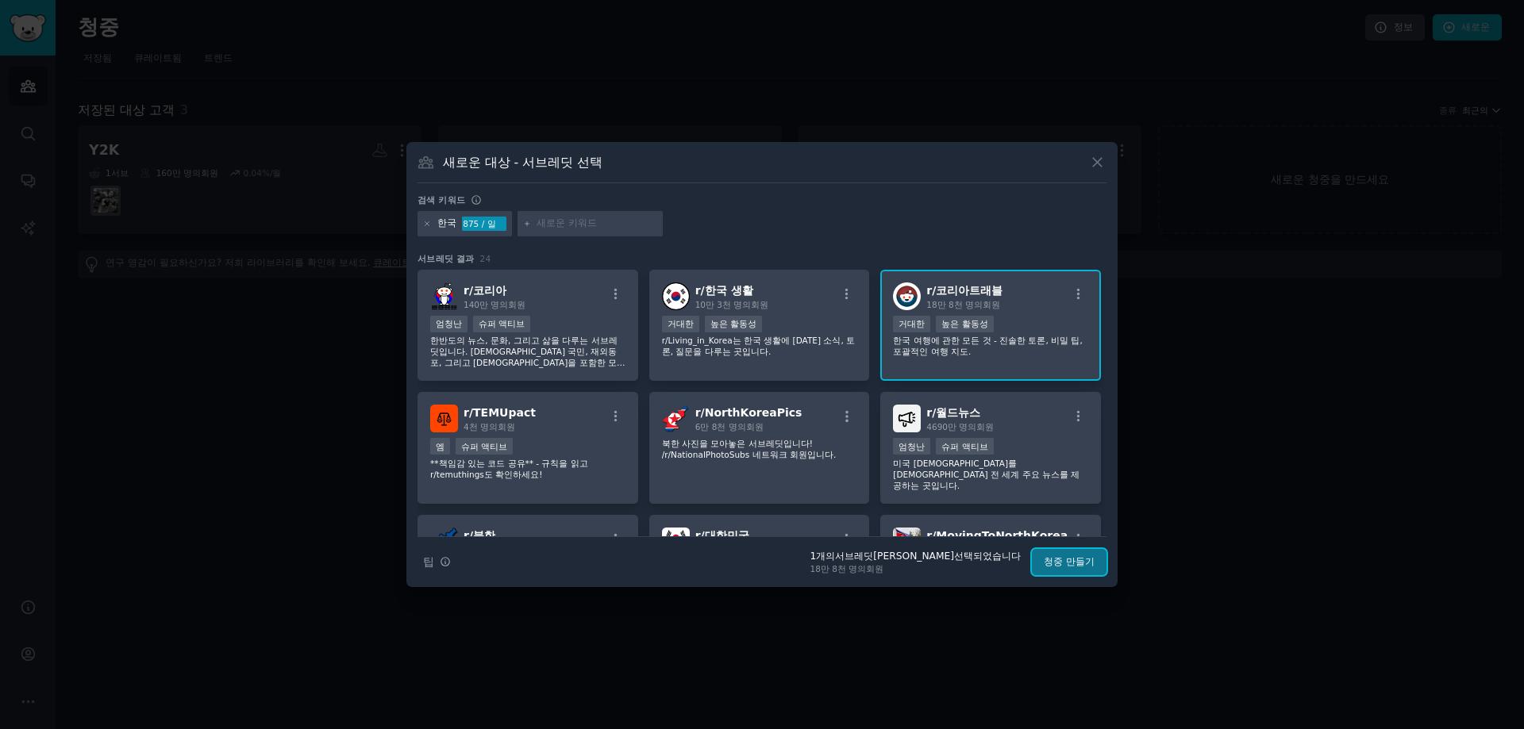
click at [1050, 562] on font "청중 만들기" at bounding box center [1069, 561] width 51 height 11
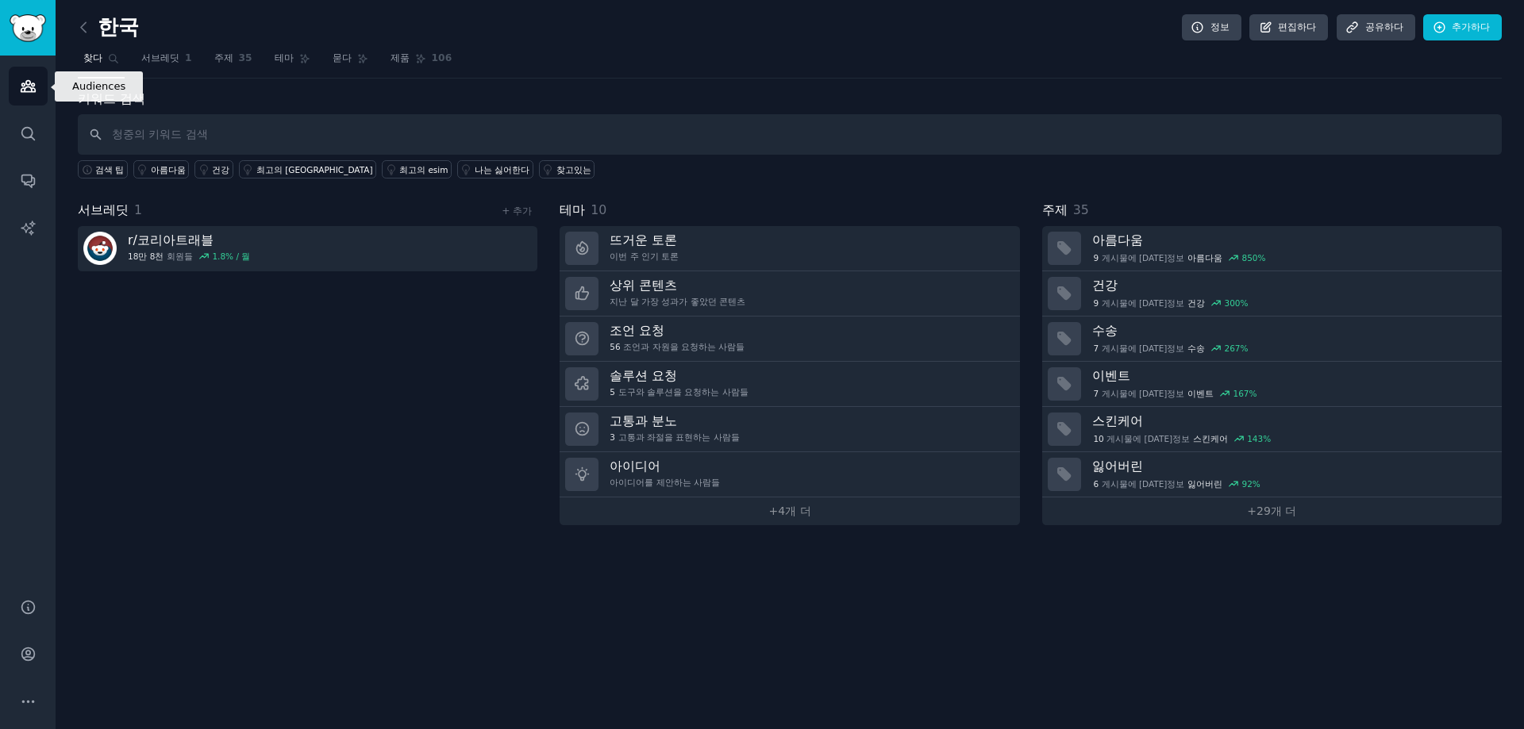
click at [33, 72] on link "청중" at bounding box center [28, 86] width 39 height 39
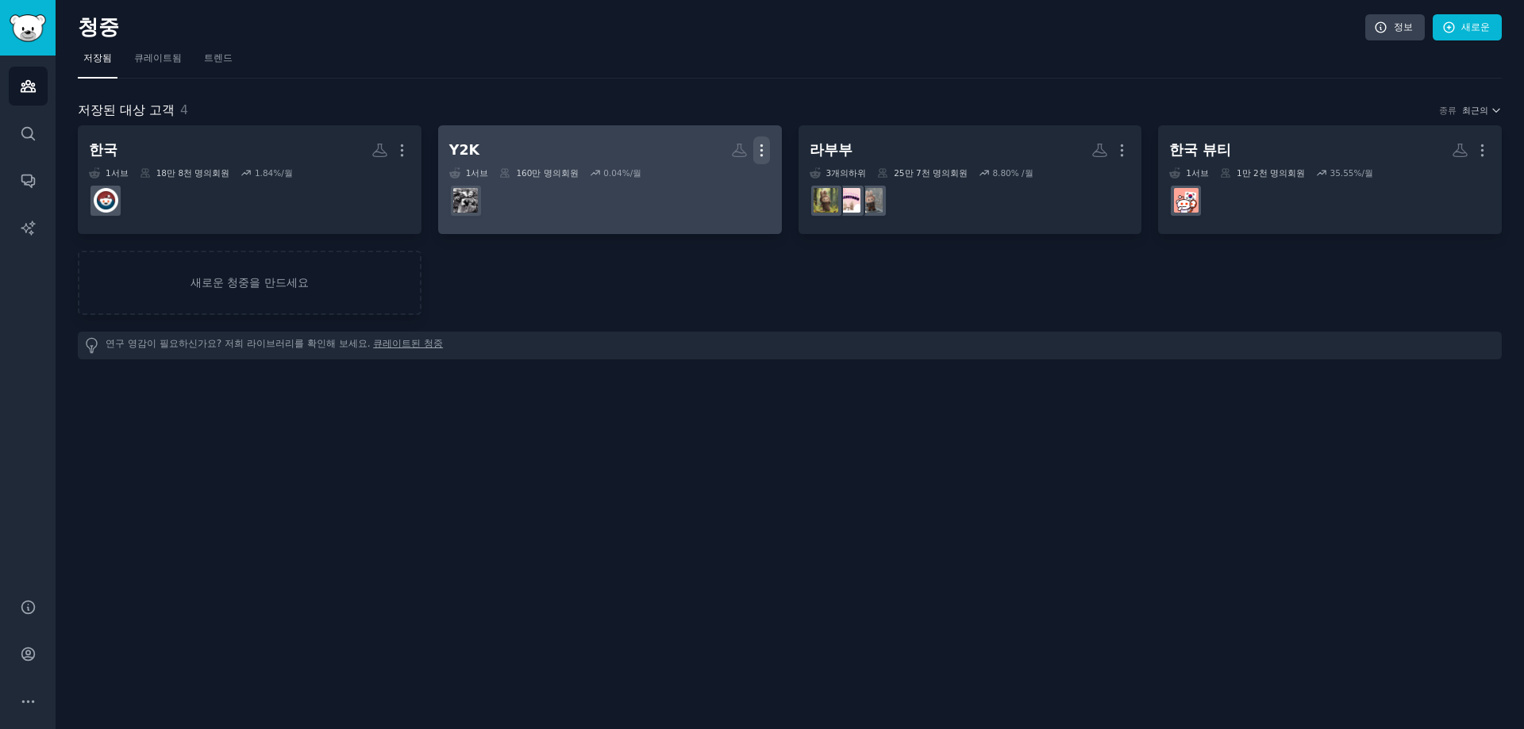
click at [766, 150] on icon "button" at bounding box center [761, 150] width 17 height 17
click at [730, 188] on p "Delete" at bounding box center [718, 183] width 37 height 17
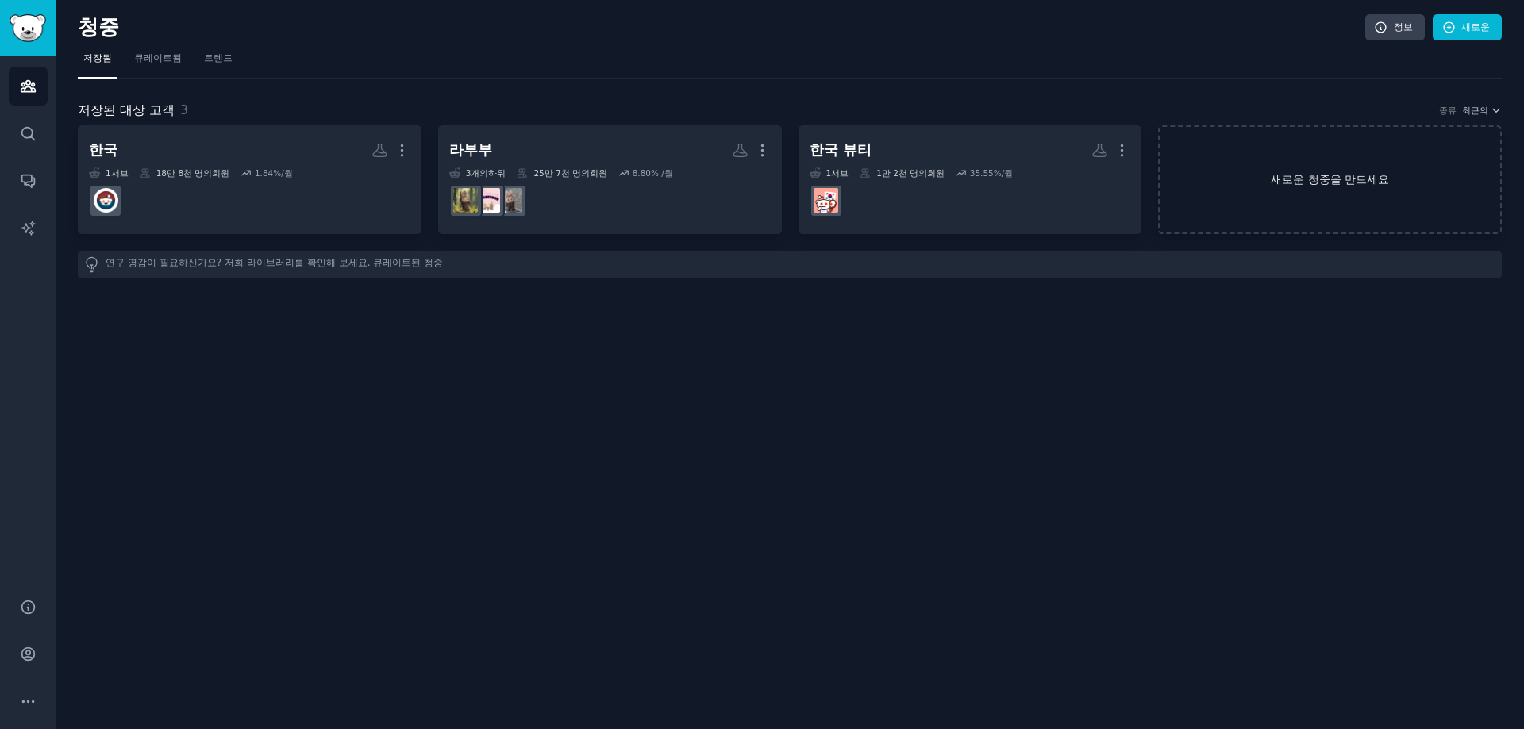
click at [1267, 178] on font "새로운 청중을 만드세요" at bounding box center [1329, 179] width 340 height 17
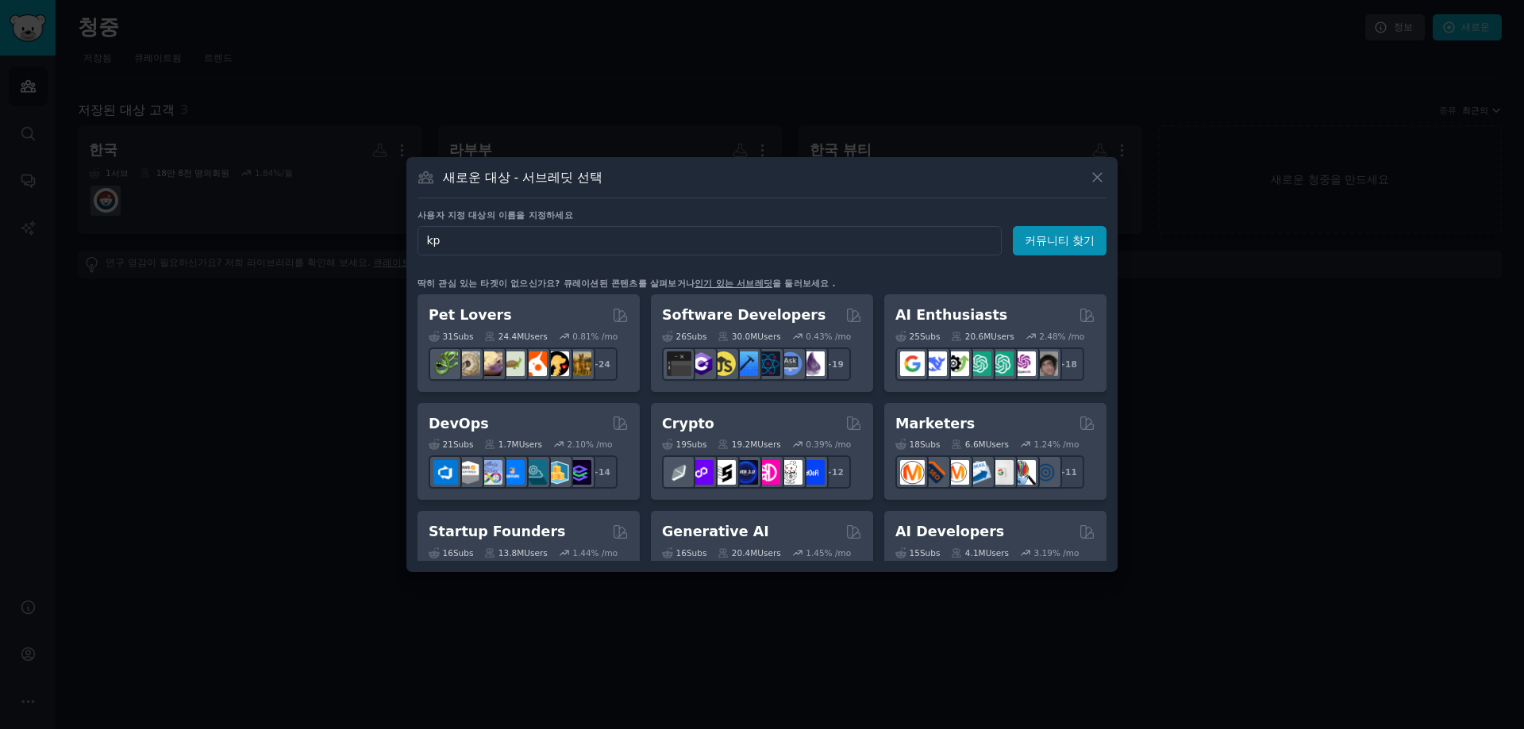
type input "kpo"
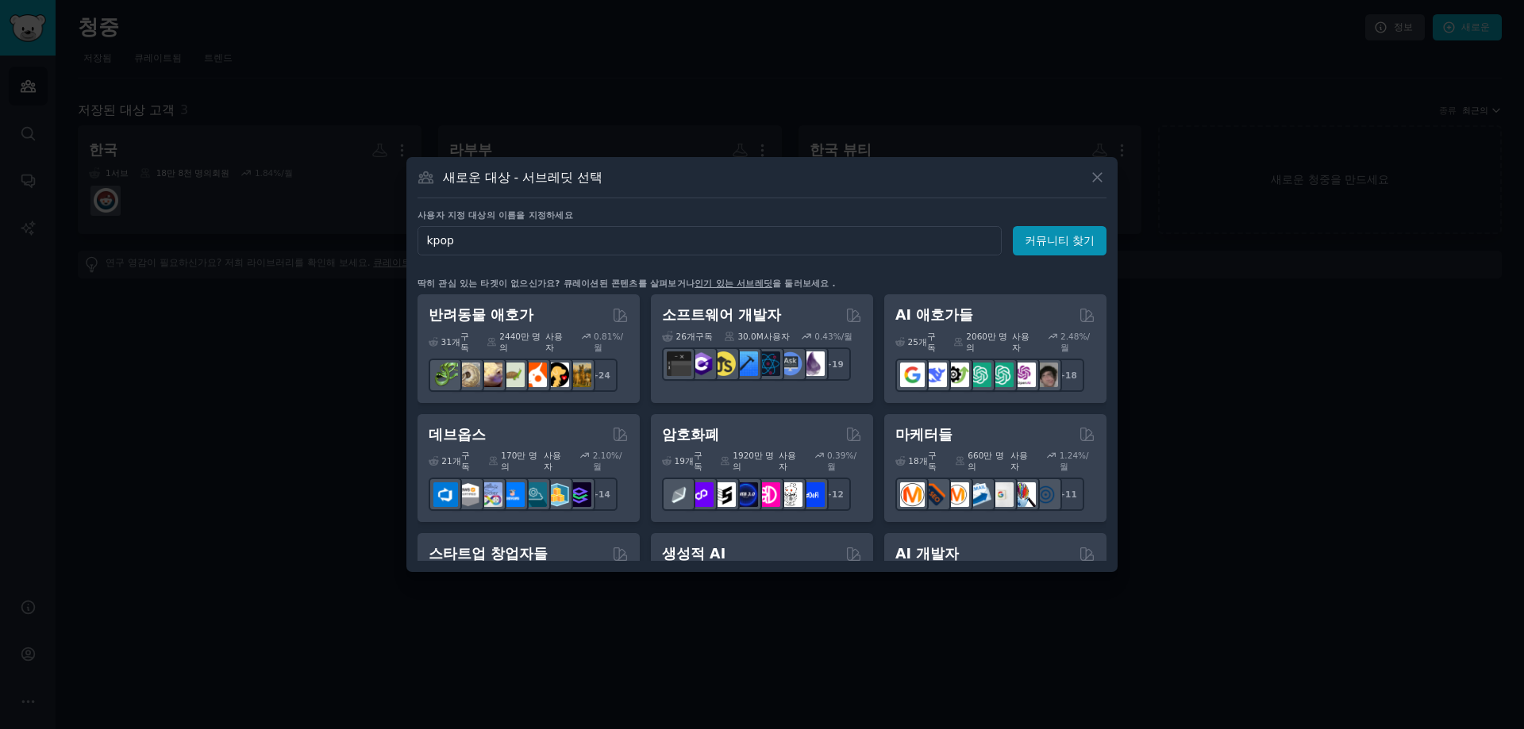
click button "커뮤니티 찾기" at bounding box center [1060, 240] width 94 height 29
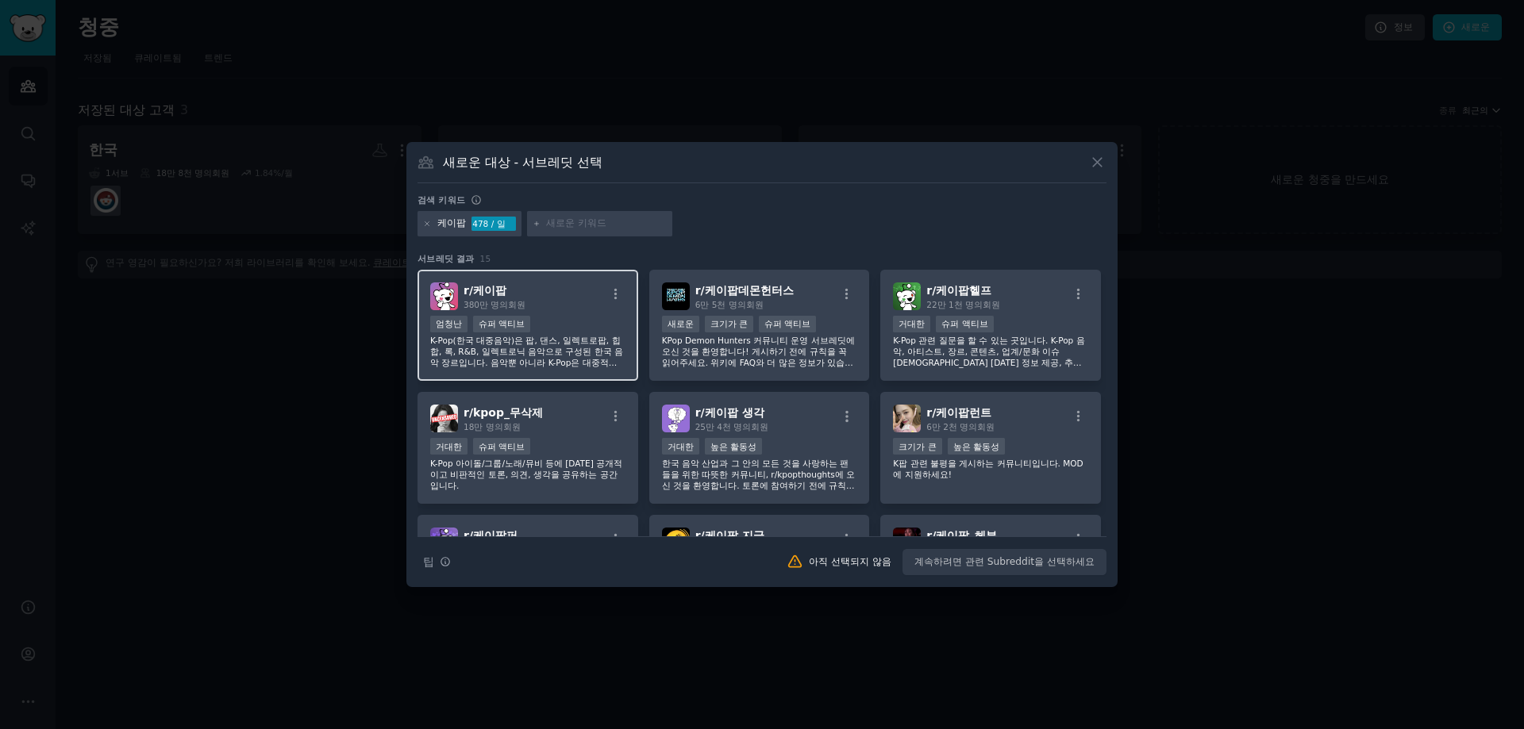
click at [585, 295] on div "r/ 케이팝 380만 명의 회원" at bounding box center [527, 297] width 195 height 28
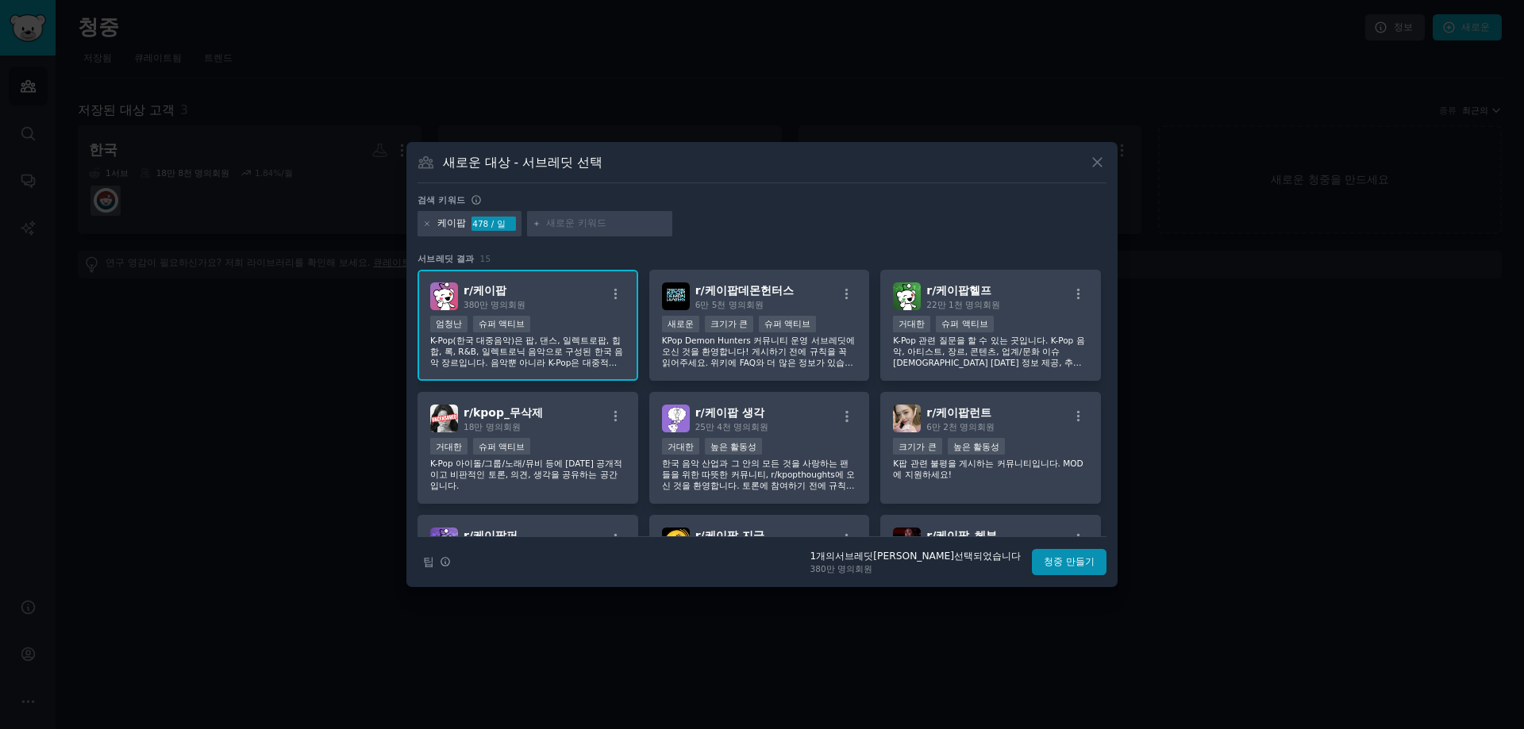
click at [1098, 576] on div "새로운 대상 - 서브레딧 선택 검색 키워드 케이팝 478 / 일 서브레딧 결과 15 r/ 케이팝 380만 명의 회원 제출 건수/일당 95% […" at bounding box center [761, 364] width 711 height 445
click at [1105, 555] on button "청중 만들기" at bounding box center [1069, 562] width 75 height 27
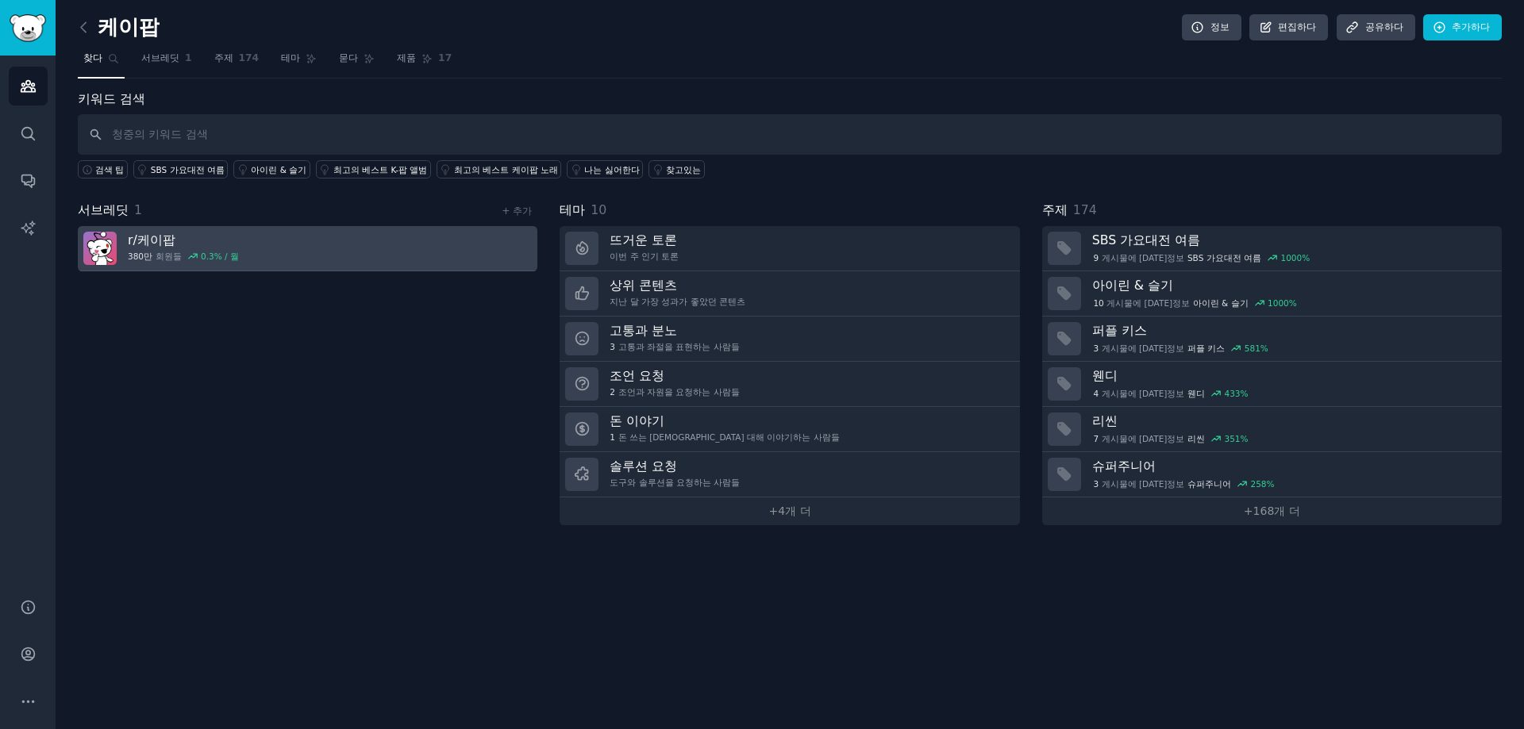
click at [376, 244] on link "r/ 케이팝 380만 회원들 0.3 % / 월" at bounding box center [307, 248] width 459 height 45
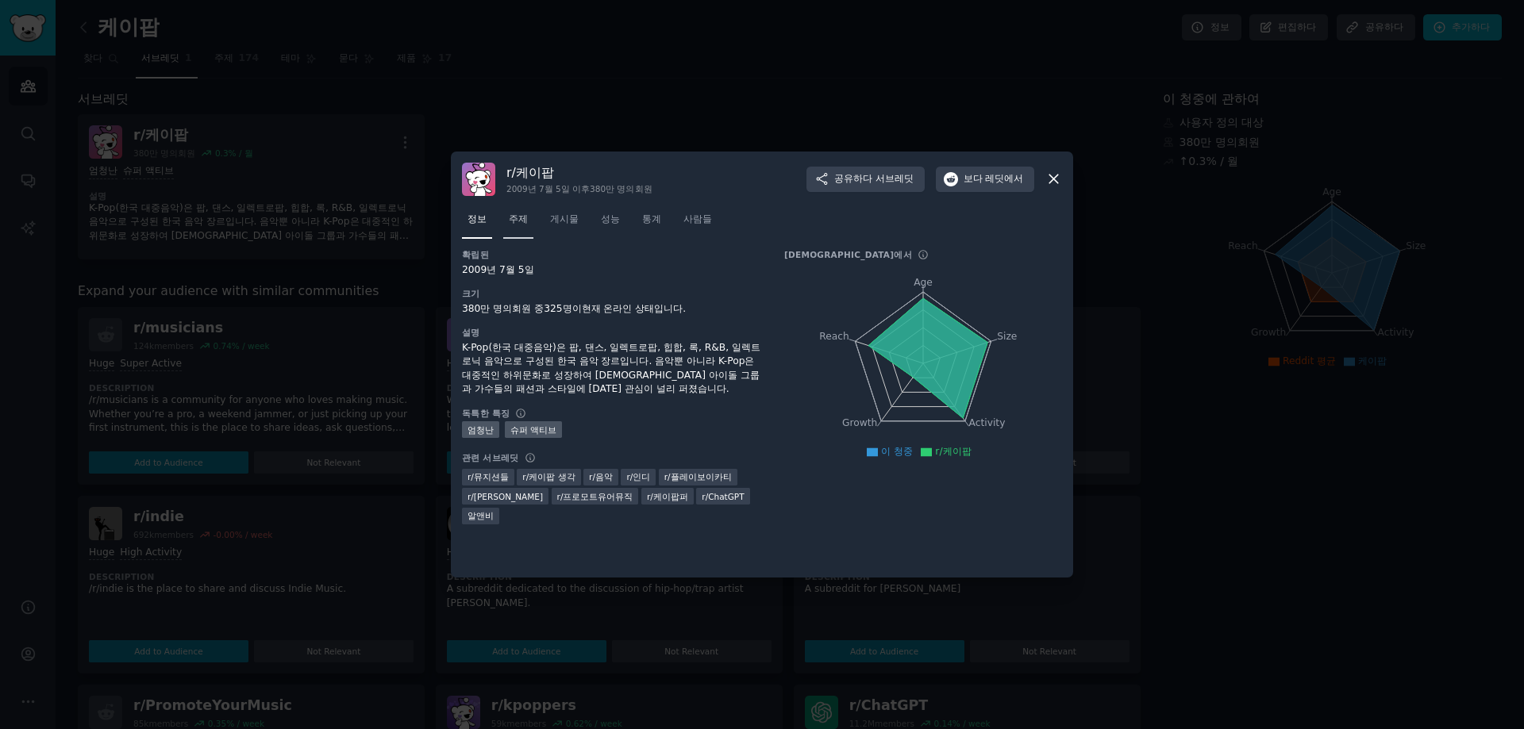
click at [528, 225] on font "주제" at bounding box center [518, 218] width 19 height 11
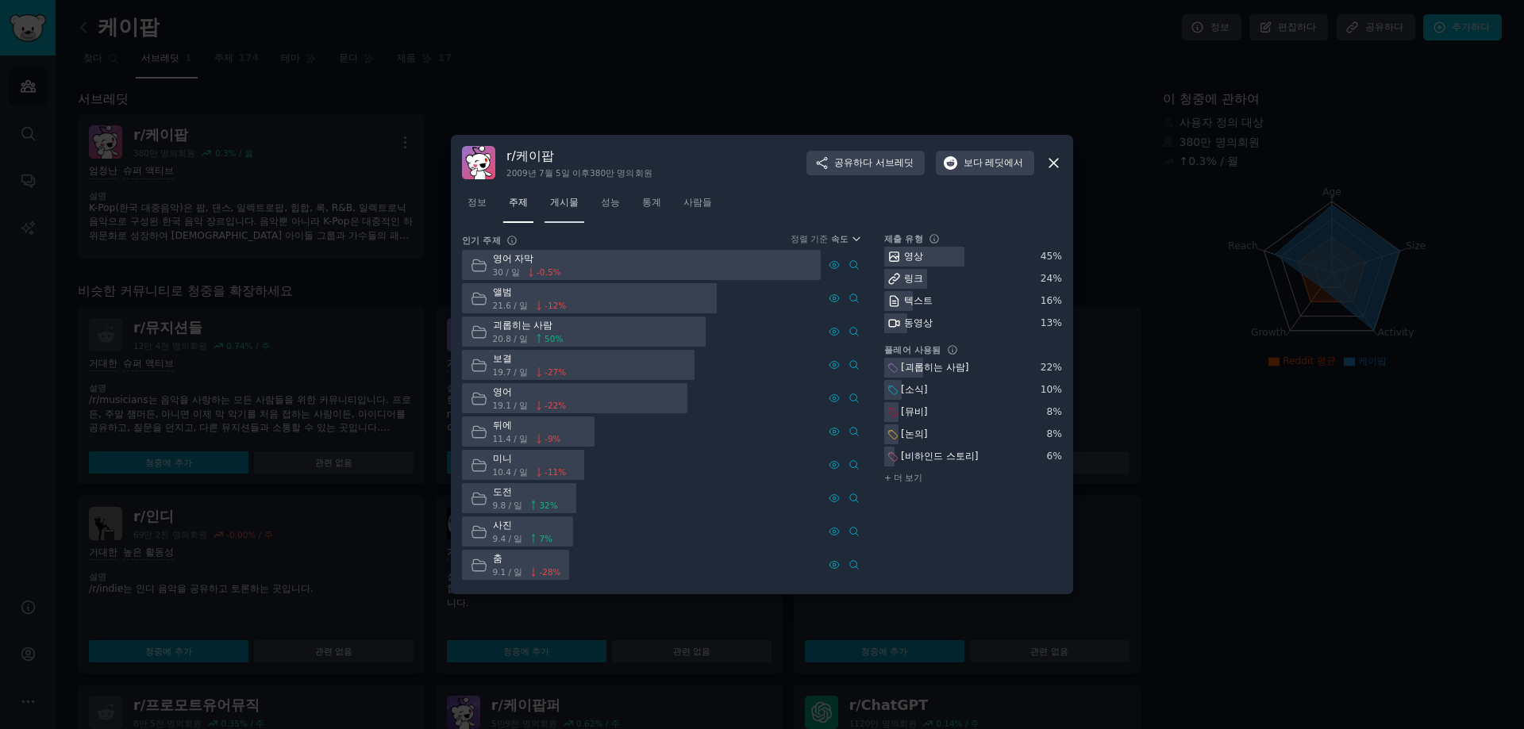
click at [579, 203] on font "게시물" at bounding box center [564, 202] width 29 height 11
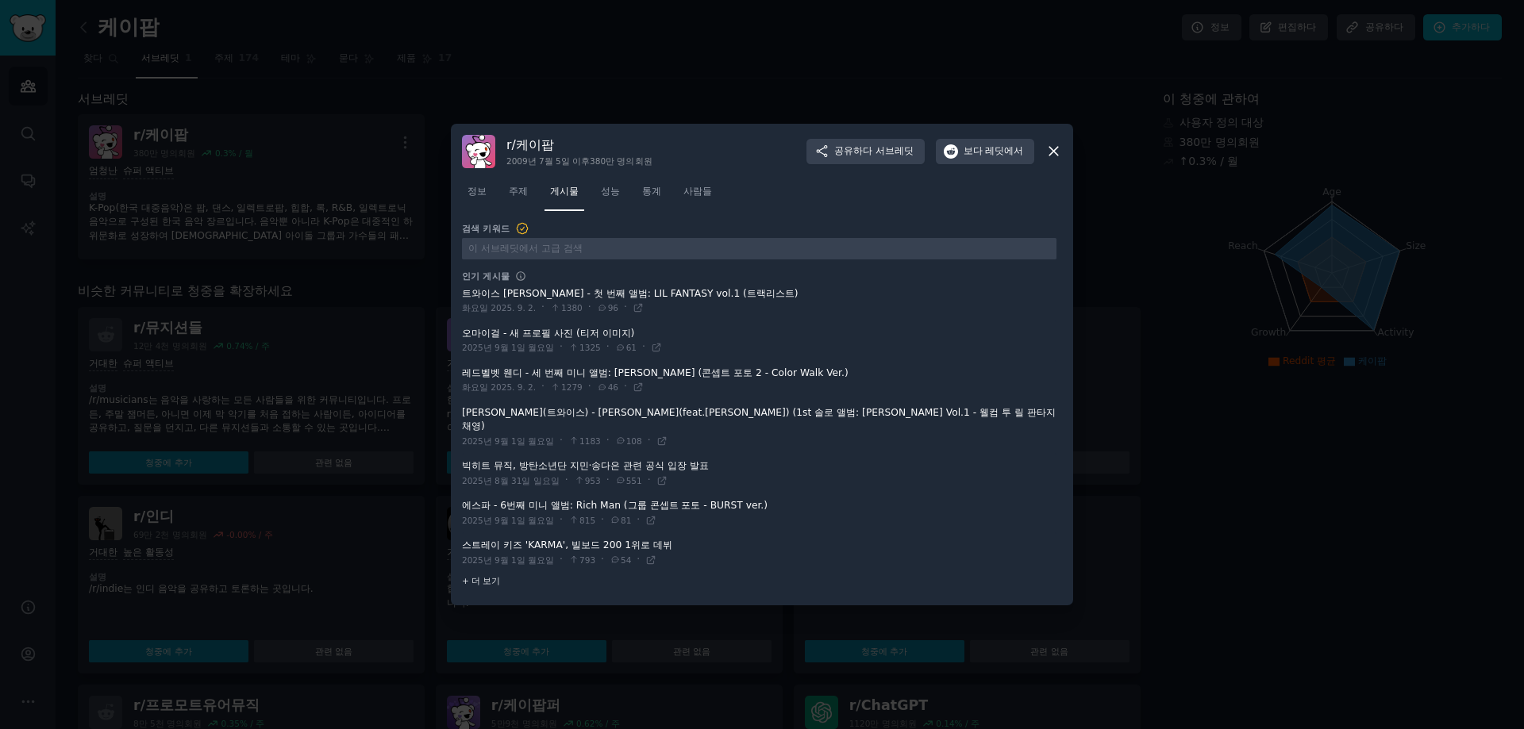
click at [488, 577] on font "+ 더 보기" at bounding box center [481, 581] width 38 height 10
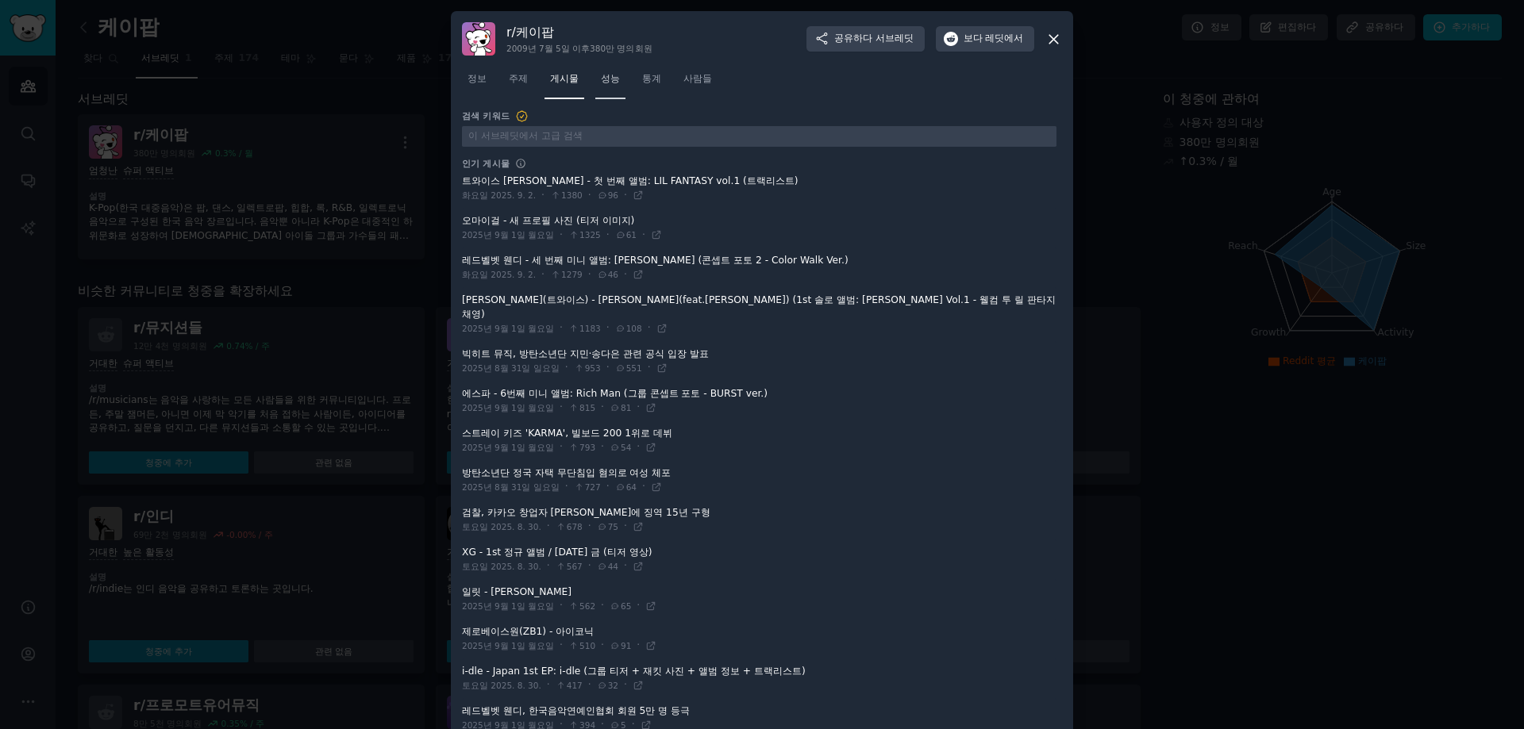
click at [619, 92] on link "성능" at bounding box center [610, 83] width 30 height 33
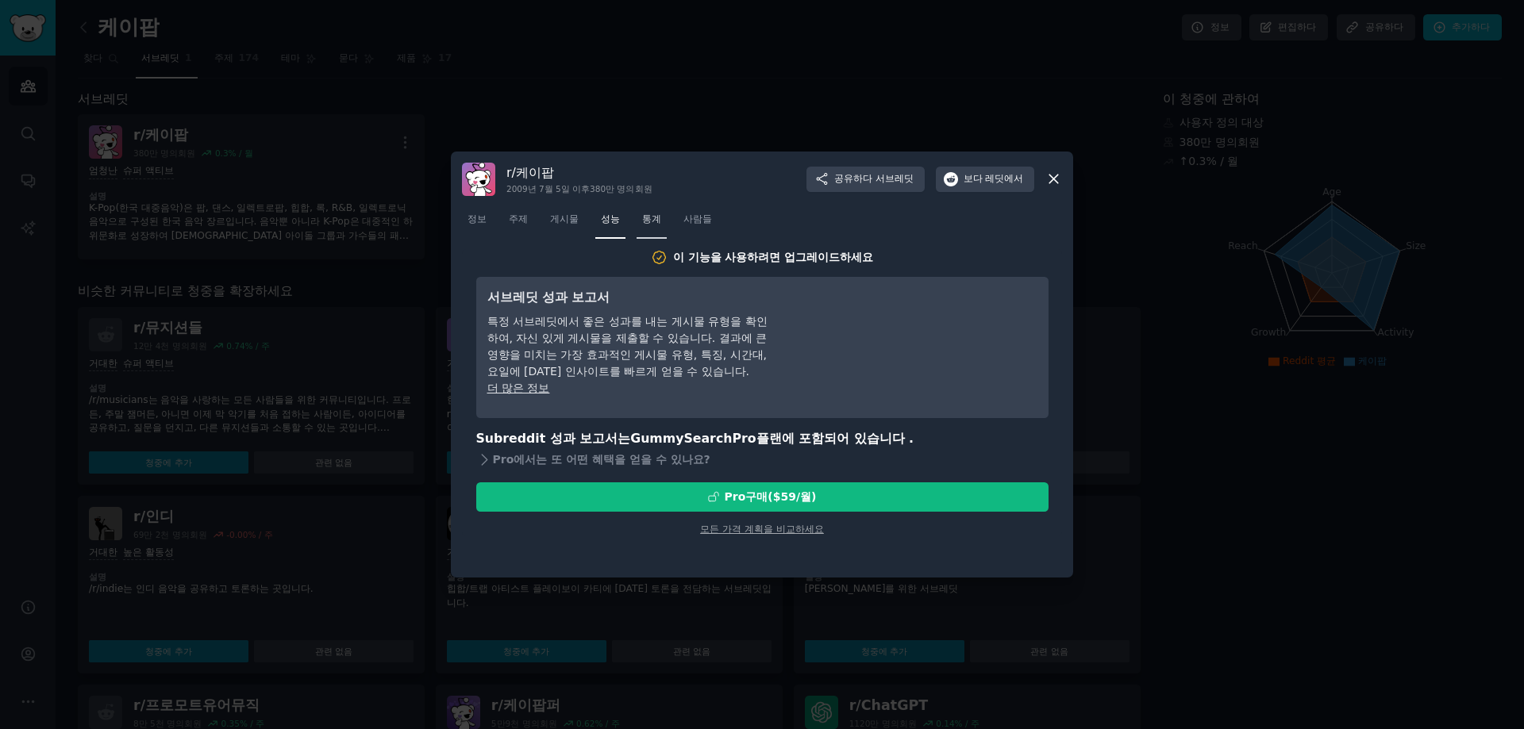
click at [656, 230] on link "통계" at bounding box center [651, 223] width 30 height 33
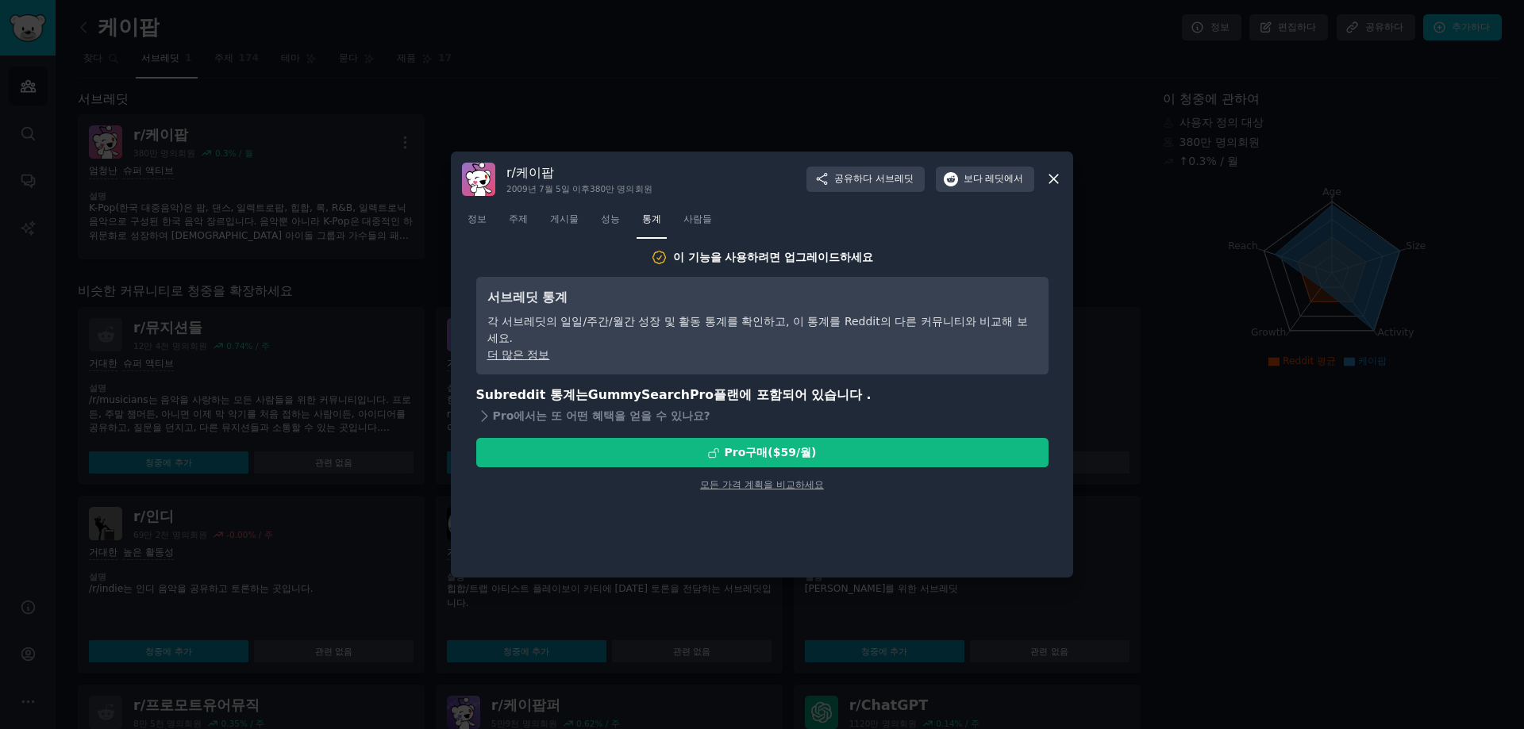
click at [713, 97] on div at bounding box center [762, 364] width 1524 height 729
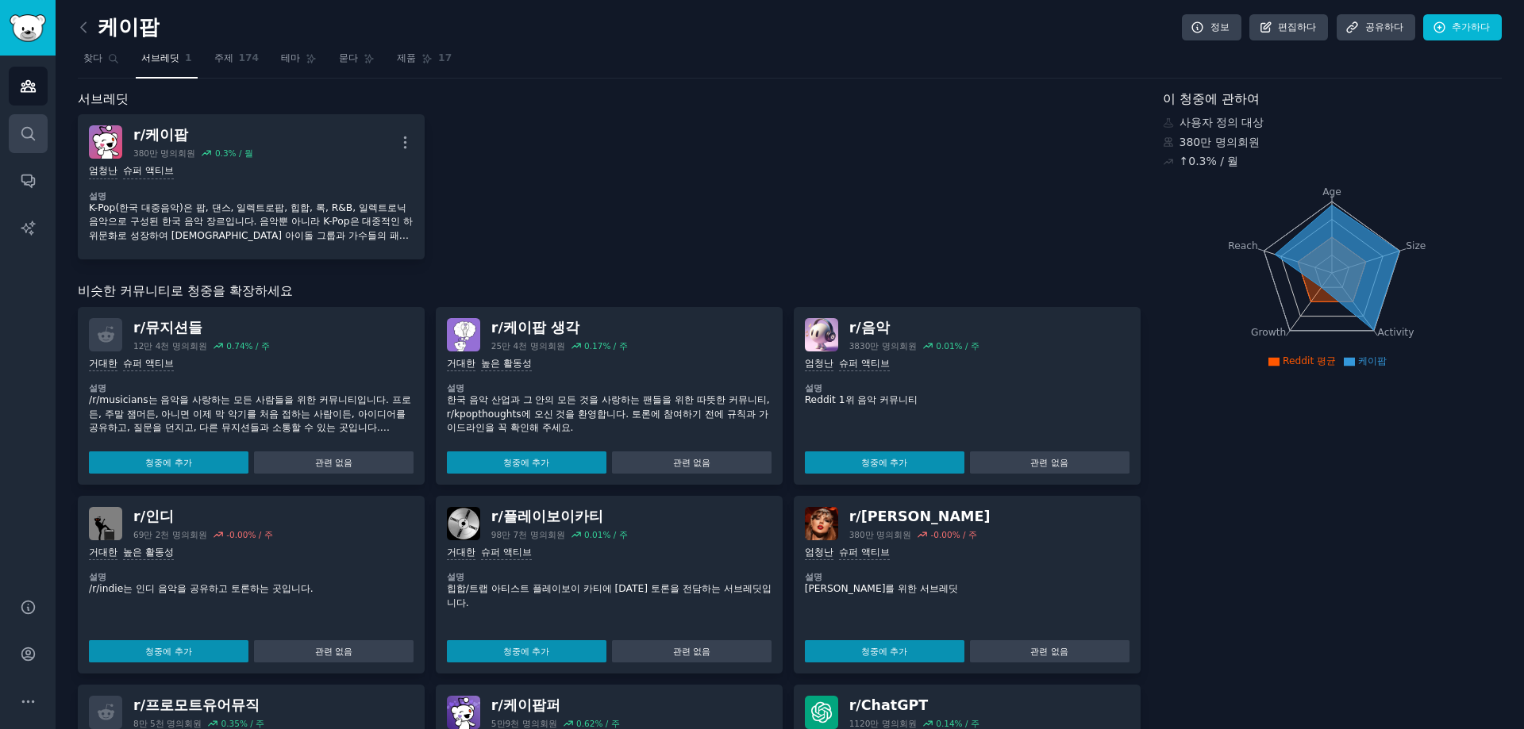
click at [36, 126] on link "찾다" at bounding box center [28, 133] width 39 height 39
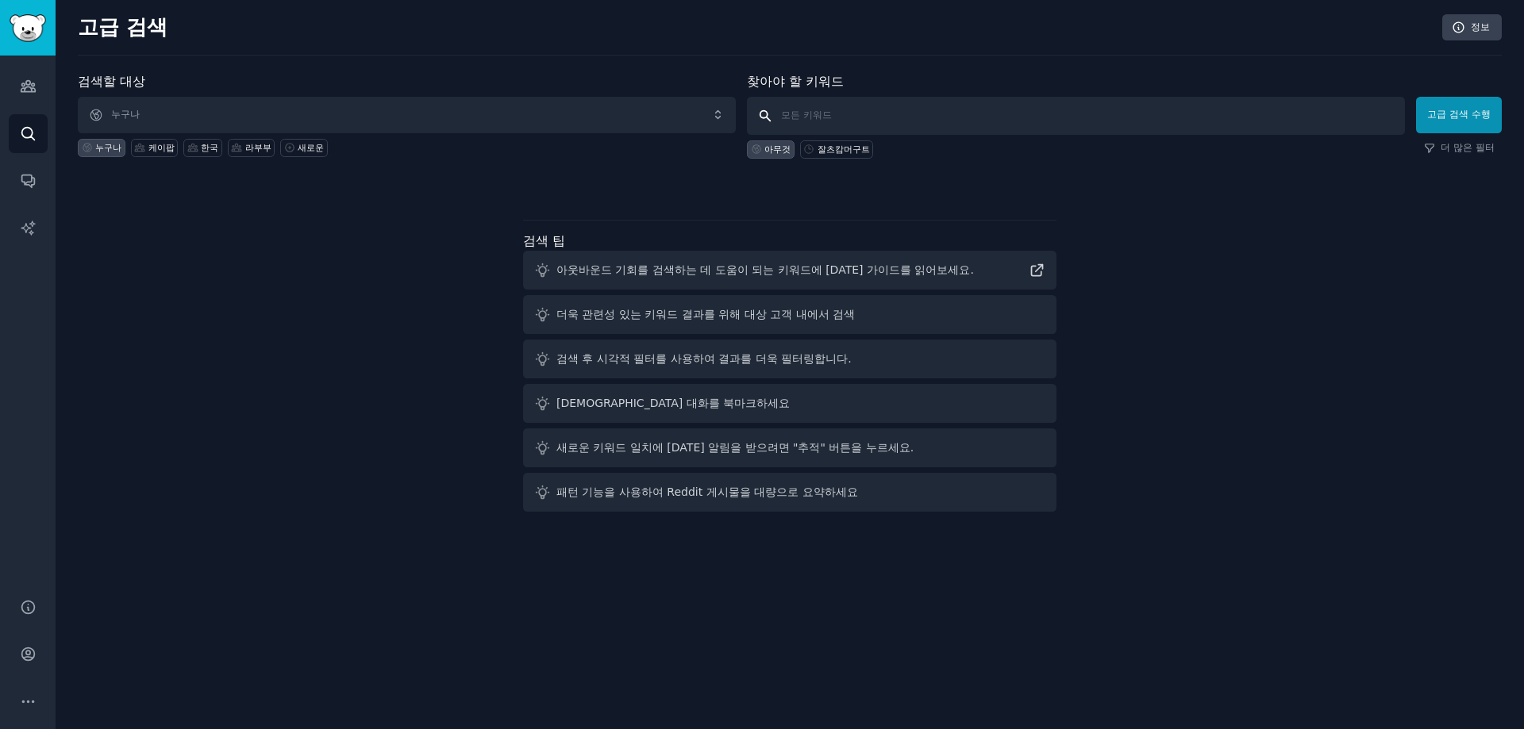
click at [894, 121] on input "text" at bounding box center [1076, 116] width 658 height 38
type input "casio"
click at [18, 93] on link "청중" at bounding box center [28, 86] width 39 height 39
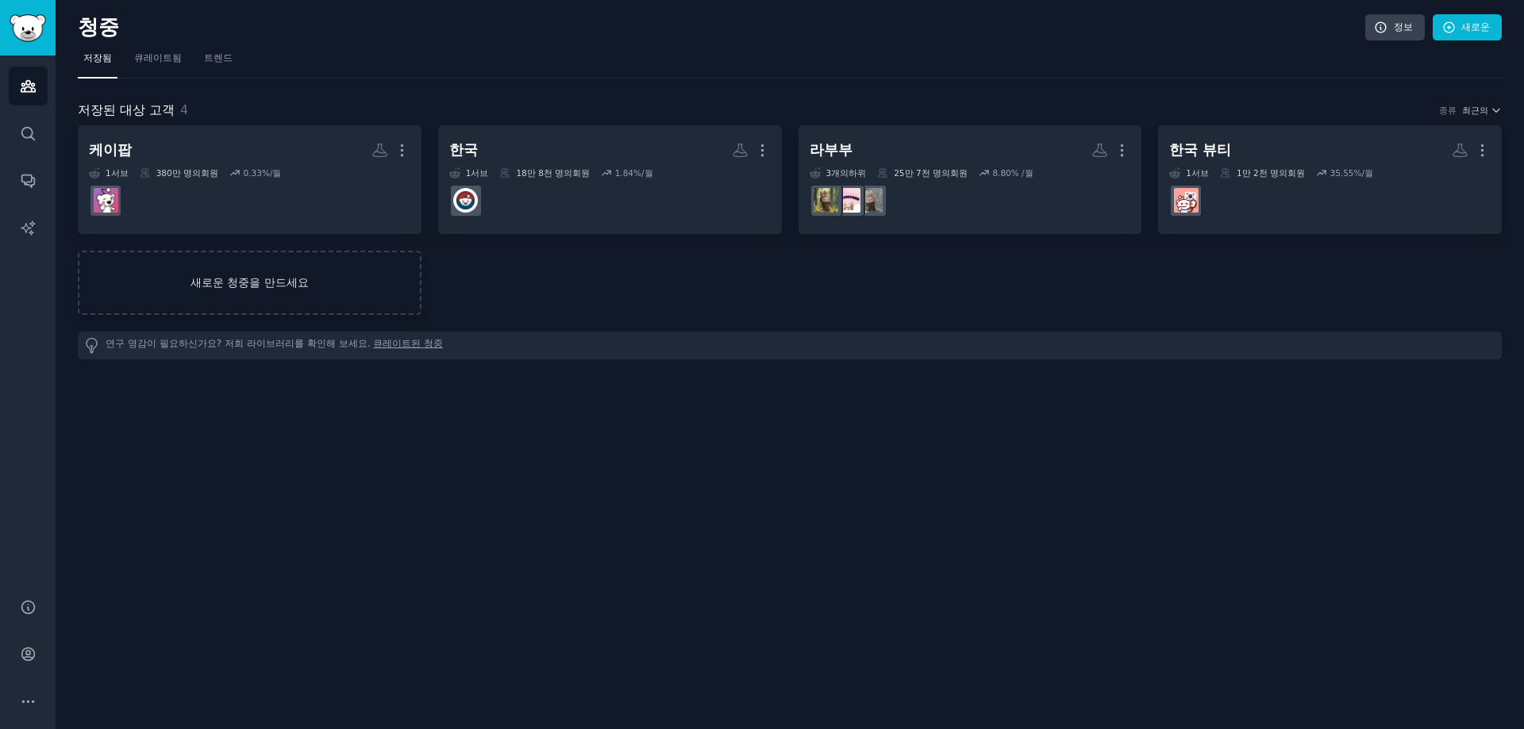
click at [294, 284] on font "새로운 청중을 만드세요" at bounding box center [249, 282] width 118 height 13
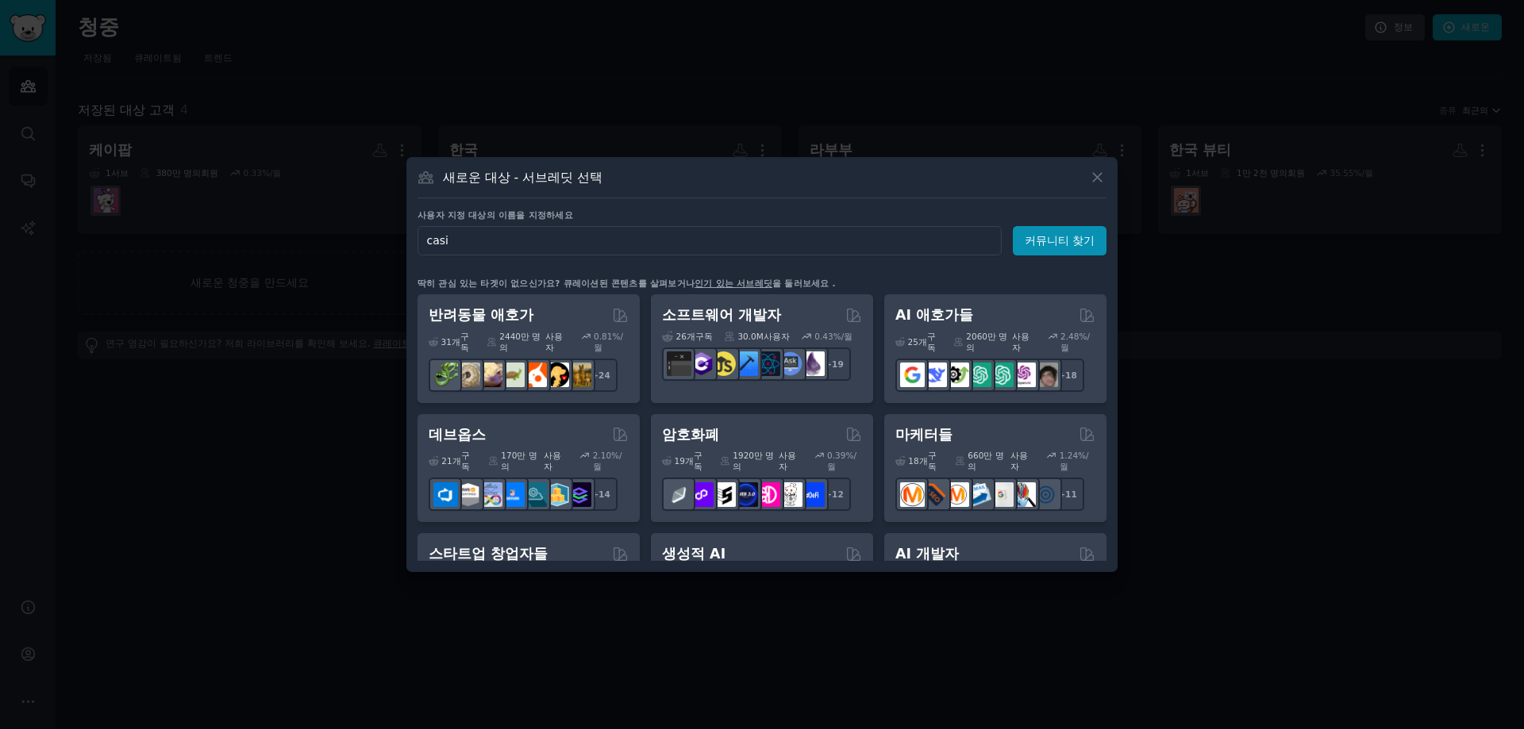
type input "casio"
click button "커뮤니티 찾기" at bounding box center [1060, 240] width 94 height 29
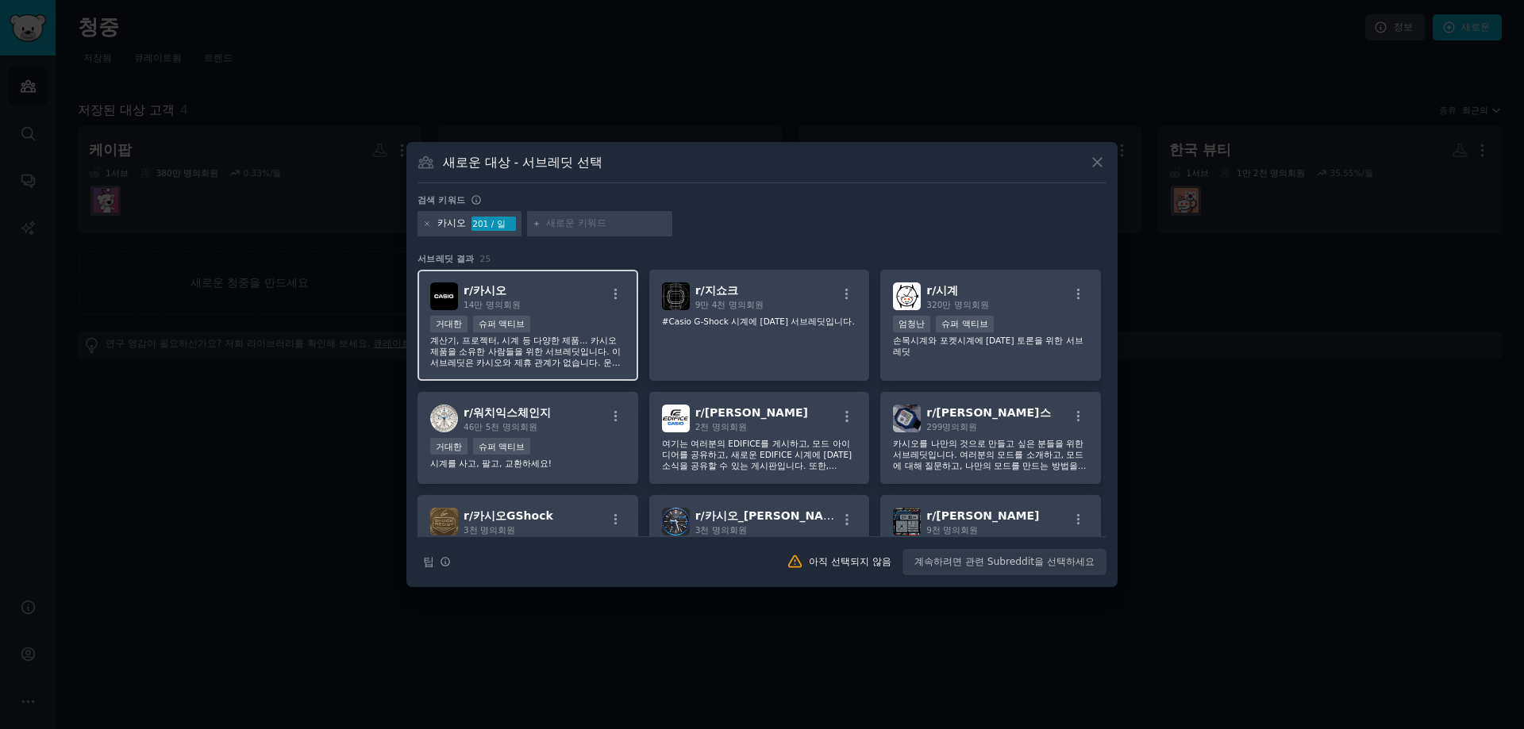
click at [567, 291] on div "r/ [PERSON_NAME] 14만 명의 회원" at bounding box center [527, 297] width 195 height 28
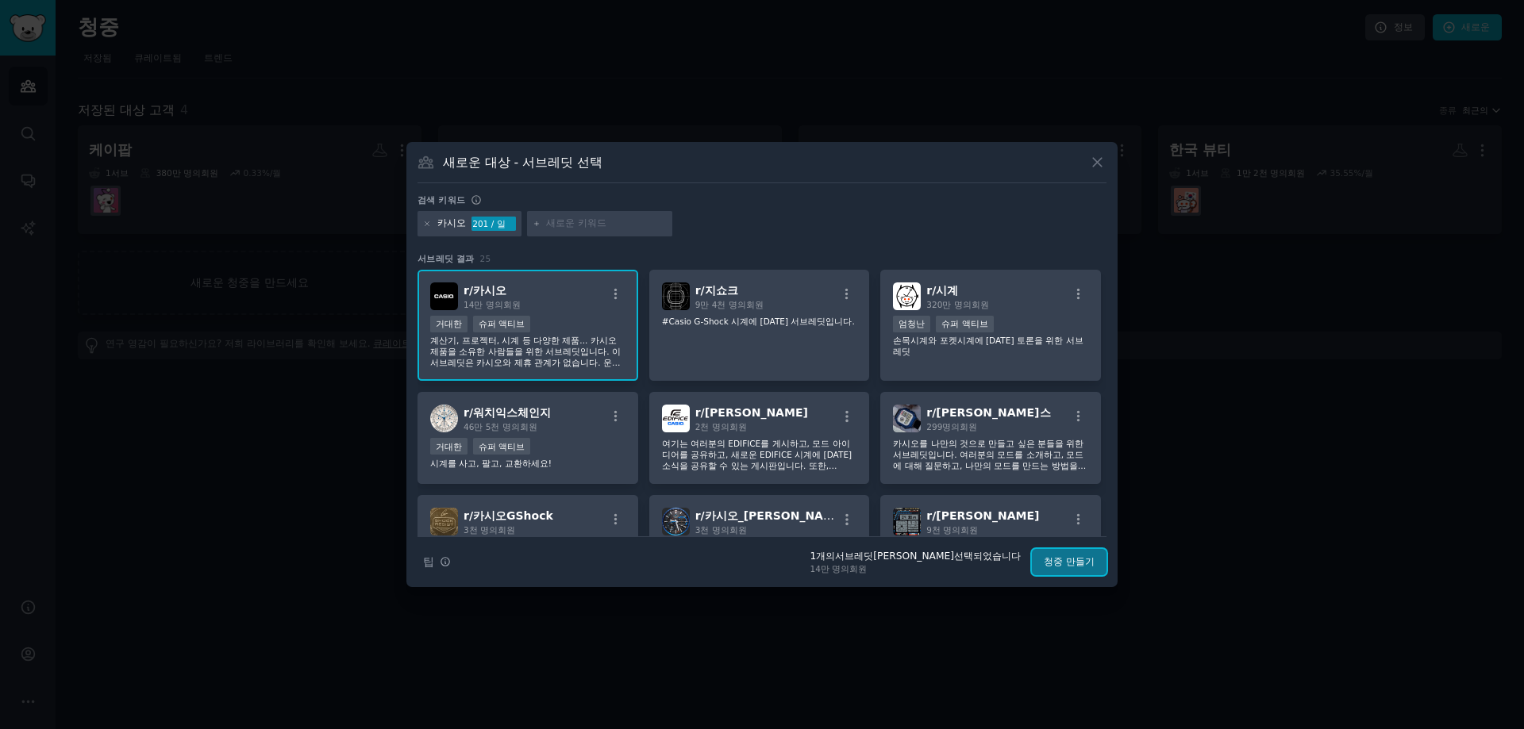
click at [1063, 565] on font "청중 만들기" at bounding box center [1069, 561] width 51 height 11
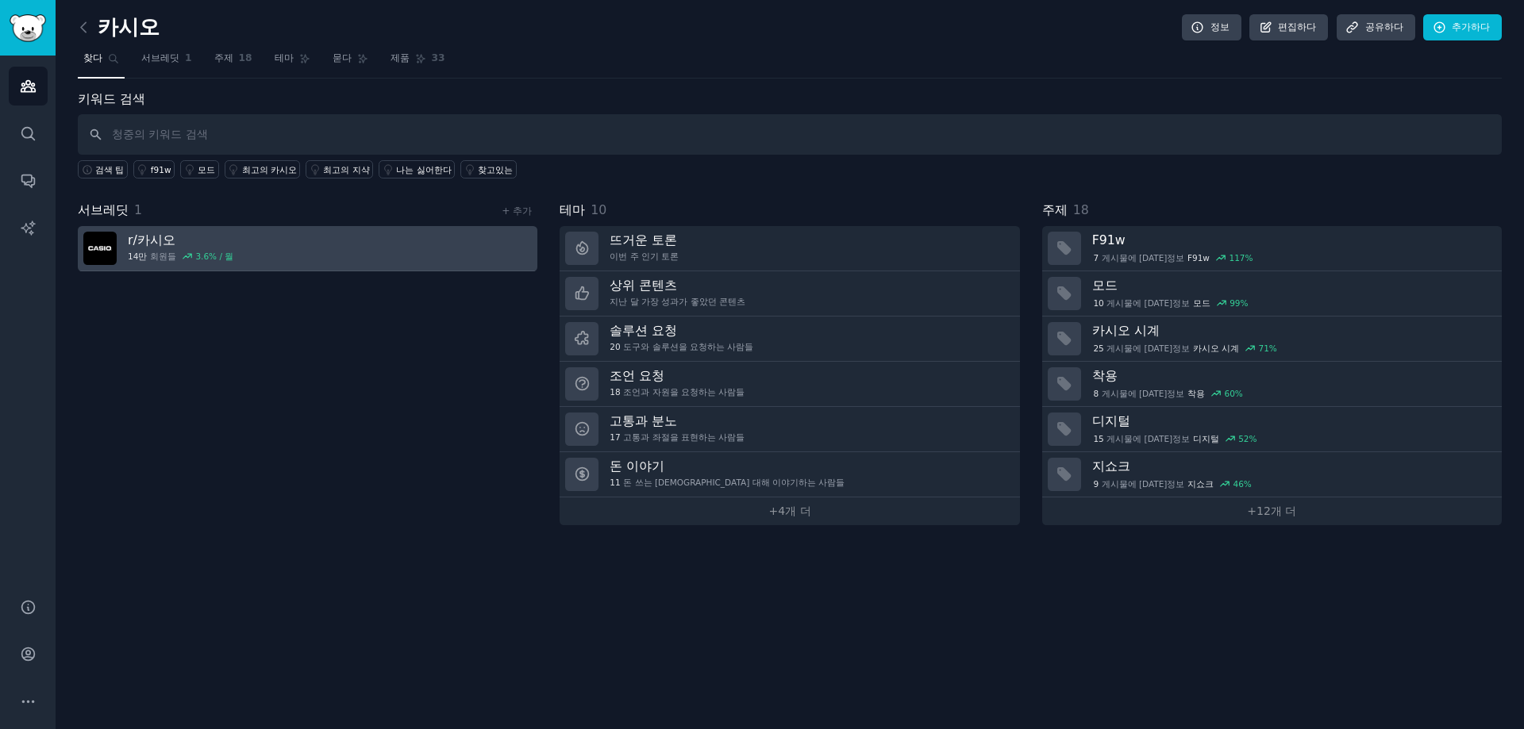
click at [269, 240] on link "r/ 카시오 14만 회원들 3.6 % / 월" at bounding box center [307, 248] width 459 height 45
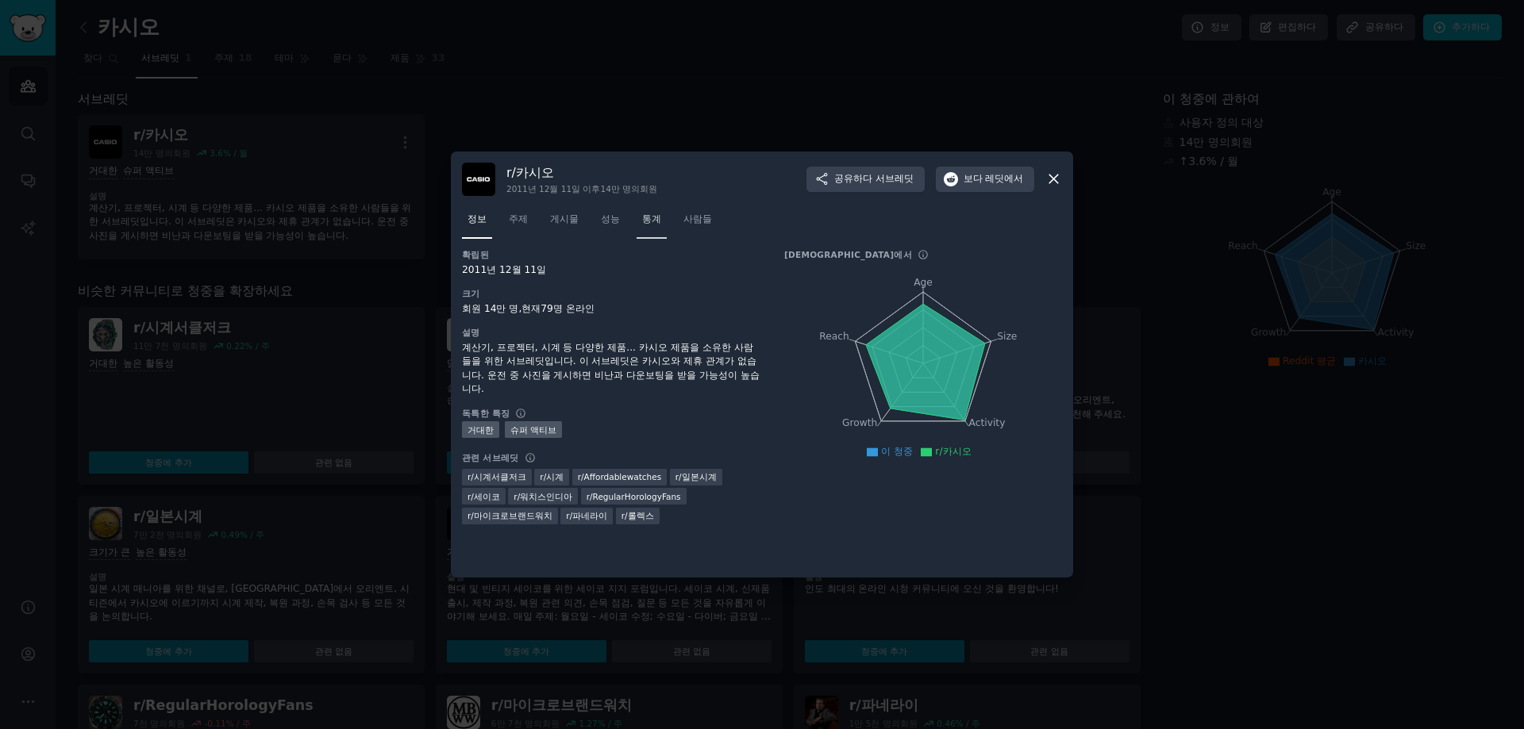
click at [646, 220] on font "통계" at bounding box center [651, 218] width 19 height 11
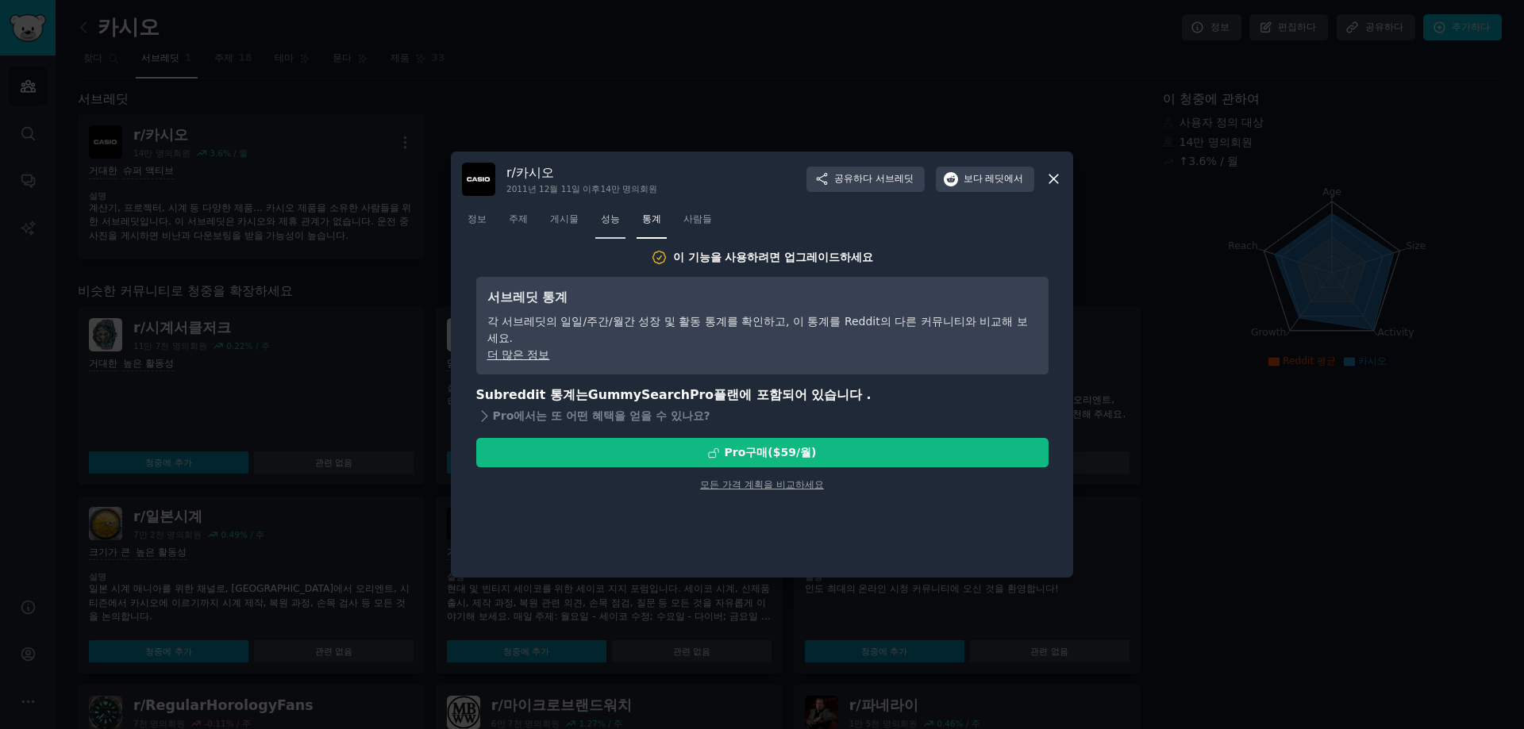
click at [602, 231] on link "성능" at bounding box center [610, 223] width 30 height 33
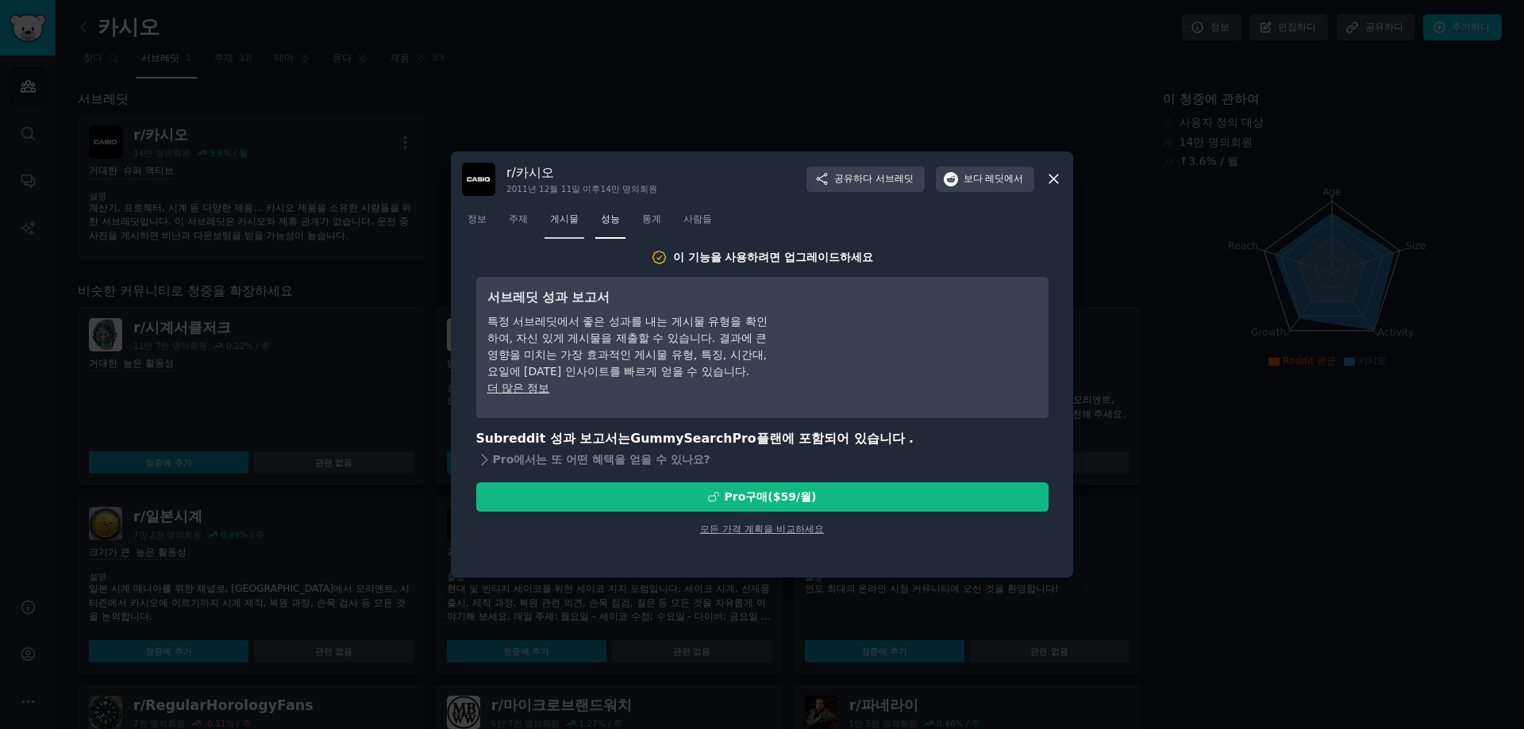
click at [569, 225] on font "게시물" at bounding box center [564, 218] width 29 height 11
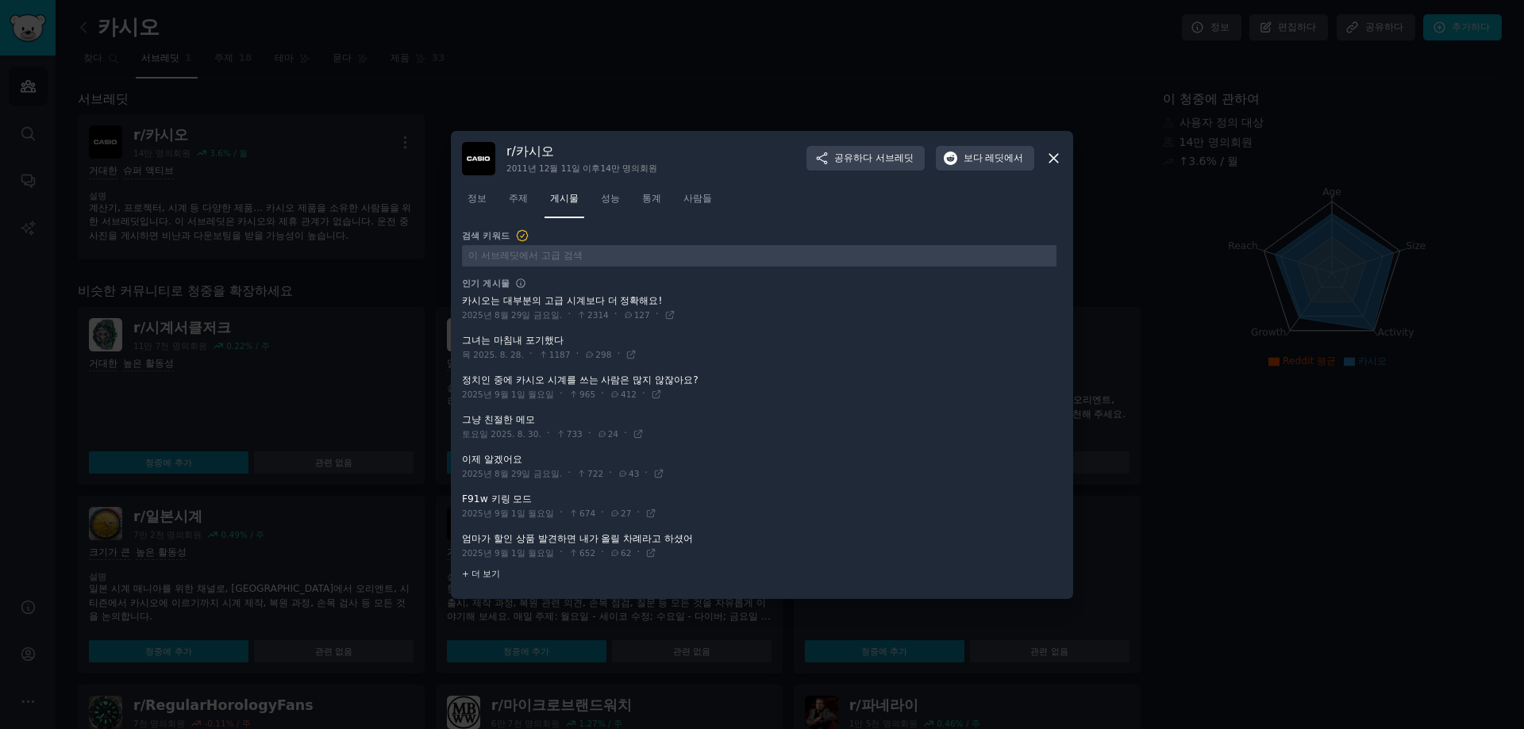
click at [500, 573] on div "+ 더 보기" at bounding box center [759, 574] width 594 height 17
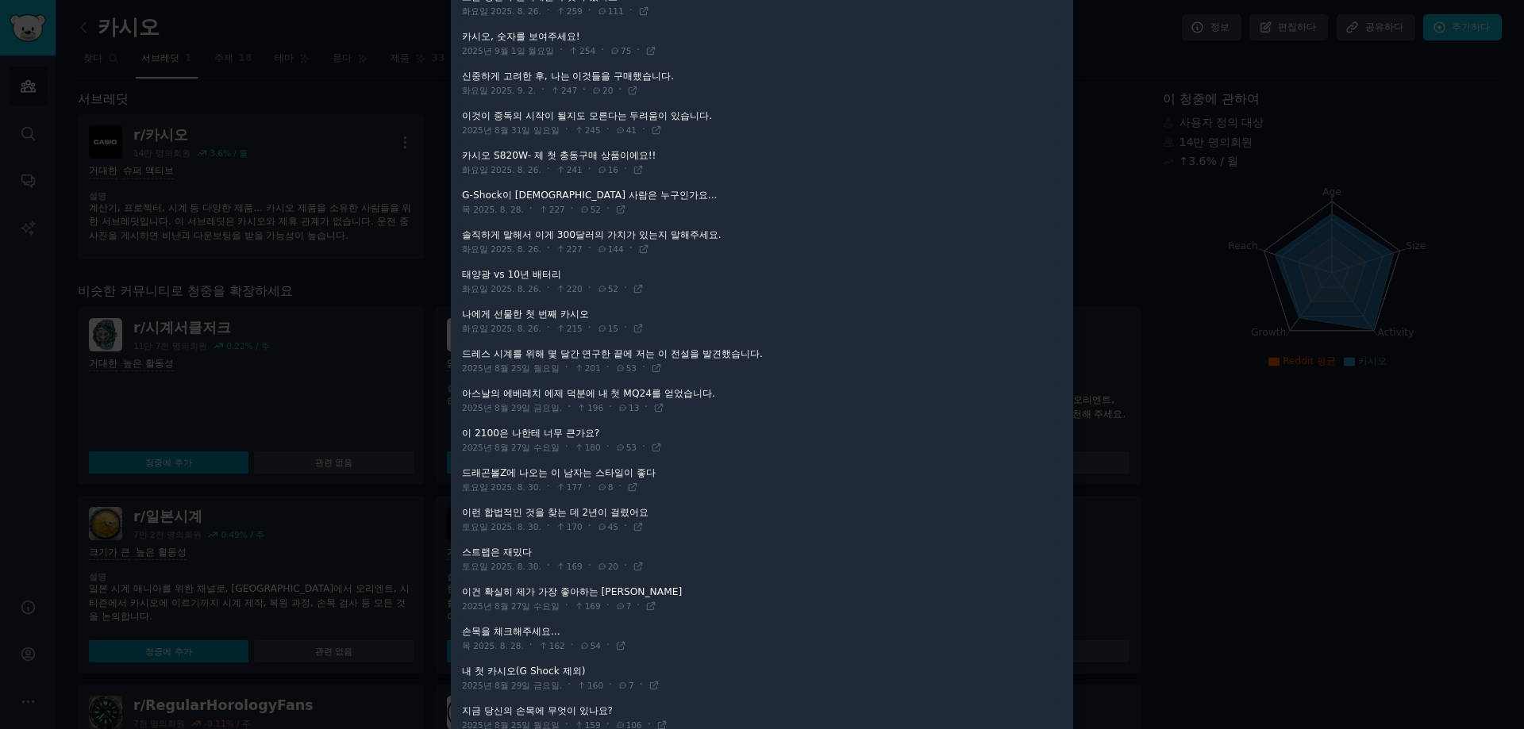
scroll to position [1270, 0]
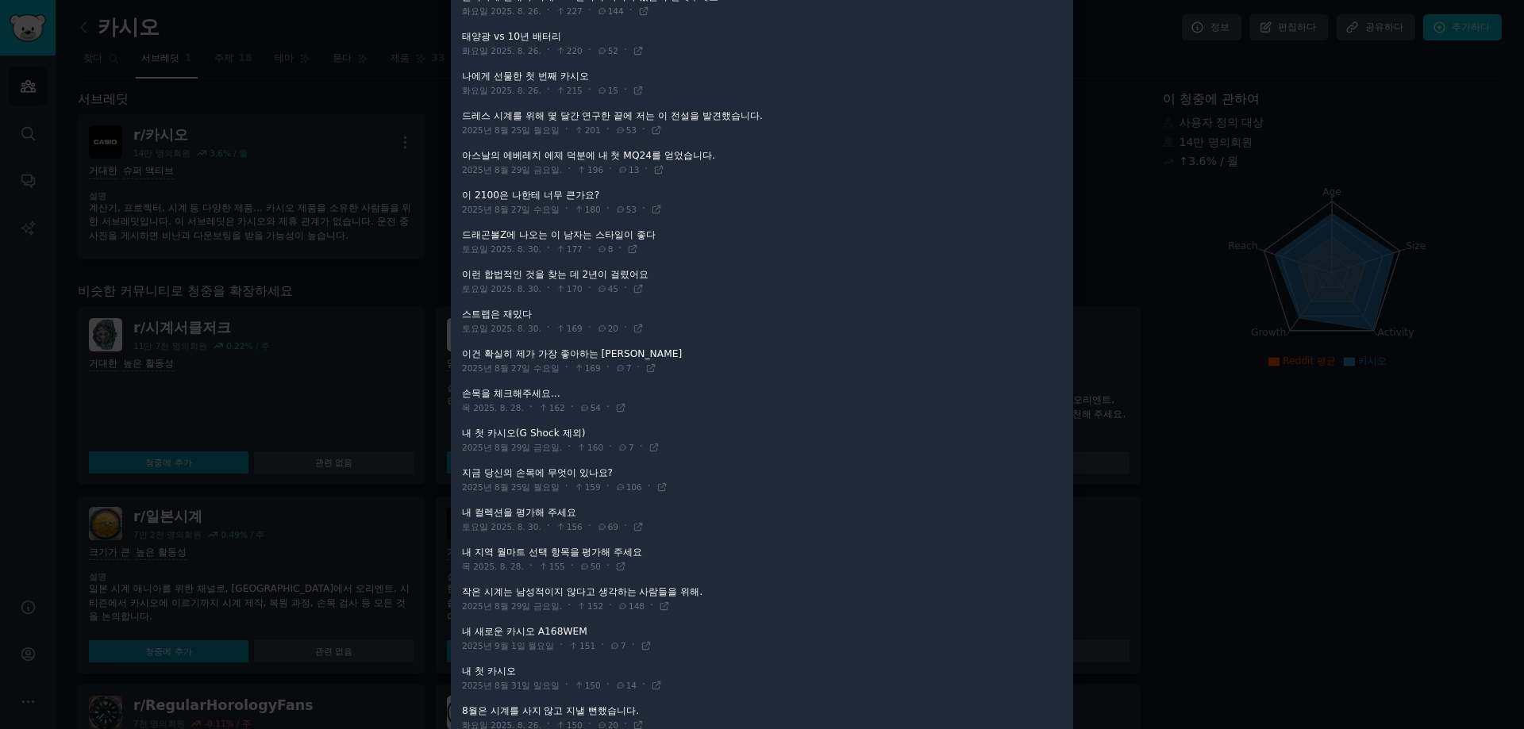
click at [333, 485] on div at bounding box center [762, 364] width 1524 height 729
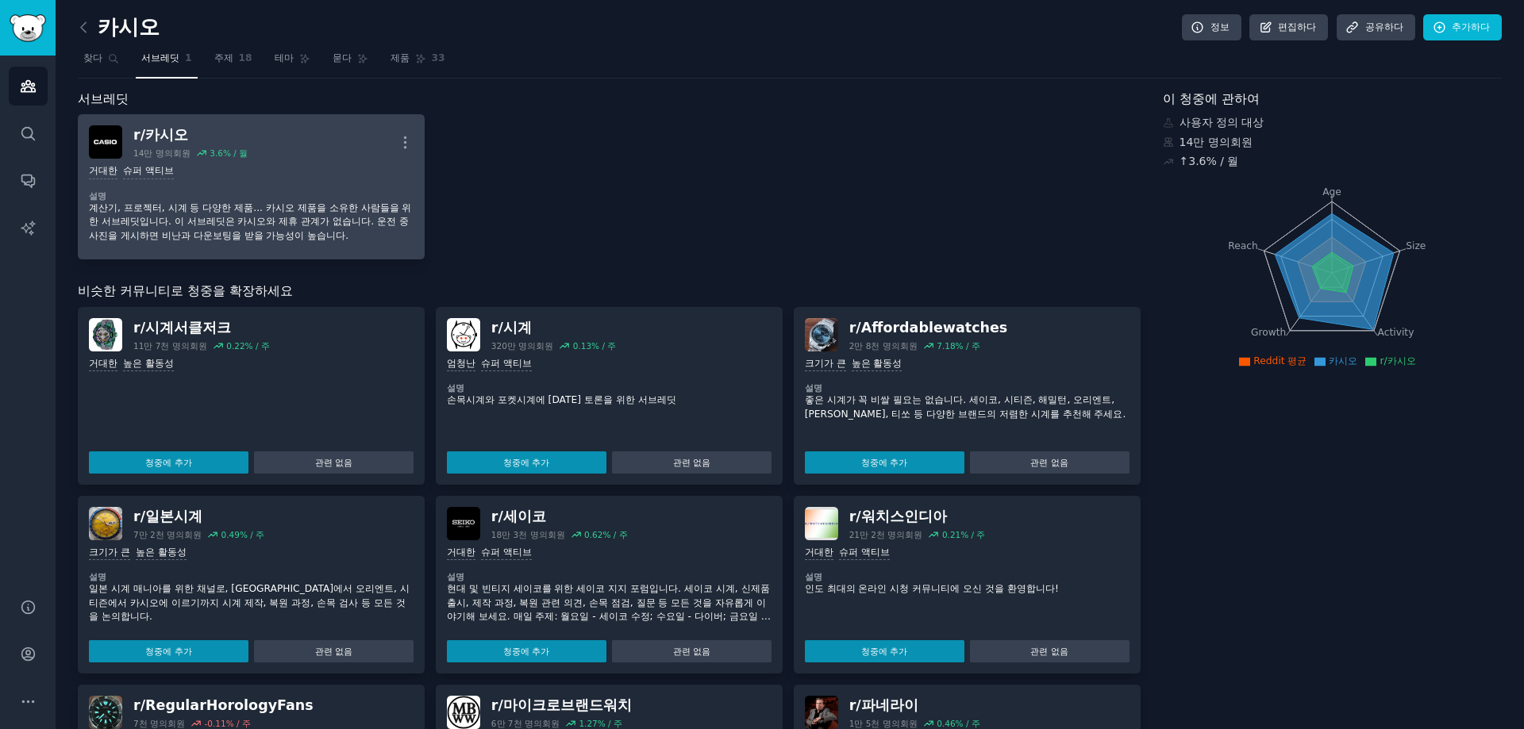
click at [202, 173] on div "거대한 슈퍼 액티브" at bounding box center [251, 171] width 325 height 15
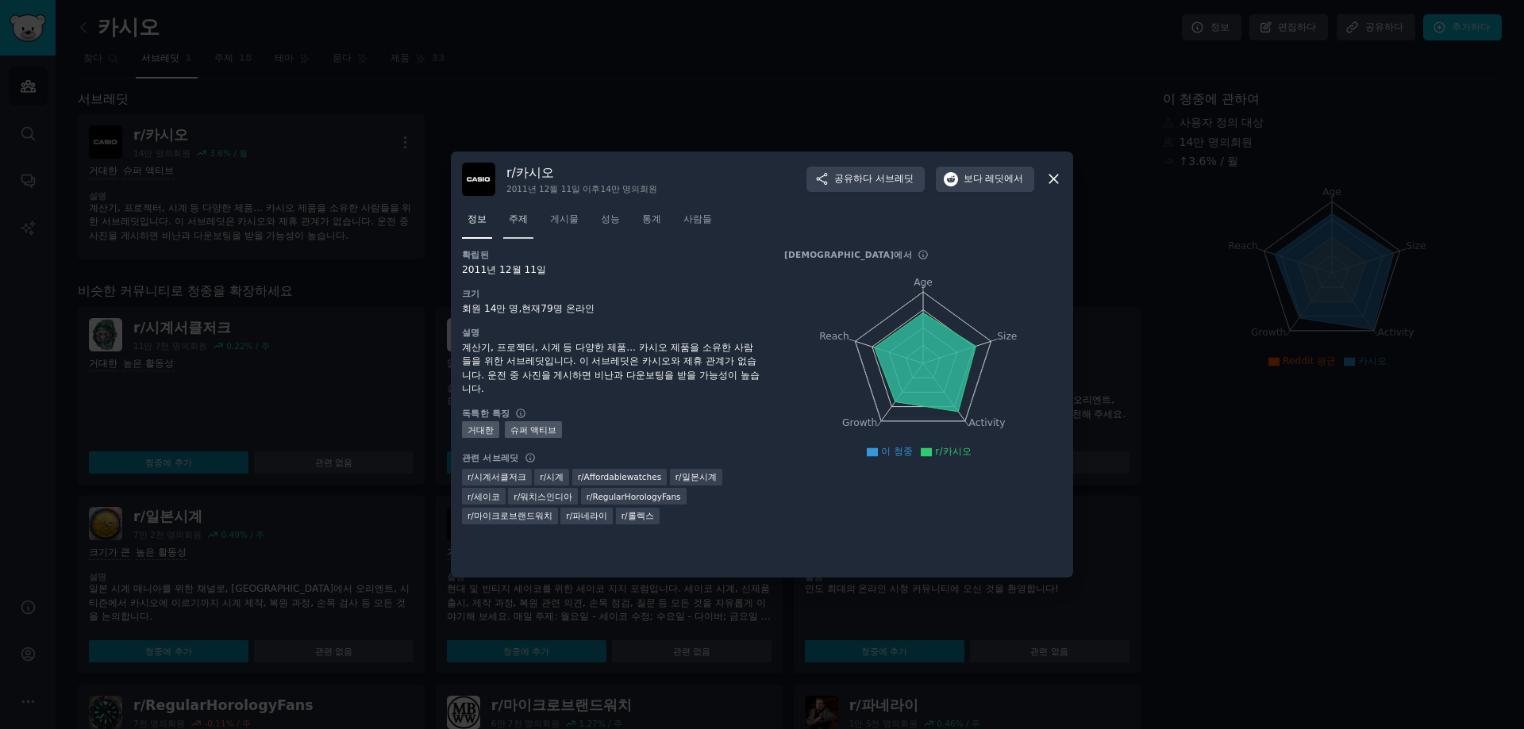
click at [513, 223] on font "주제" at bounding box center [518, 218] width 19 height 11
